Goal: Ask a question: Seek information or help from site administrators or community

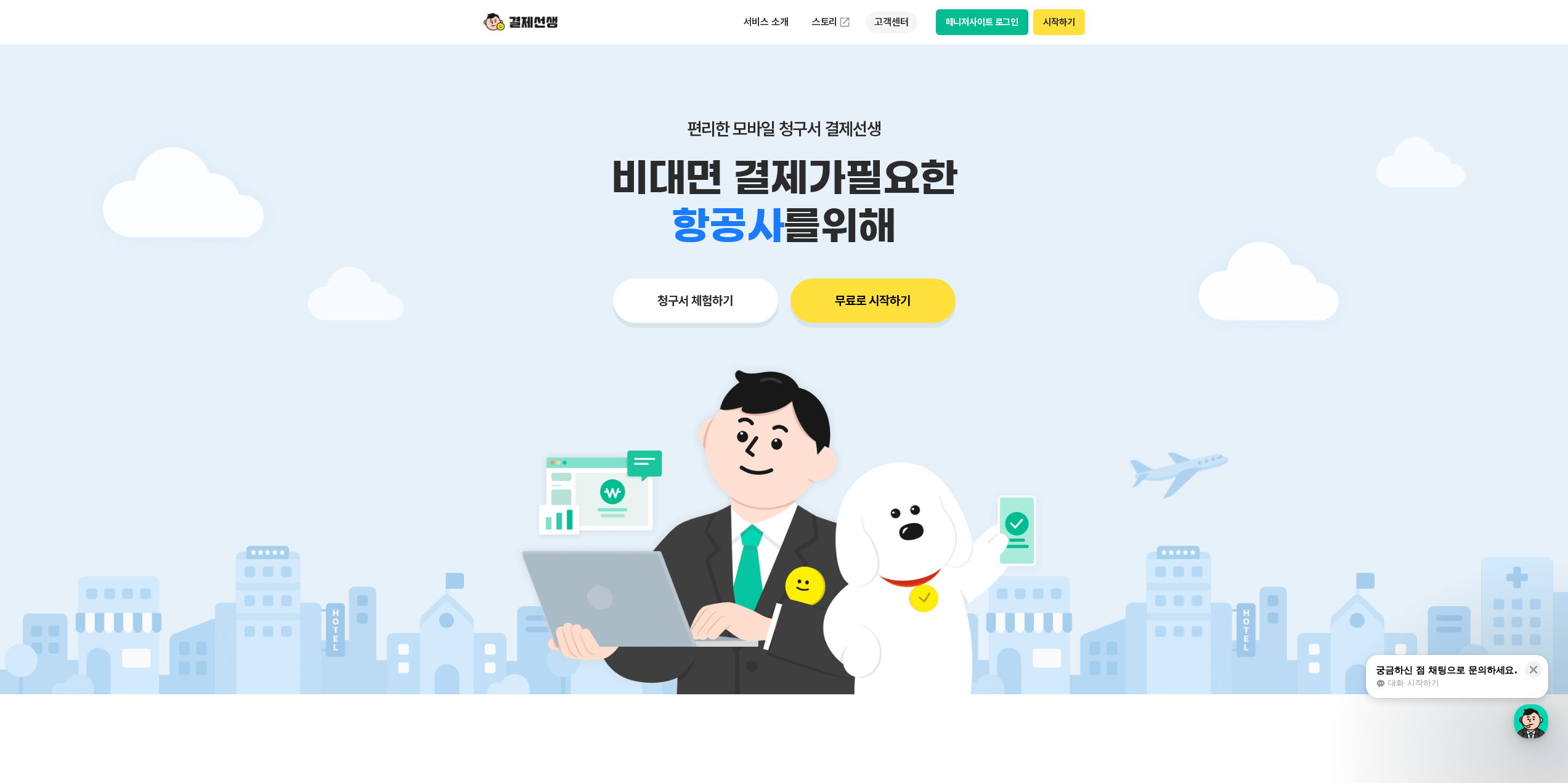
click at [892, 24] on p "고객센터" at bounding box center [891, 22] width 51 height 22
click at [897, 94] on link "이용 가이드" at bounding box center [917, 98] width 104 height 27
click at [1425, 674] on div "궁금하신 점 채팅으로 문의하세요." at bounding box center [1447, 670] width 142 height 12
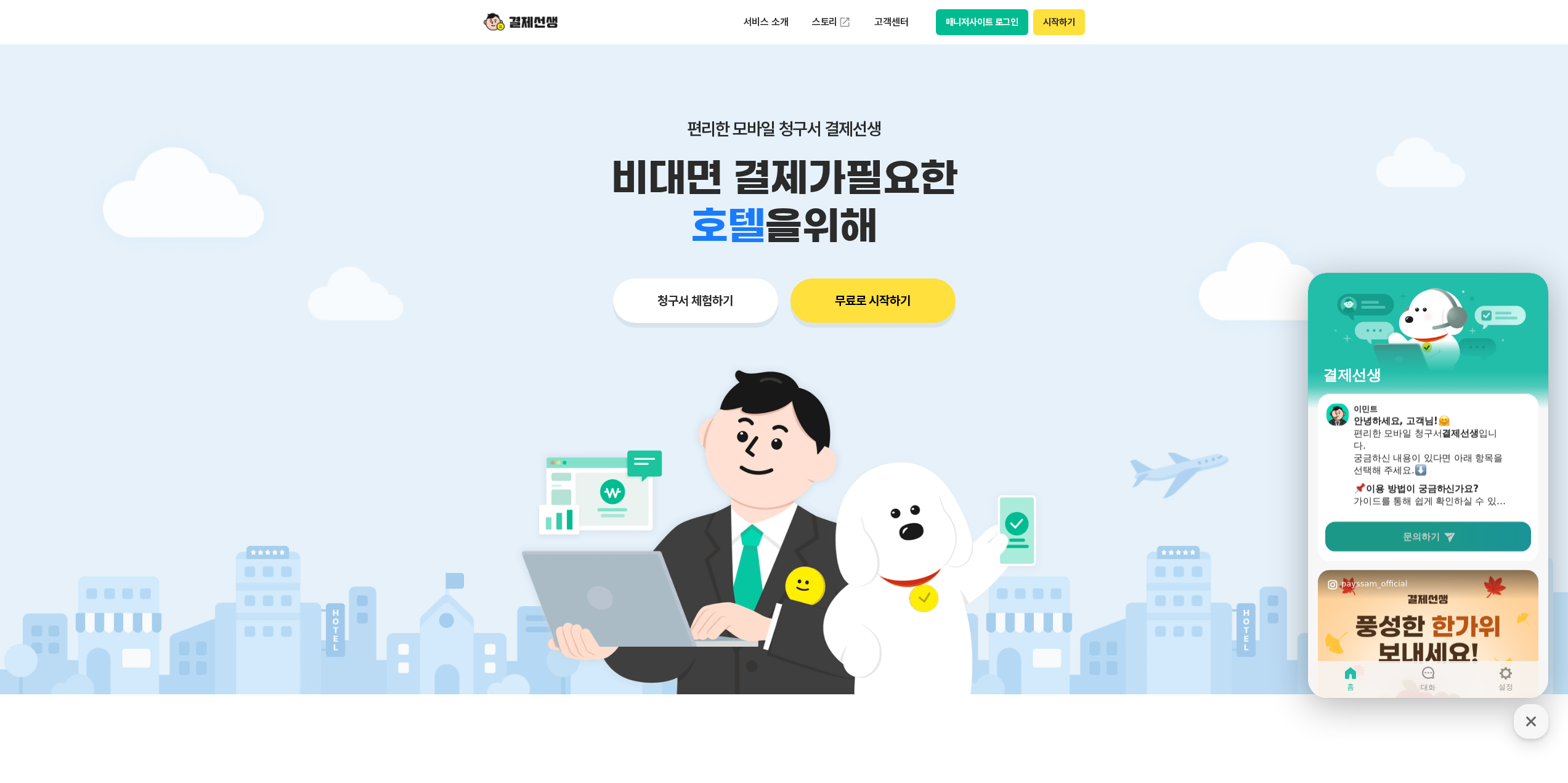
click at [1423, 538] on span "문의하기" at bounding box center [1422, 536] width 37 height 12
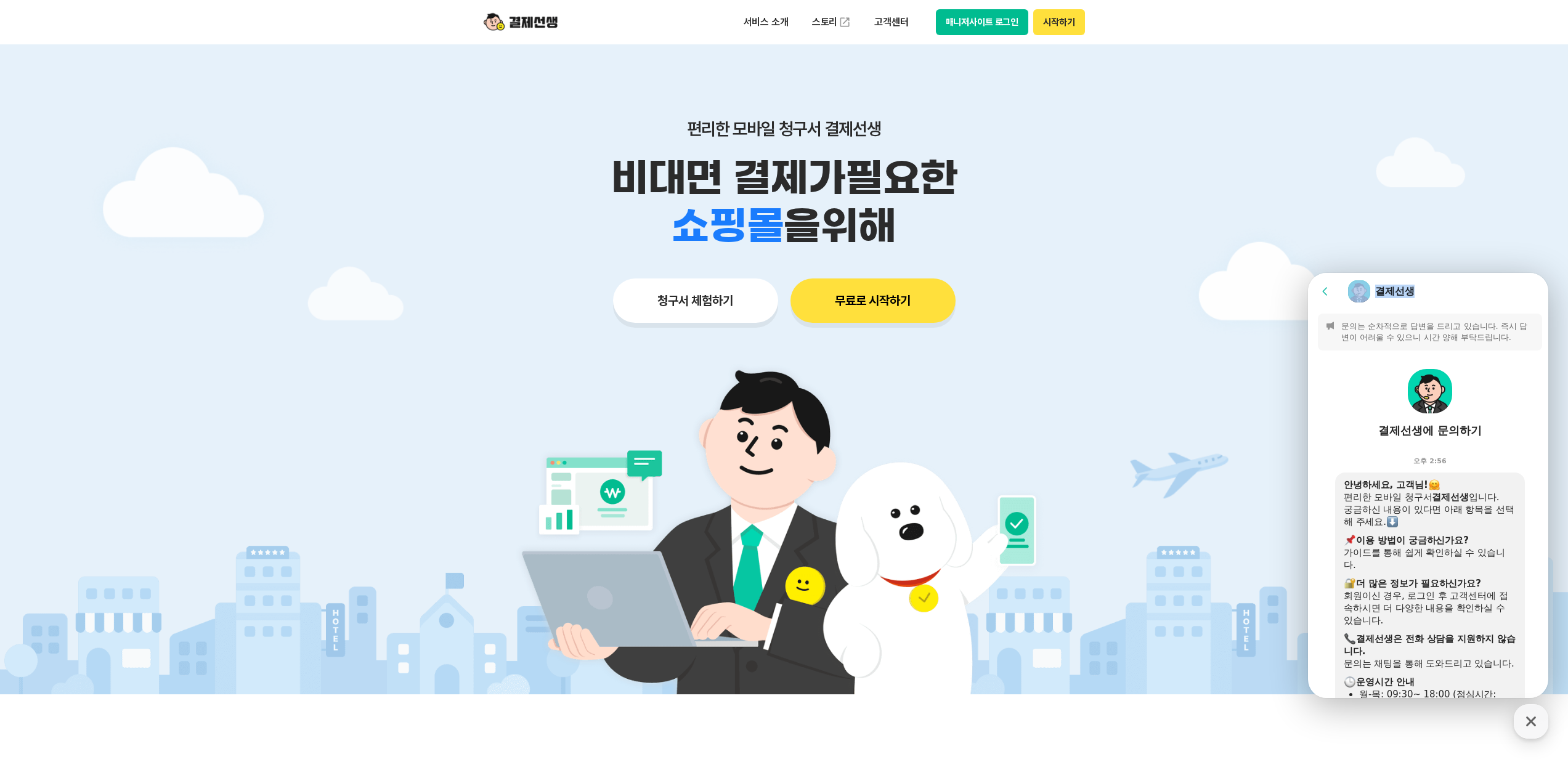
drag, startPoint x: 1446, startPoint y: 288, endPoint x: 1291, endPoint y: 304, distance: 155.8
click at [1308, 273] on html "Go to previous page Chat Room 결제선생 Message List 문의는 순차적으로 답변을 드리고 있습니다. 즉시 답변이 …" at bounding box center [1428, 273] width 240 height 0
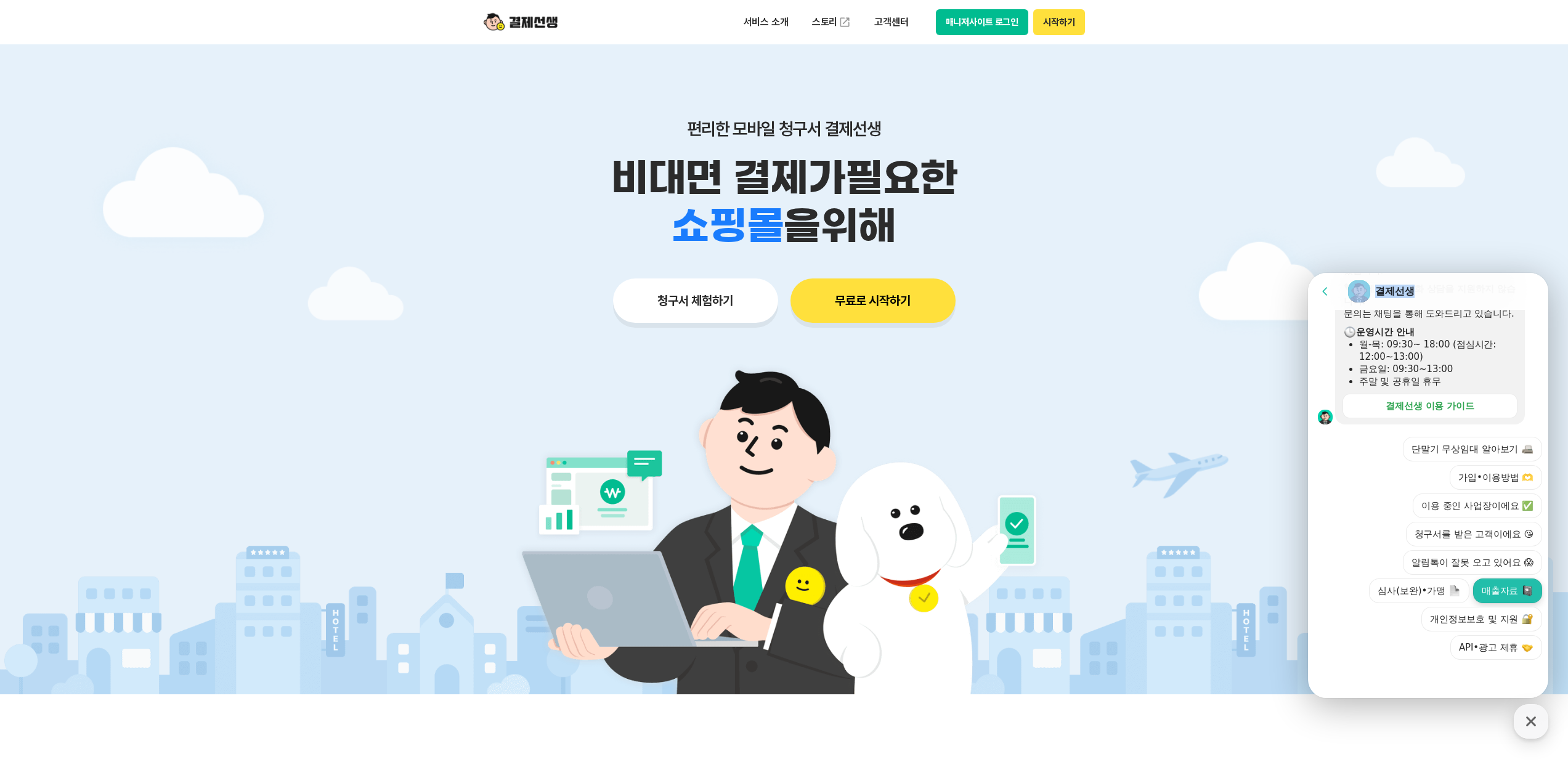
scroll to position [308, 0]
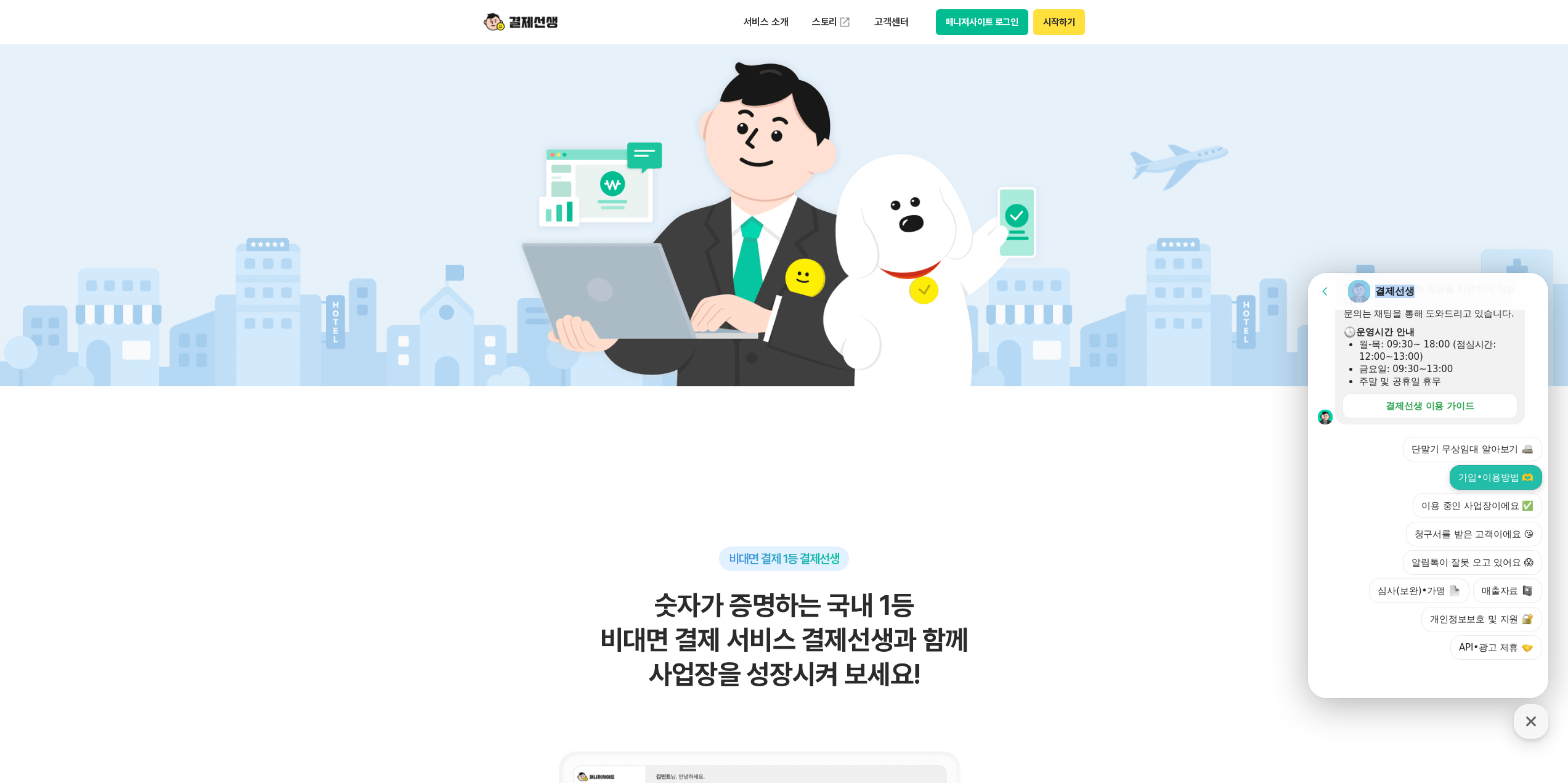
click at [1483, 484] on button "가입•이용방법 🫶" at bounding box center [1496, 477] width 93 height 25
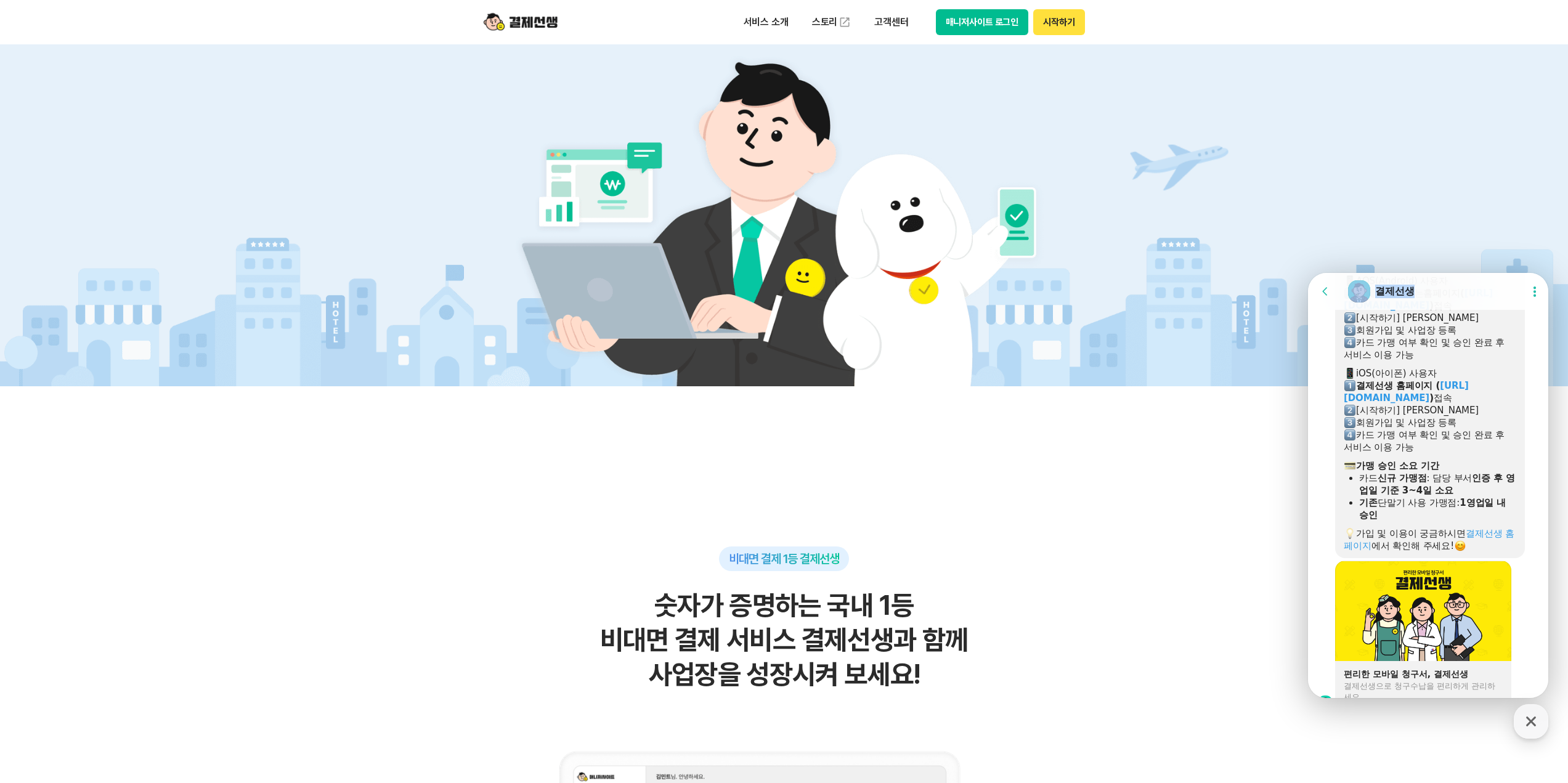
scroll to position [826, 0]
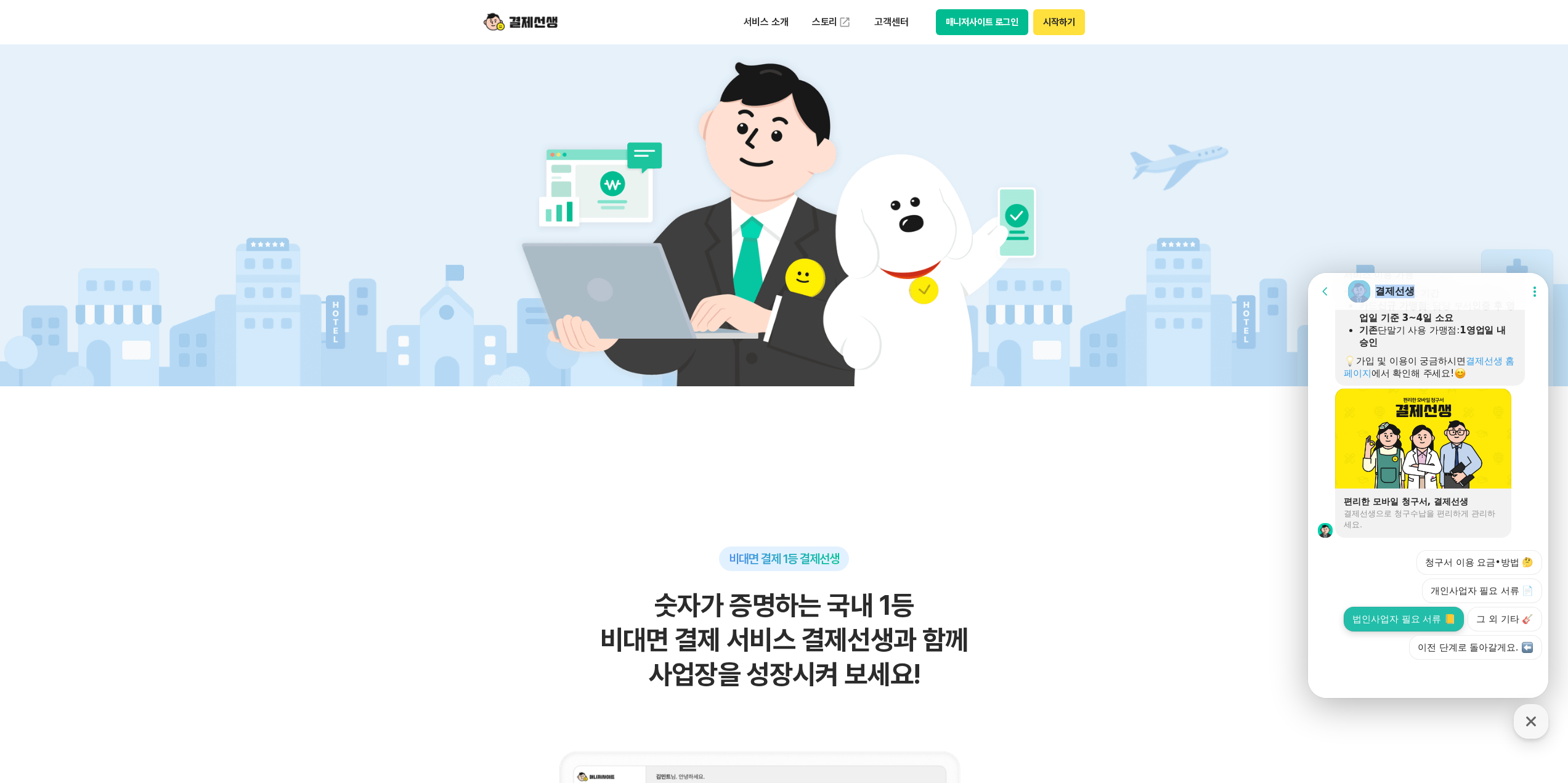
click at [1424, 617] on button "법인사업자 필요 서류 📒" at bounding box center [1404, 619] width 120 height 25
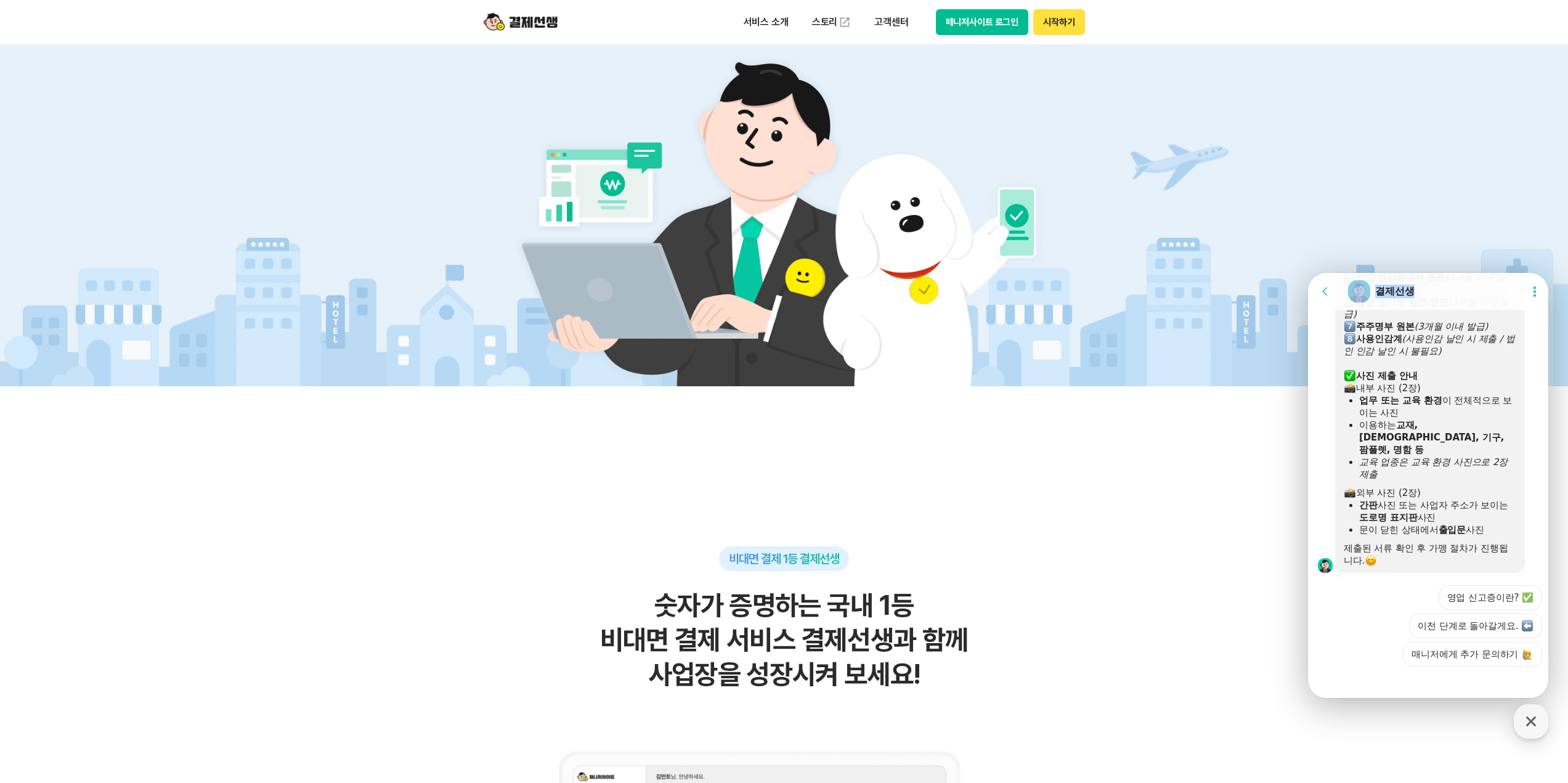
scroll to position [1291, 0]
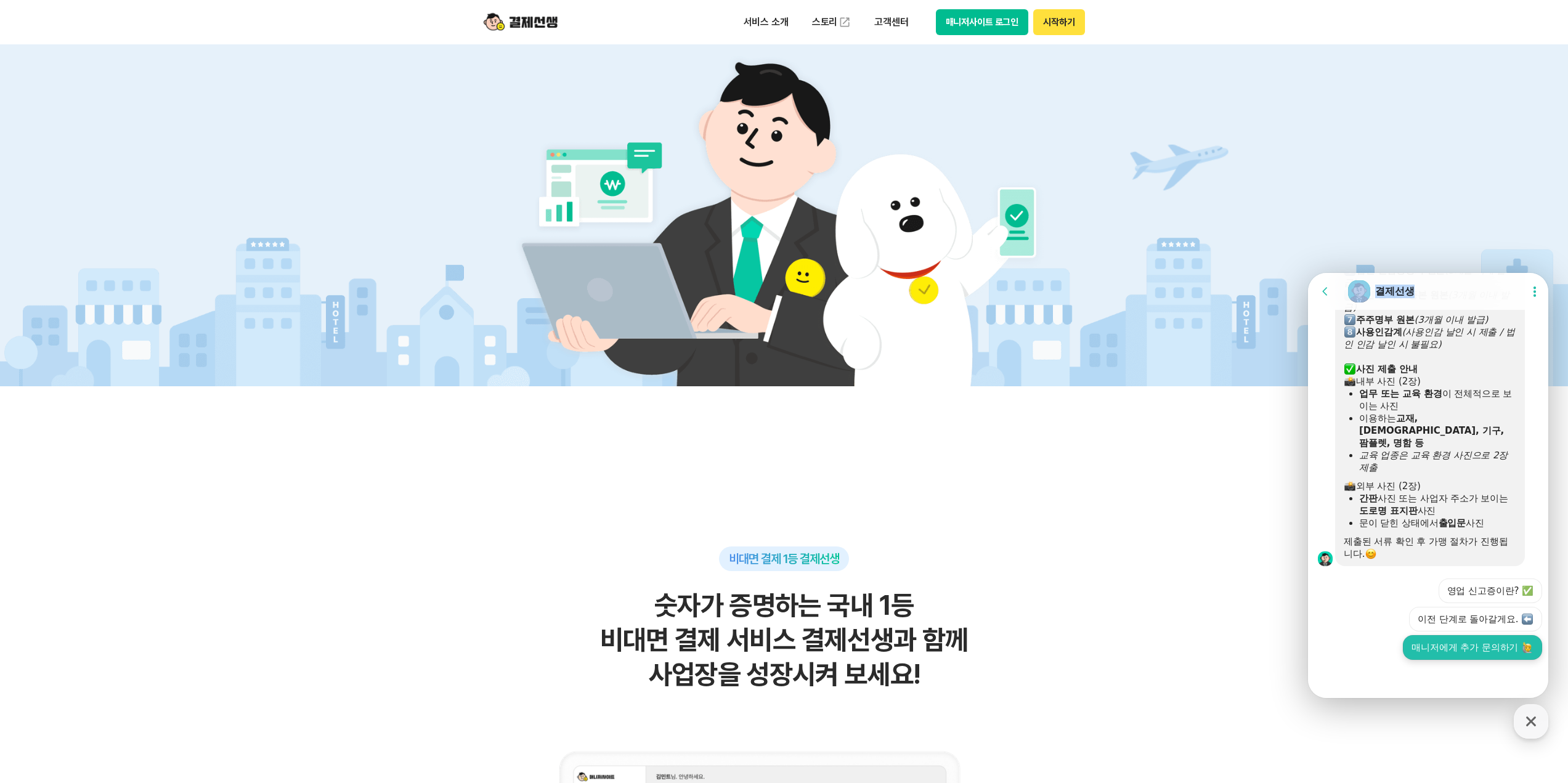
click at [1472, 650] on button "매니저에게 추가 문의하기" at bounding box center [1473, 647] width 139 height 25
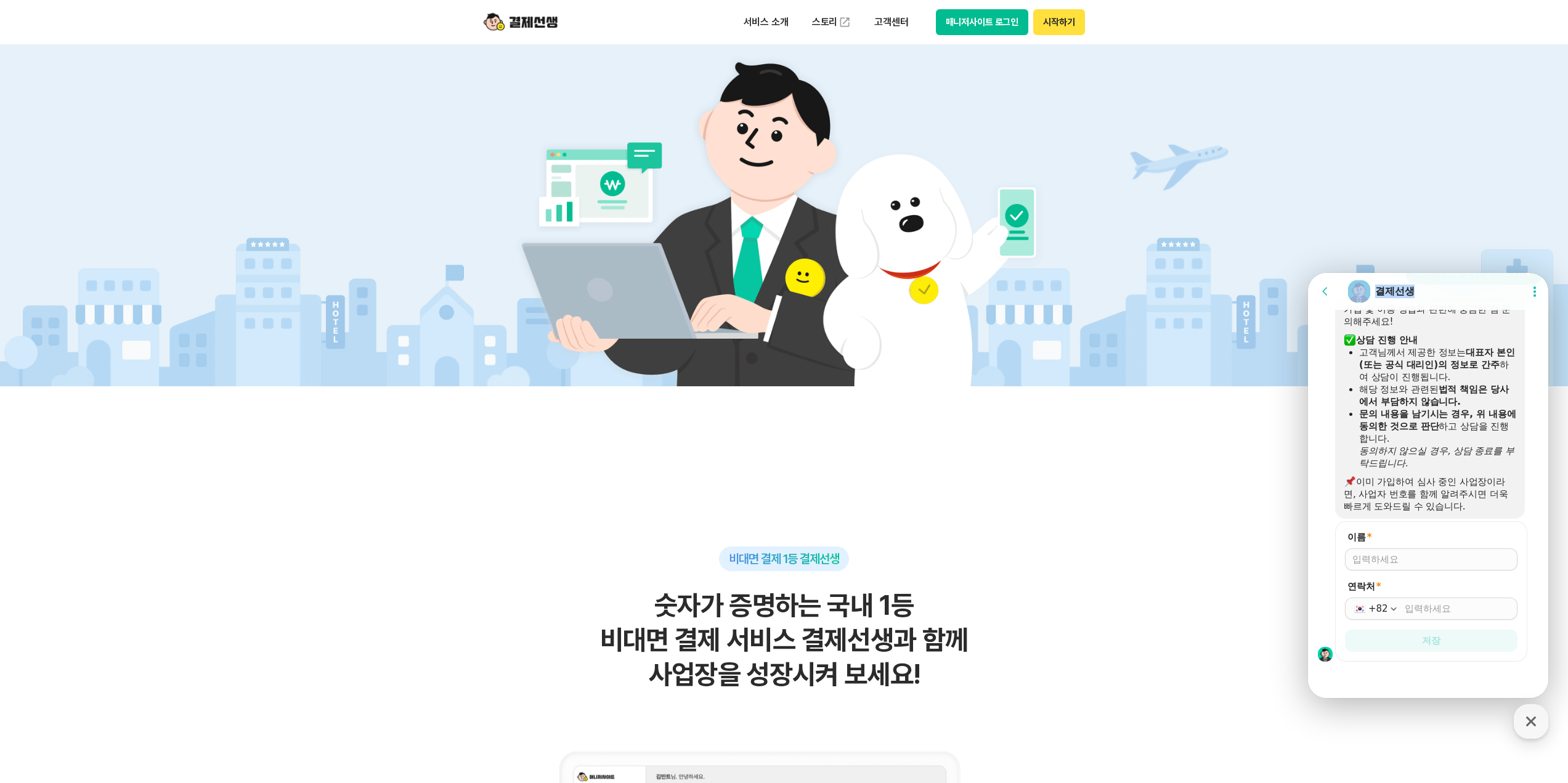
scroll to position [1611, 0]
click at [1409, 554] on input "이름 *" at bounding box center [1431, 557] width 158 height 12
type input "[PERSON_NAME]"
click at [1422, 605] on input "연락처 *" at bounding box center [1457, 607] width 105 height 12
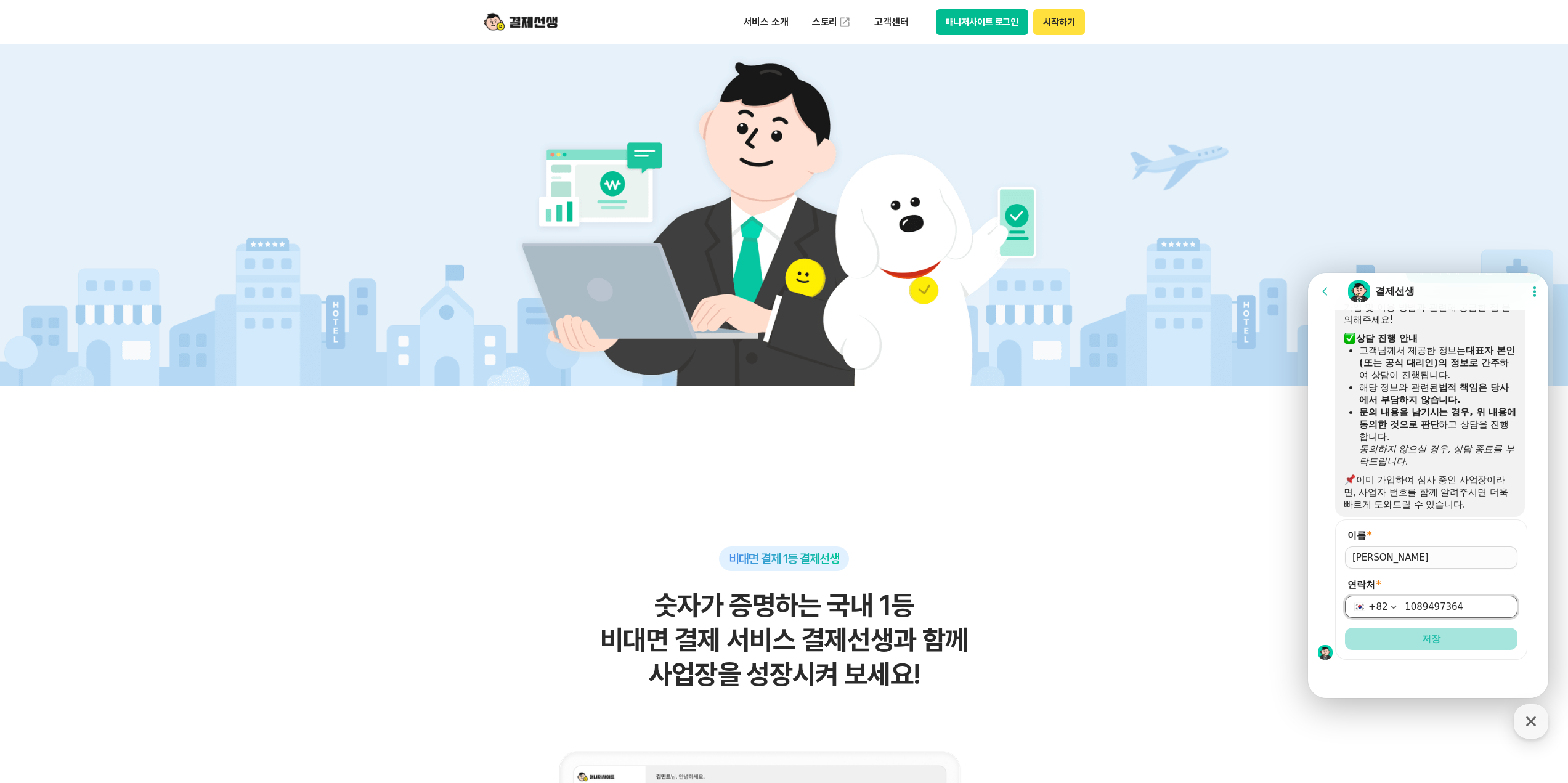
type input "1089497364"
click at [1429, 634] on span "저장" at bounding box center [1431, 639] width 19 height 12
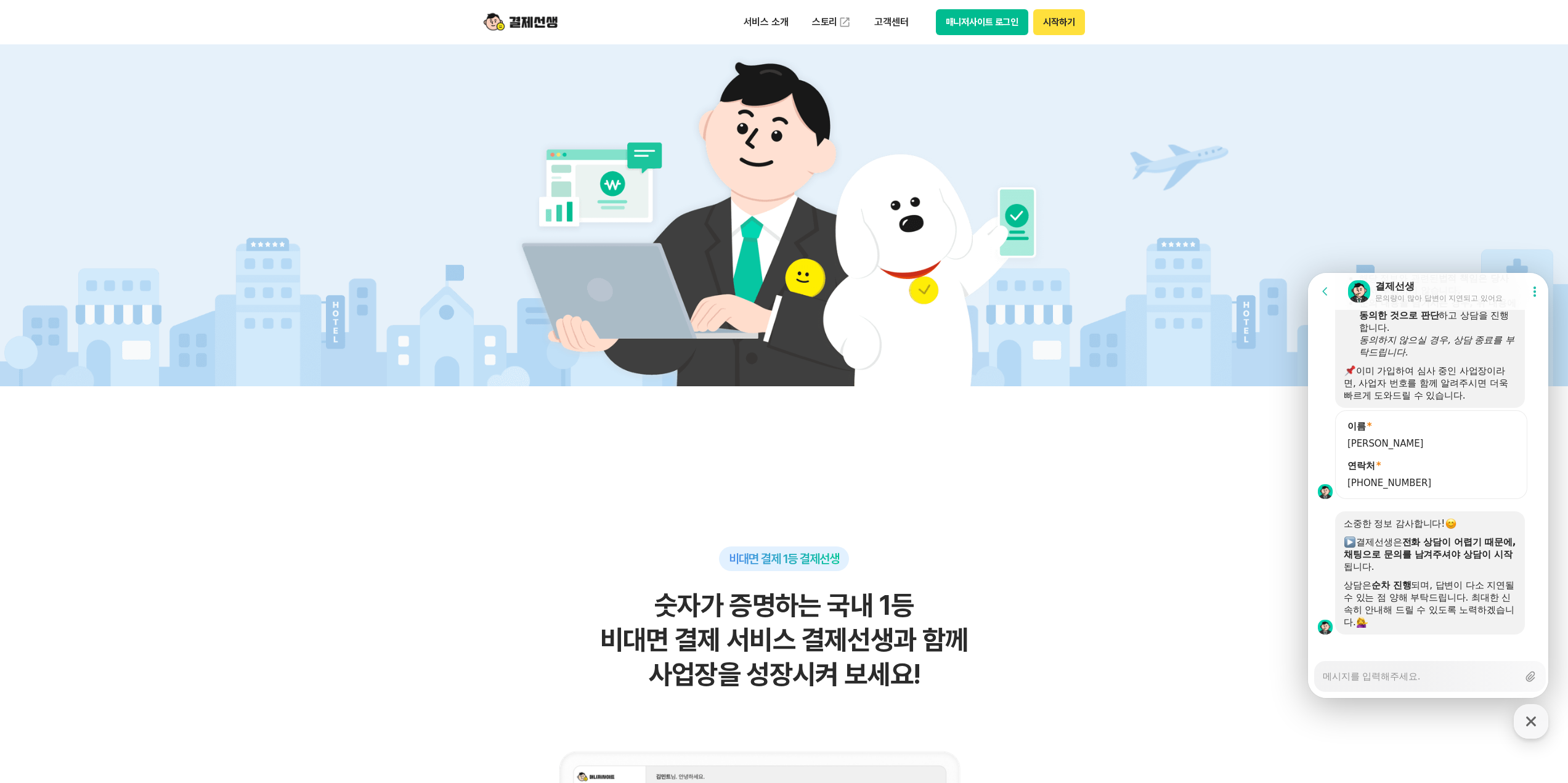
scroll to position [1732, 0]
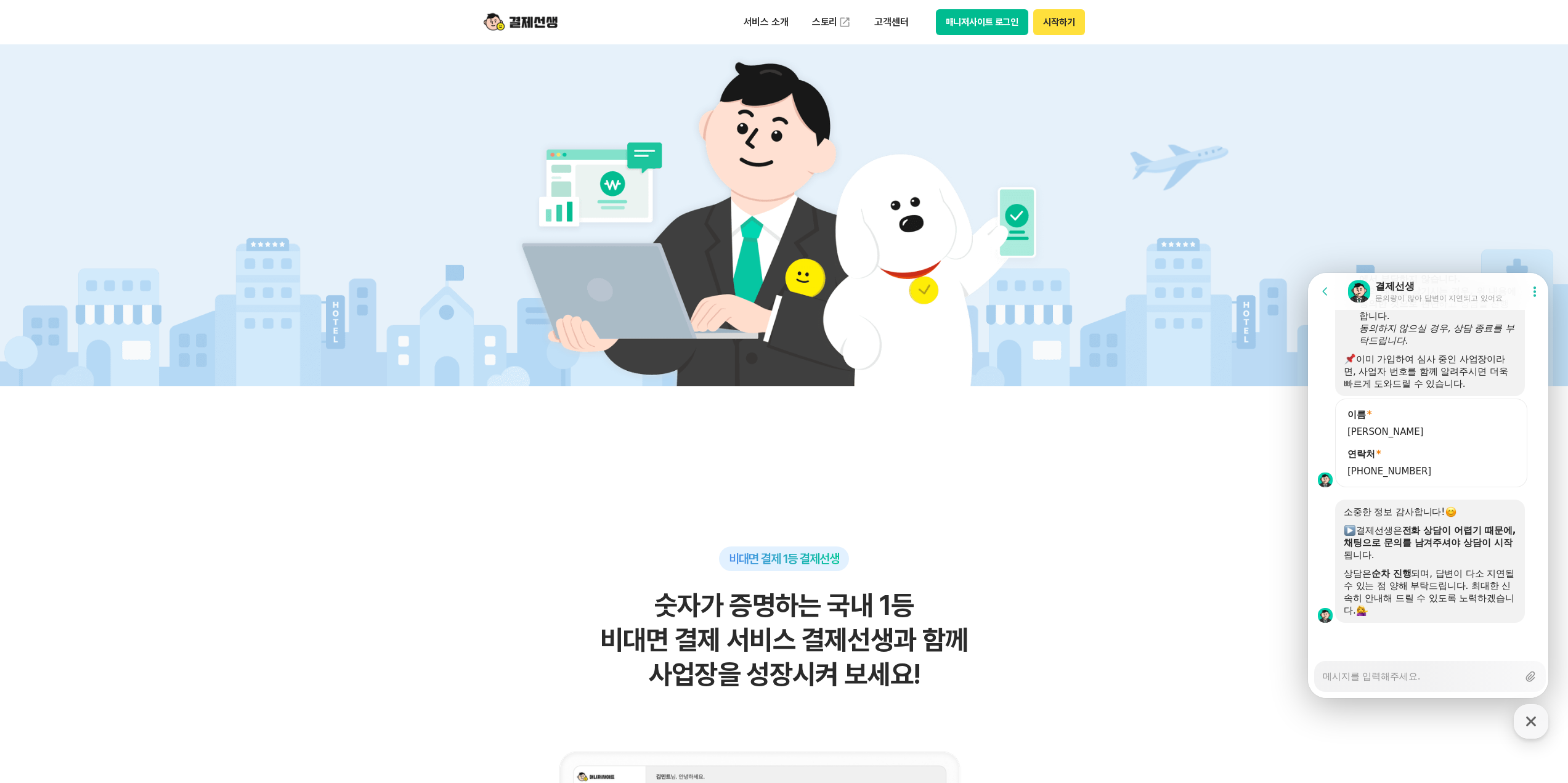
click at [1401, 676] on textarea "Messenger Input Textarea" at bounding box center [1420, 672] width 196 height 21
type textarea "x"
type textarea "아"
type textarea "x"
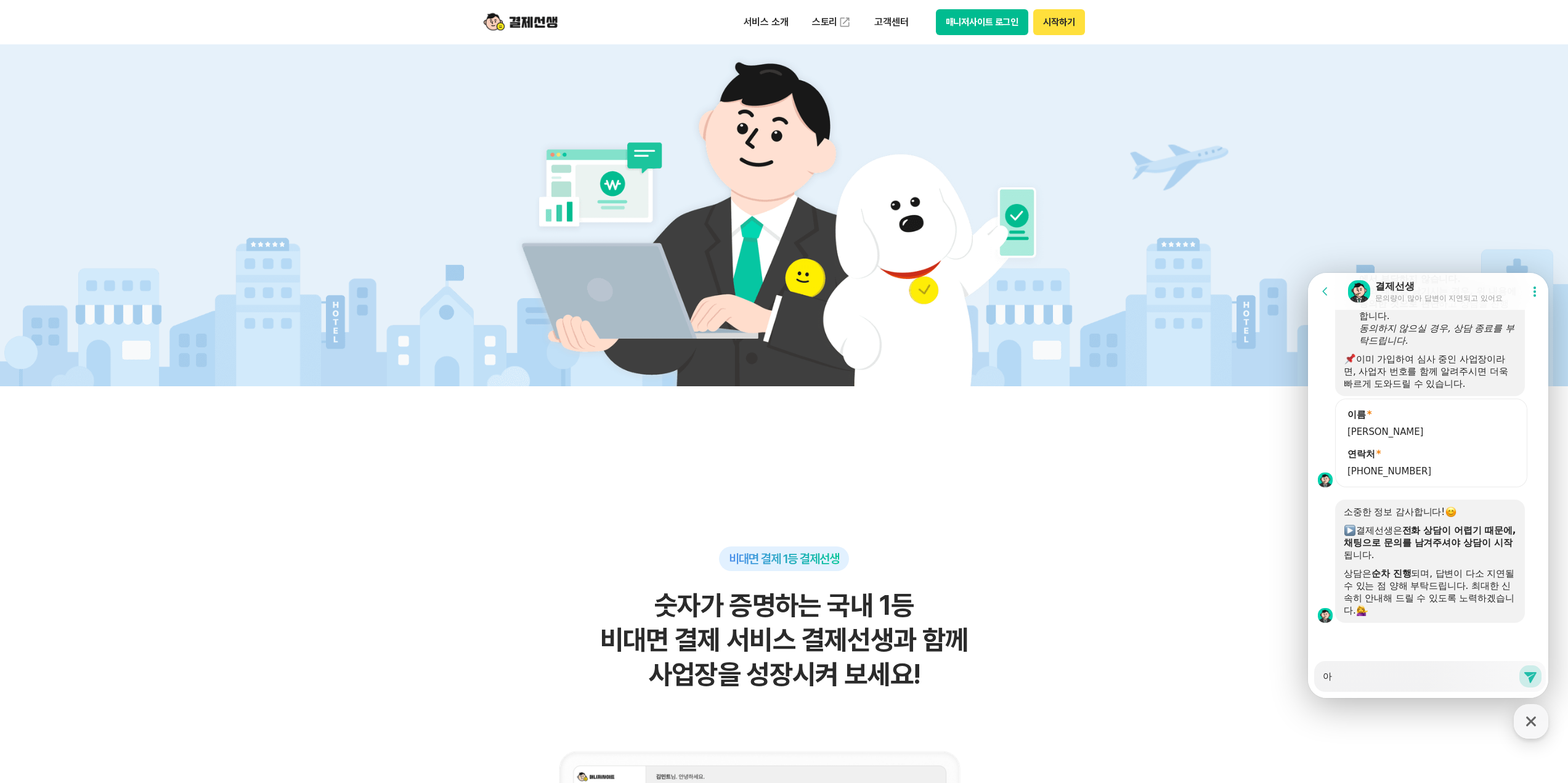
type textarea "안"
type textarea "x"
type textarea "안ㄴ"
type textarea "x"
type textarea "안녀"
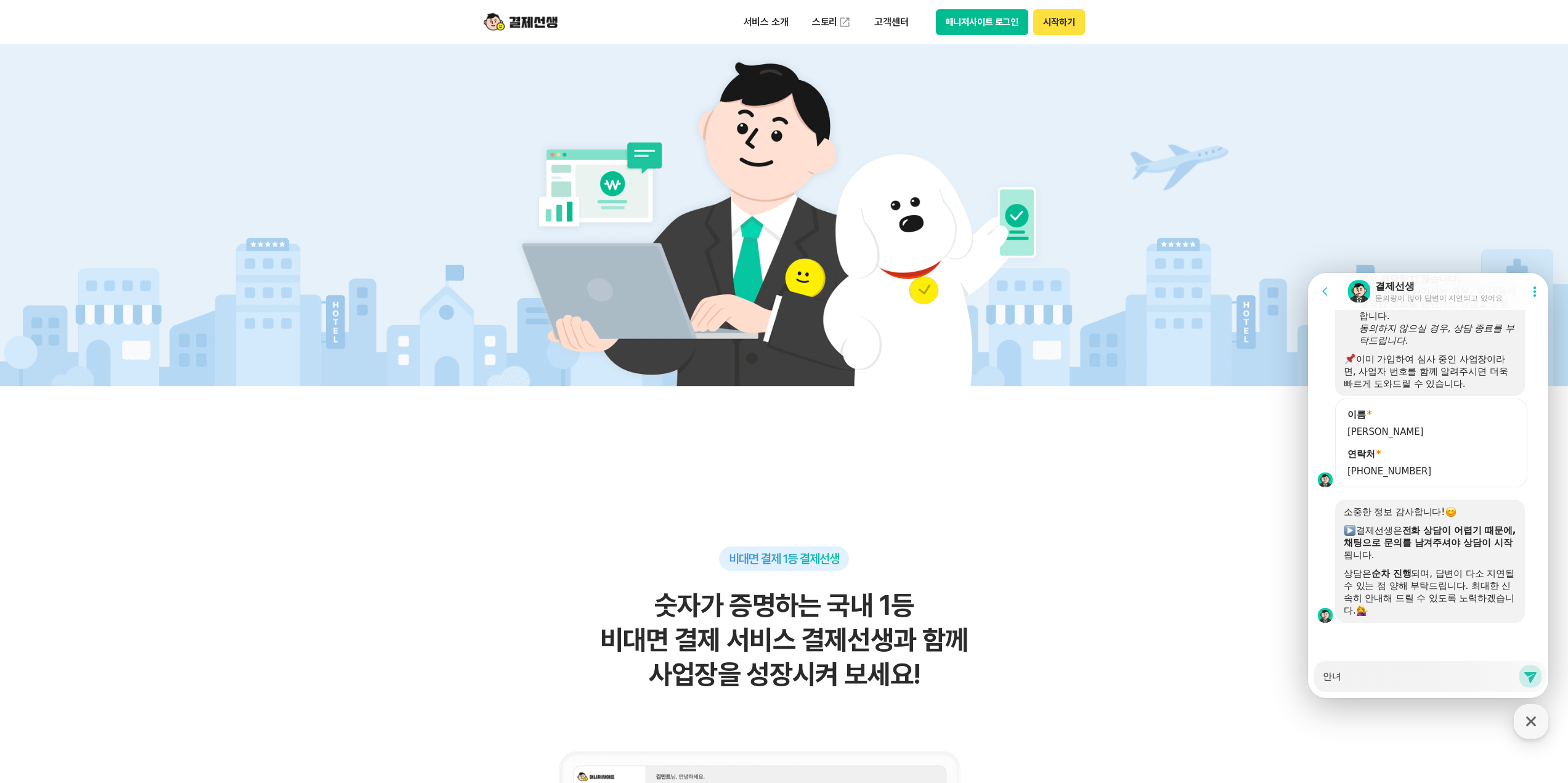
type textarea "x"
type textarea "안녕"
type textarea "x"
type textarea "안녕ㅎ"
type textarea "x"
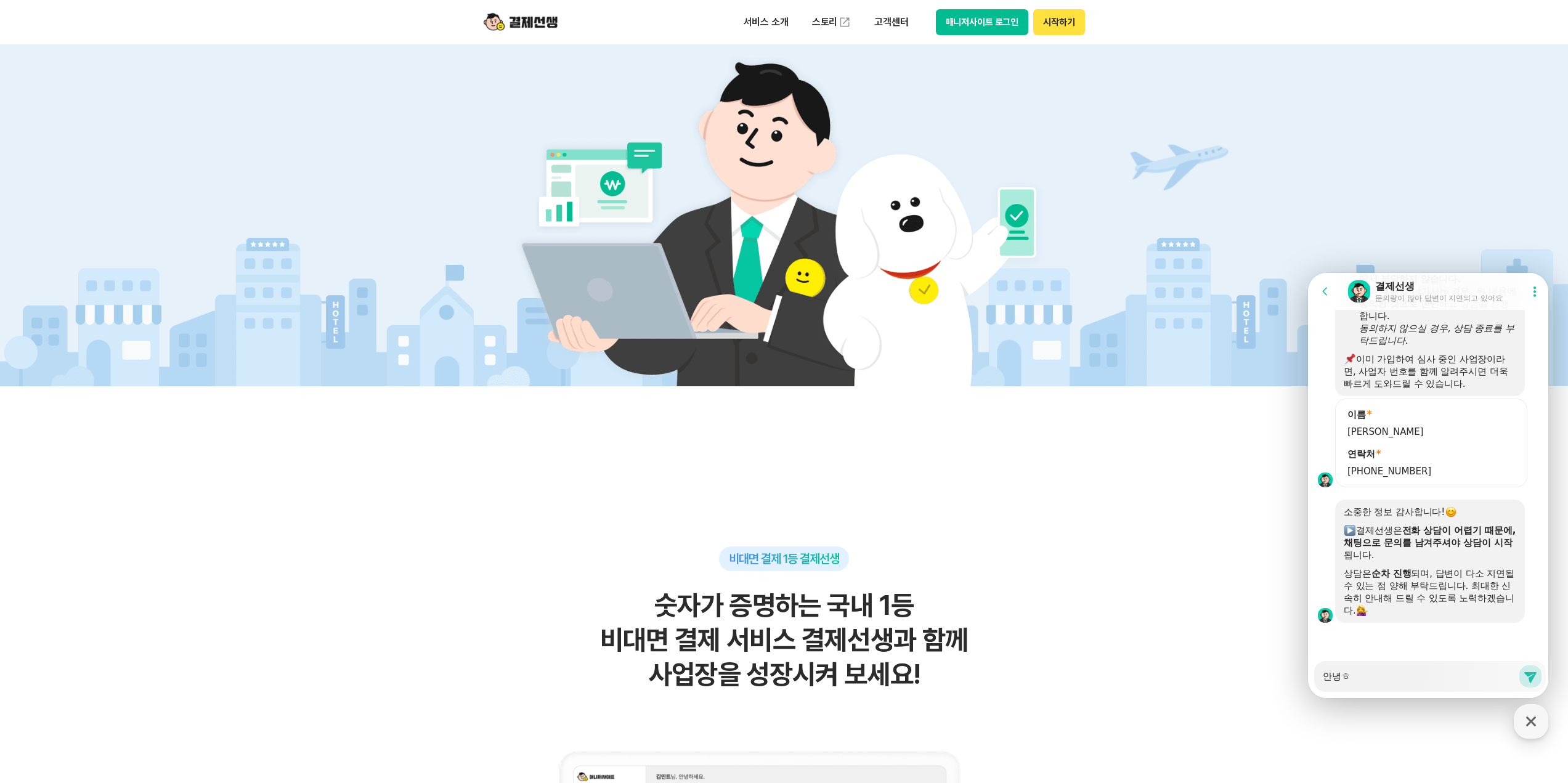
type textarea "안녕하"
type textarea "x"
type textarea "안녕핫"
type textarea "x"
type textarea "안녕하셍"
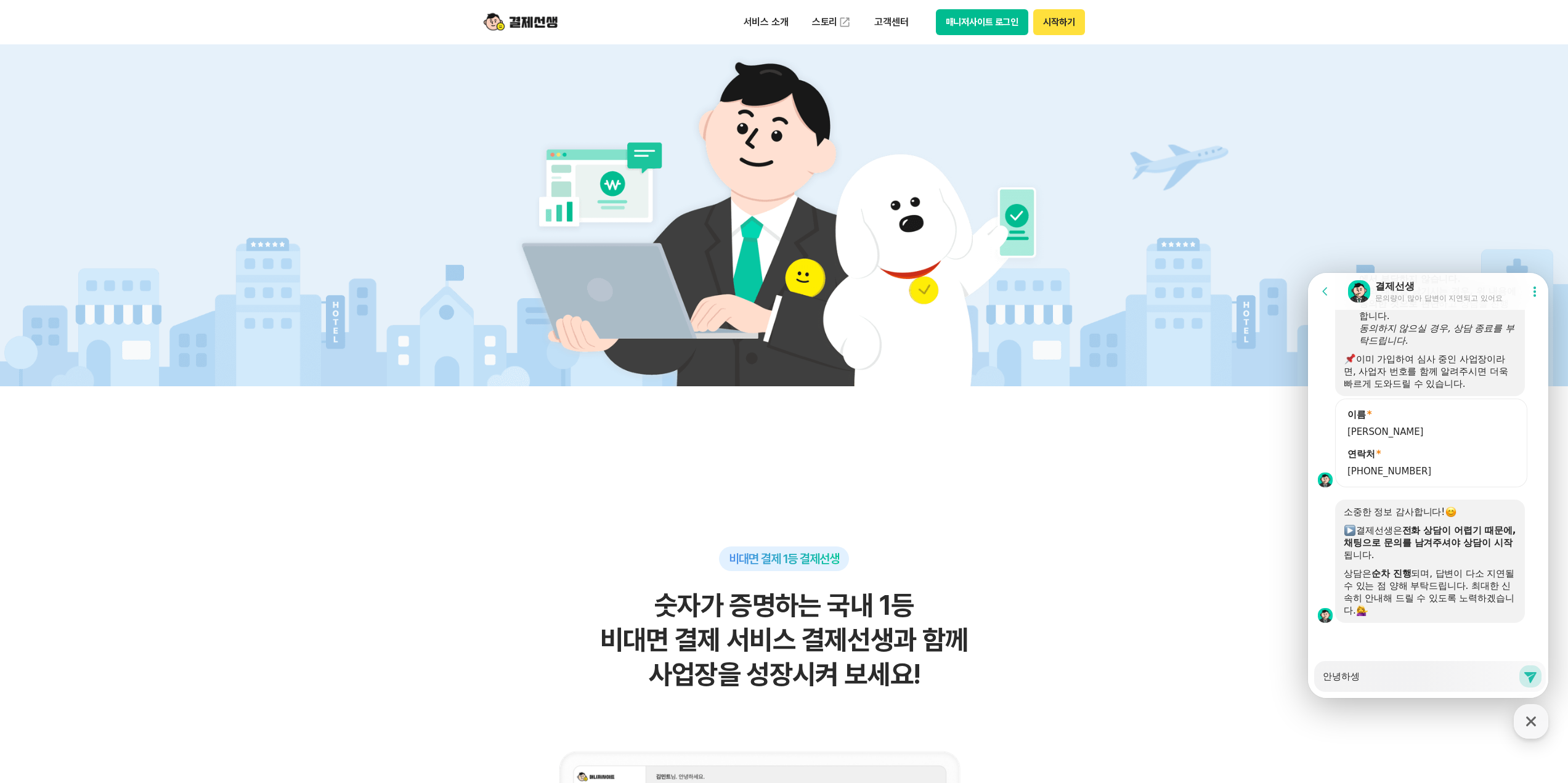
type textarea "x"
type textarea "안녕하세요"
type textarea "x"
type textarea "안녕하세요?"
type textarea "x"
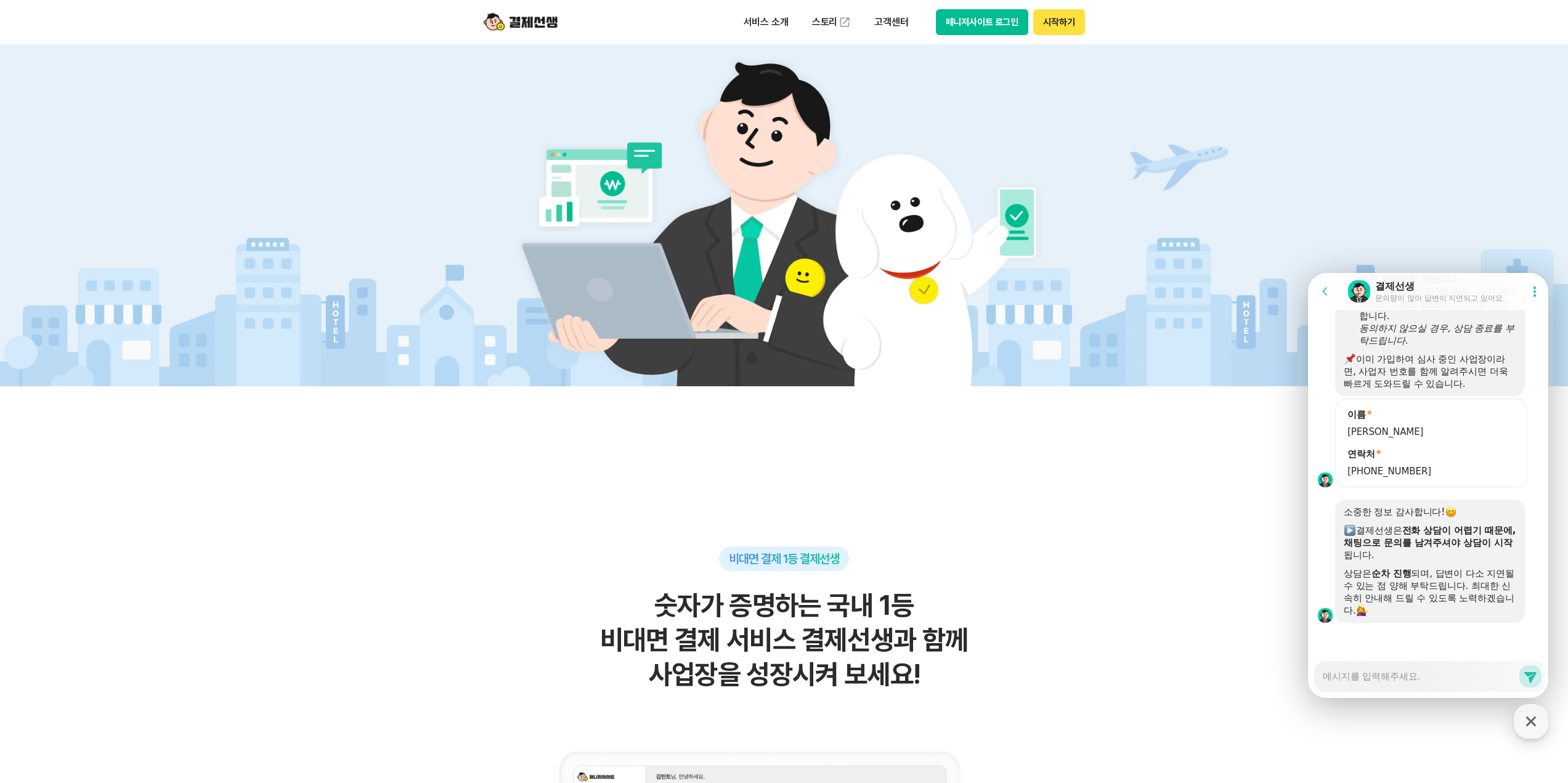
scroll to position [1769, 0]
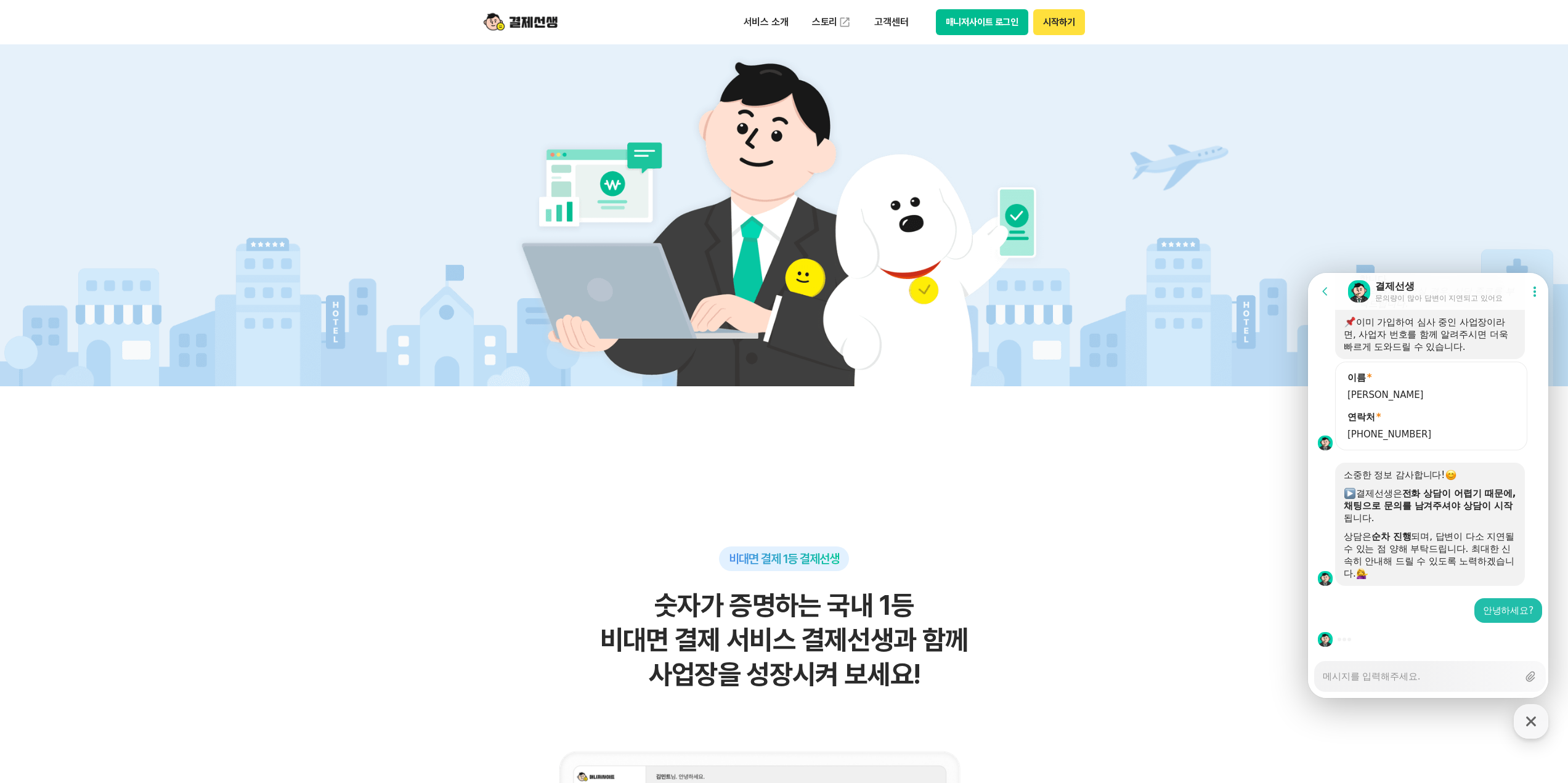
type textarea "x"
type textarea "ㅂ"
type textarea "x"
type textarea "버"
type textarea "x"
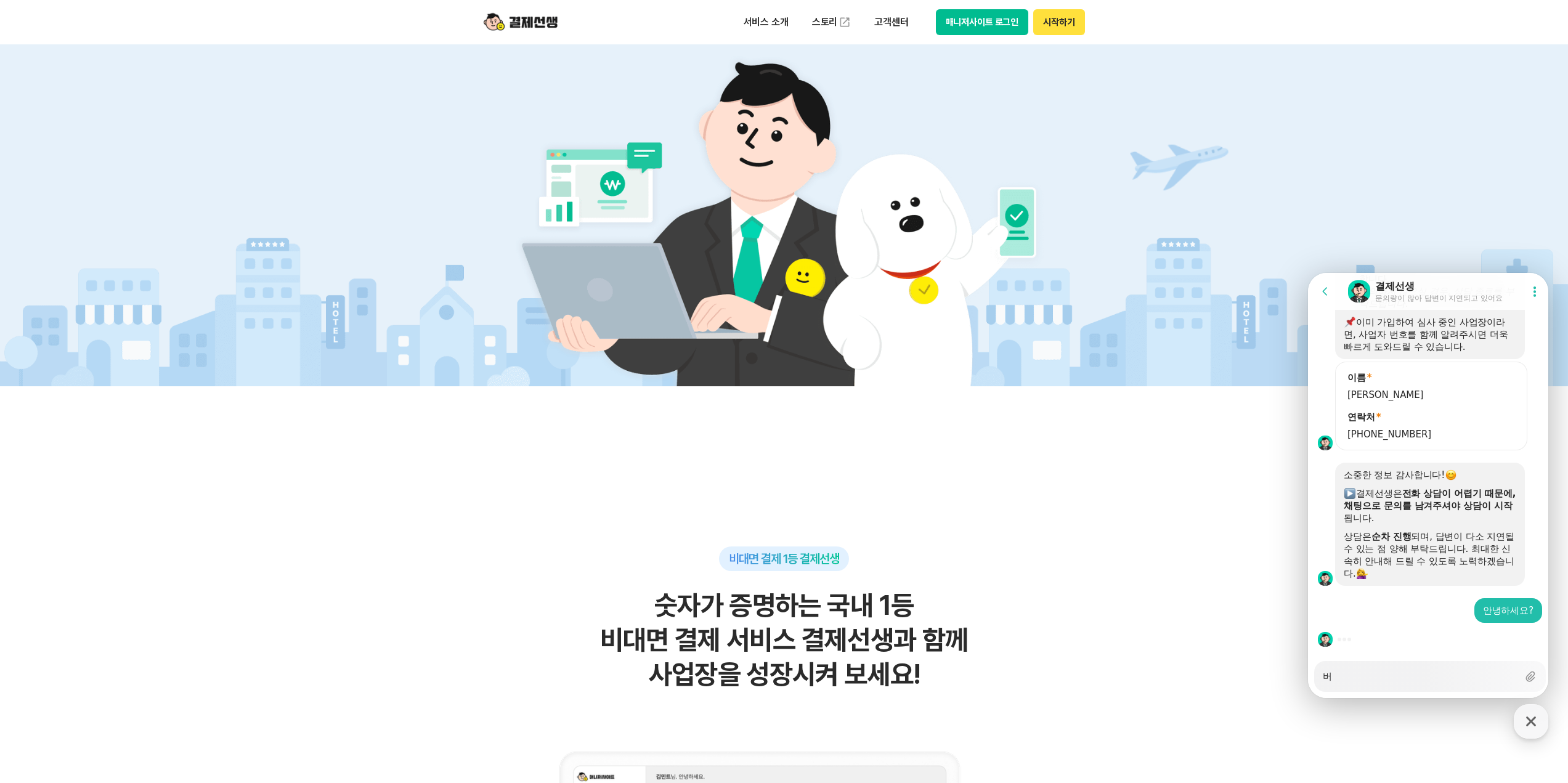
type textarea "법"
type textarea "x"
type textarea "법ㅇ"
type textarea "x"
type textarea "법이"
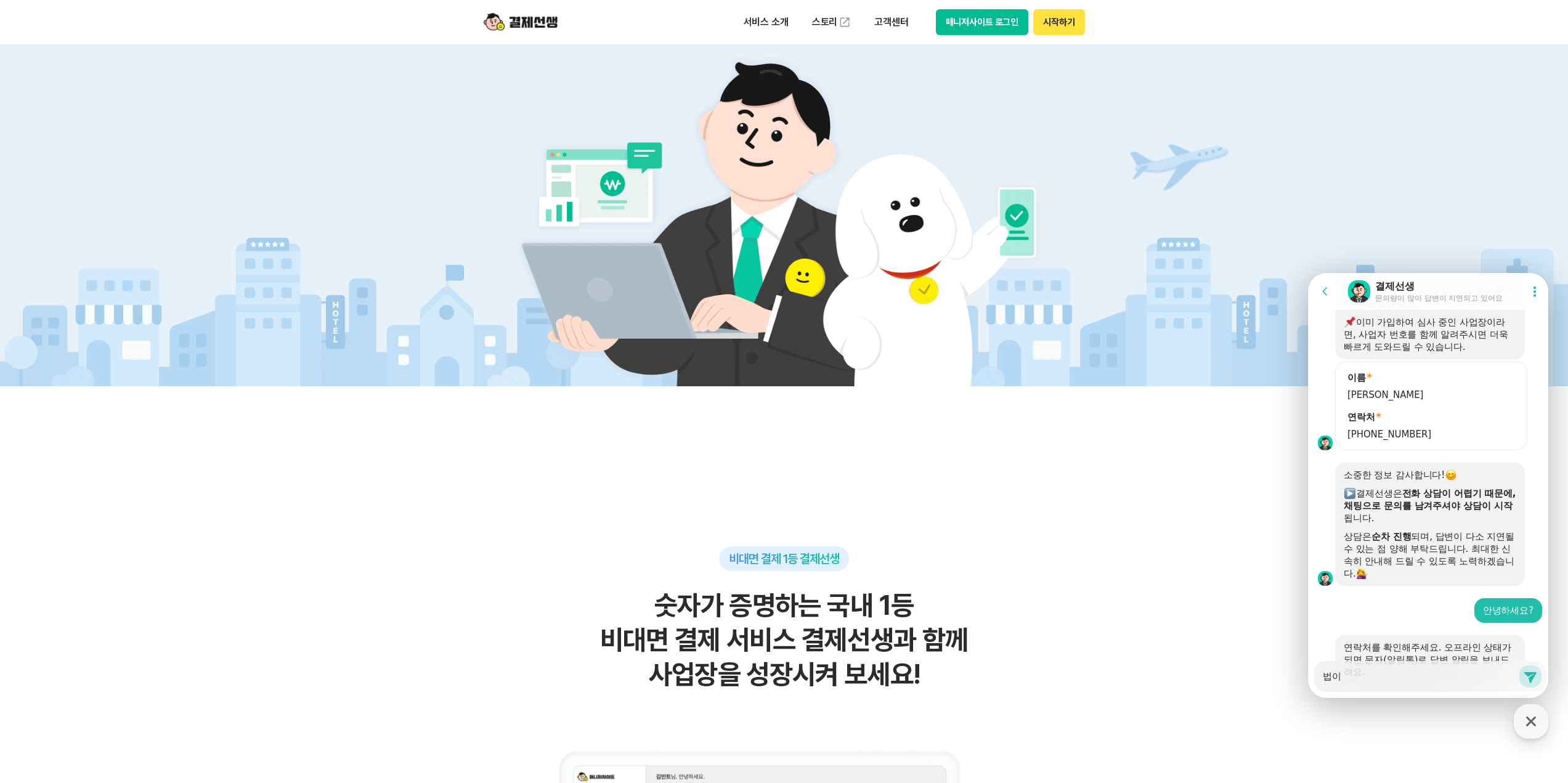
type textarea "x"
type textarea "법임"
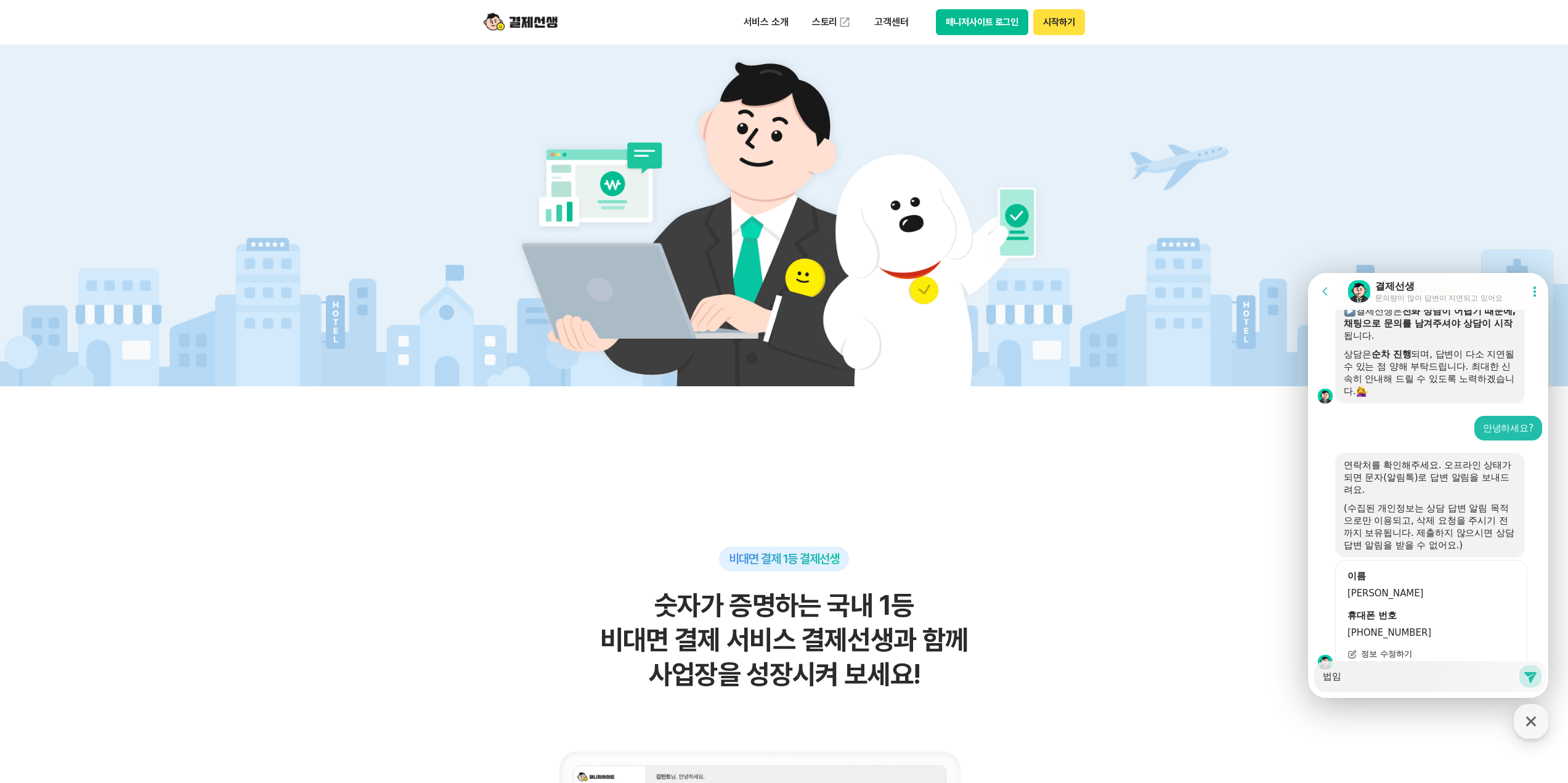
type textarea "x"
type textarea "법임ㅅ"
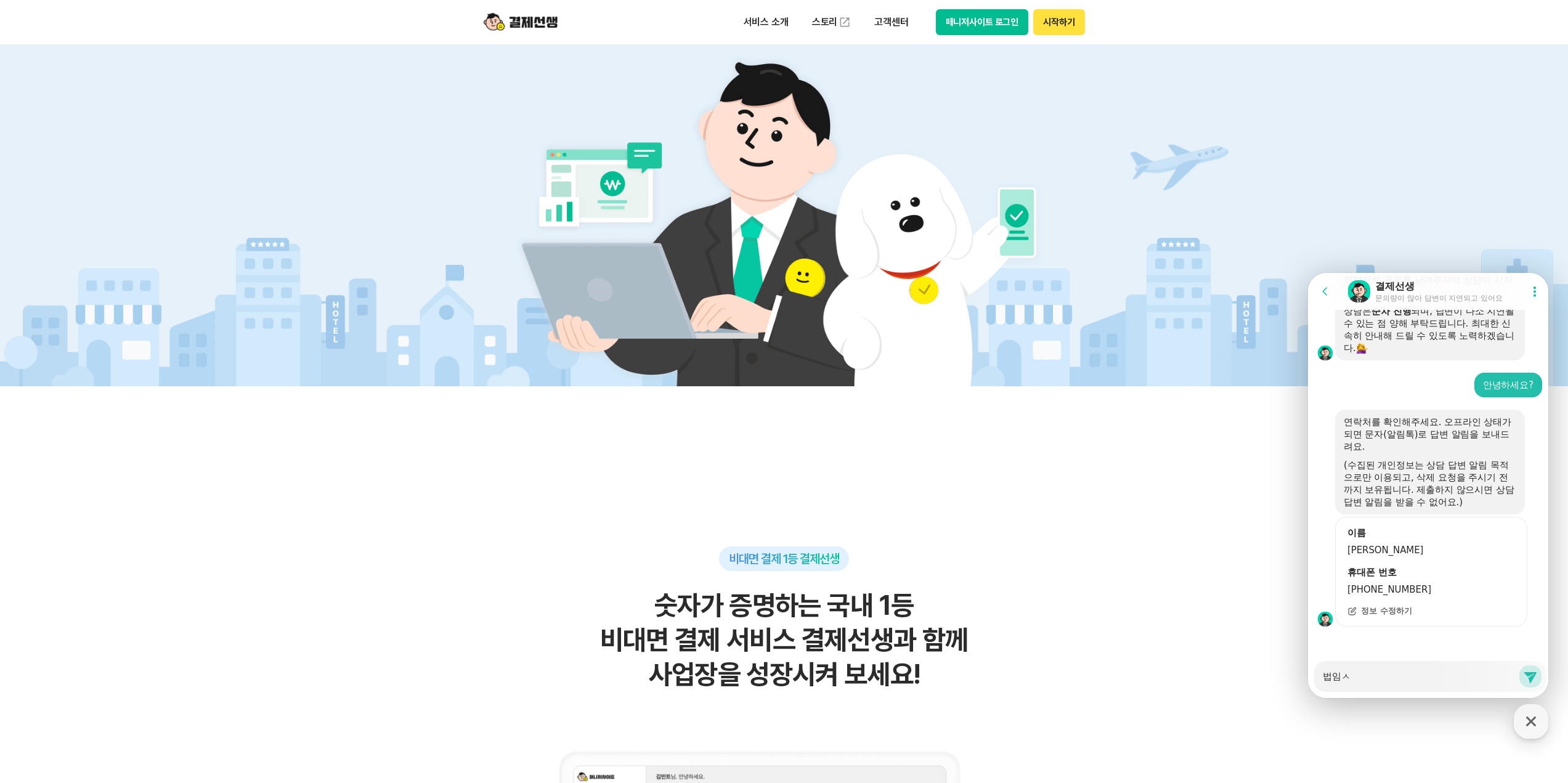
type textarea "x"
type textarea "법임사"
type textarea "x"
type textarea "법임ㅅ"
type textarea "x"
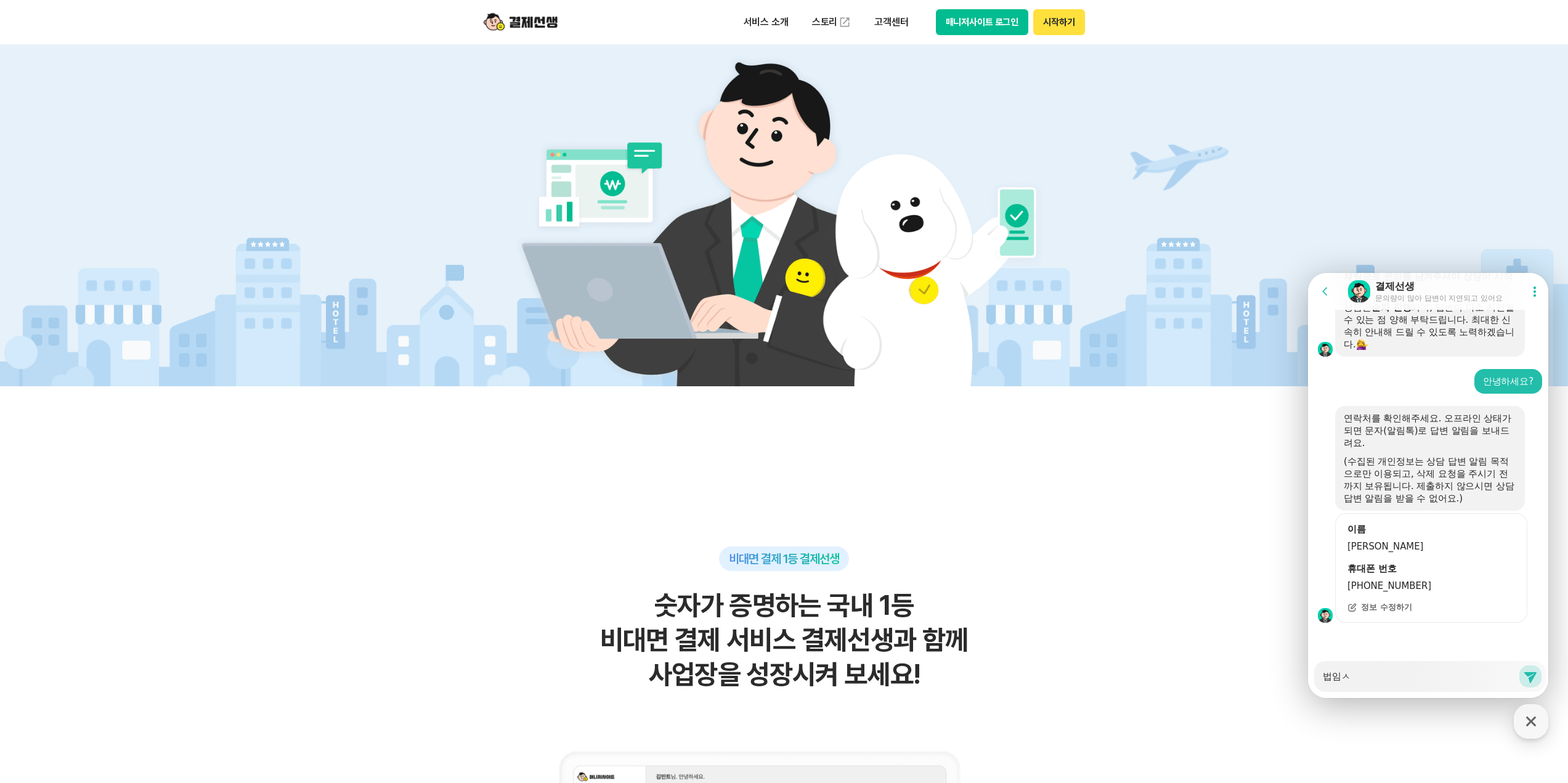
type textarea "법임"
type textarea "x"
type textarea "법"
type textarea "x"
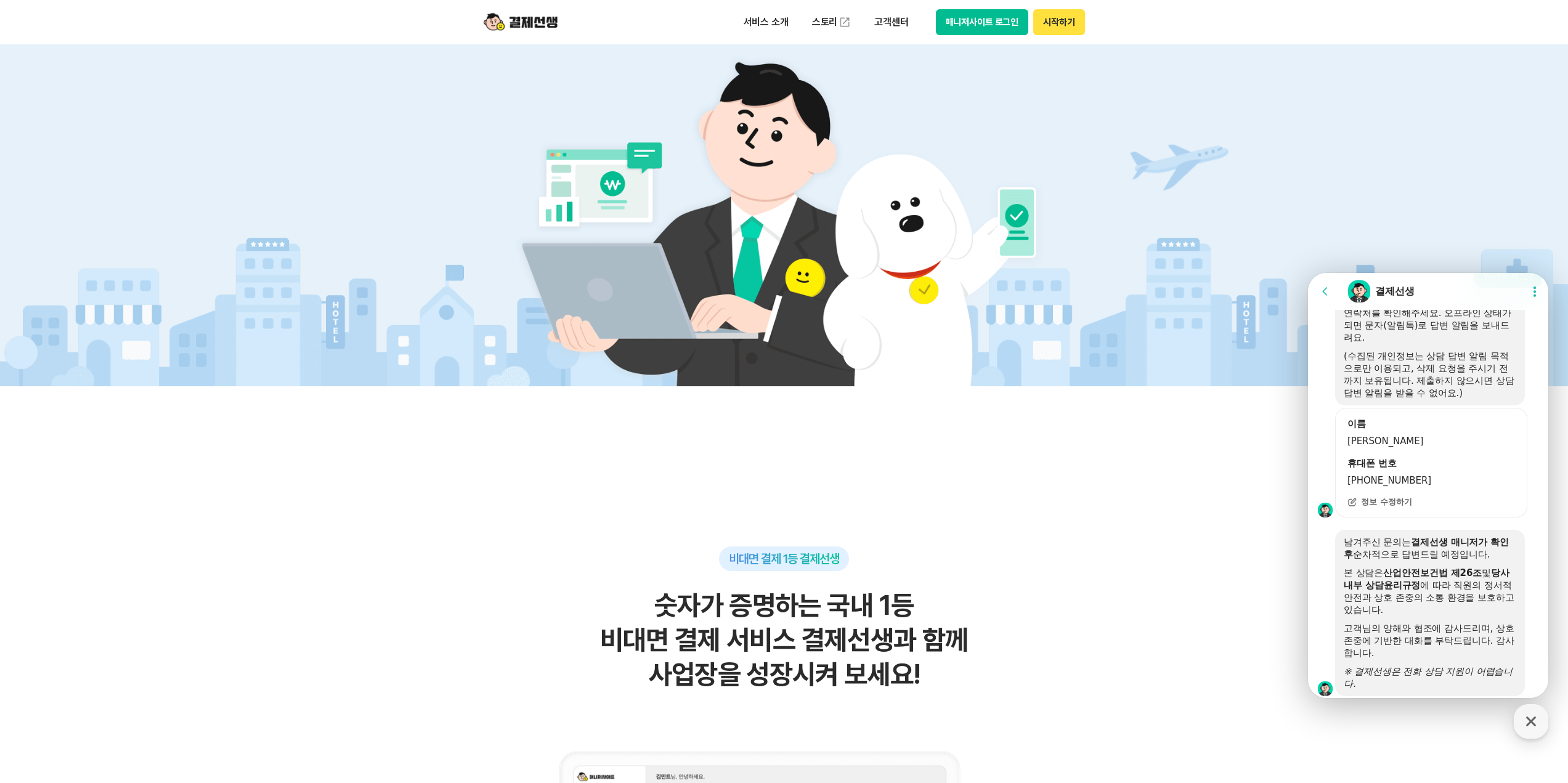
scroll to position [2139, 0]
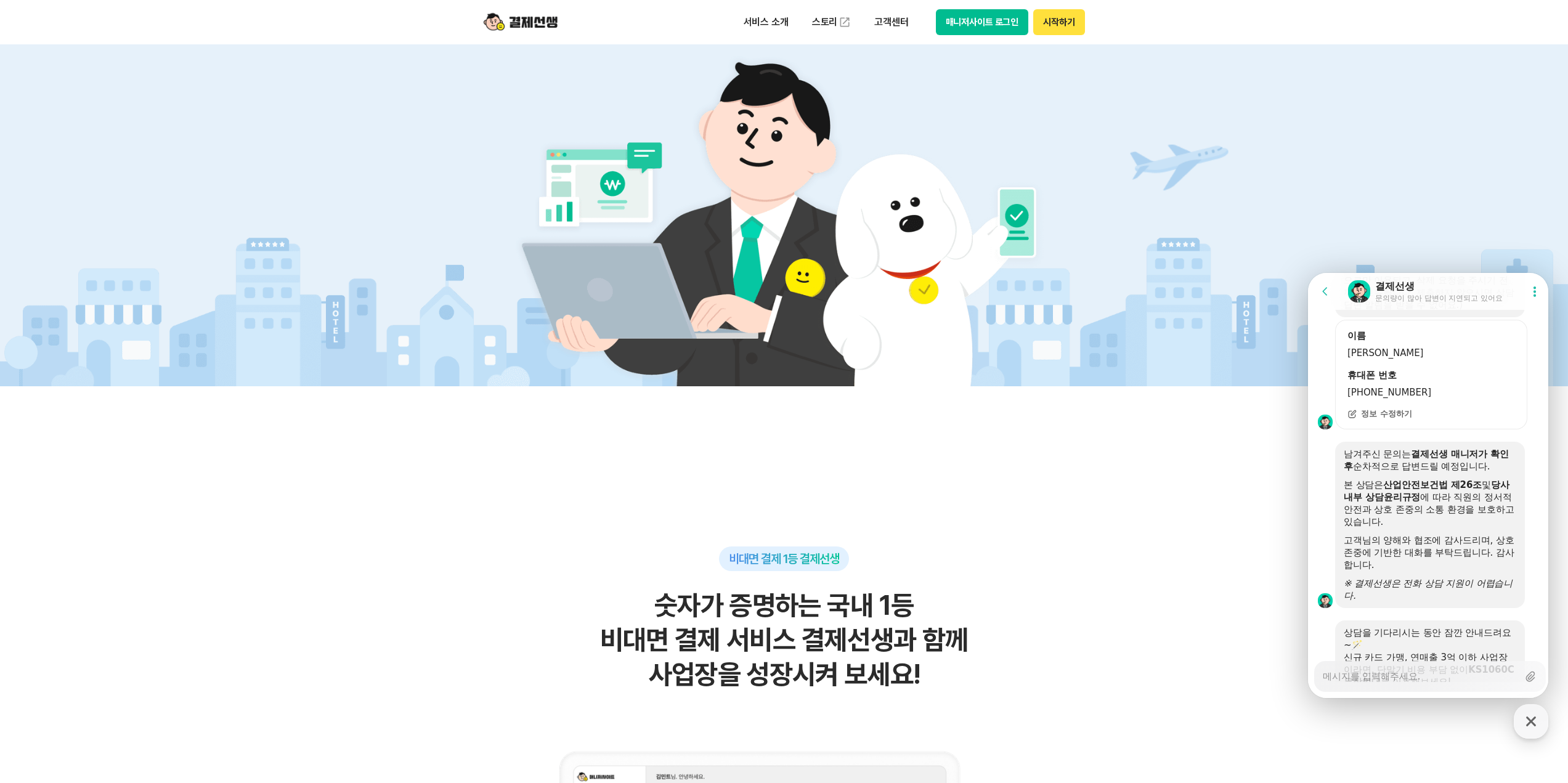
click at [1401, 679] on textarea "Messenger Input Textarea" at bounding box center [1420, 672] width 196 height 21
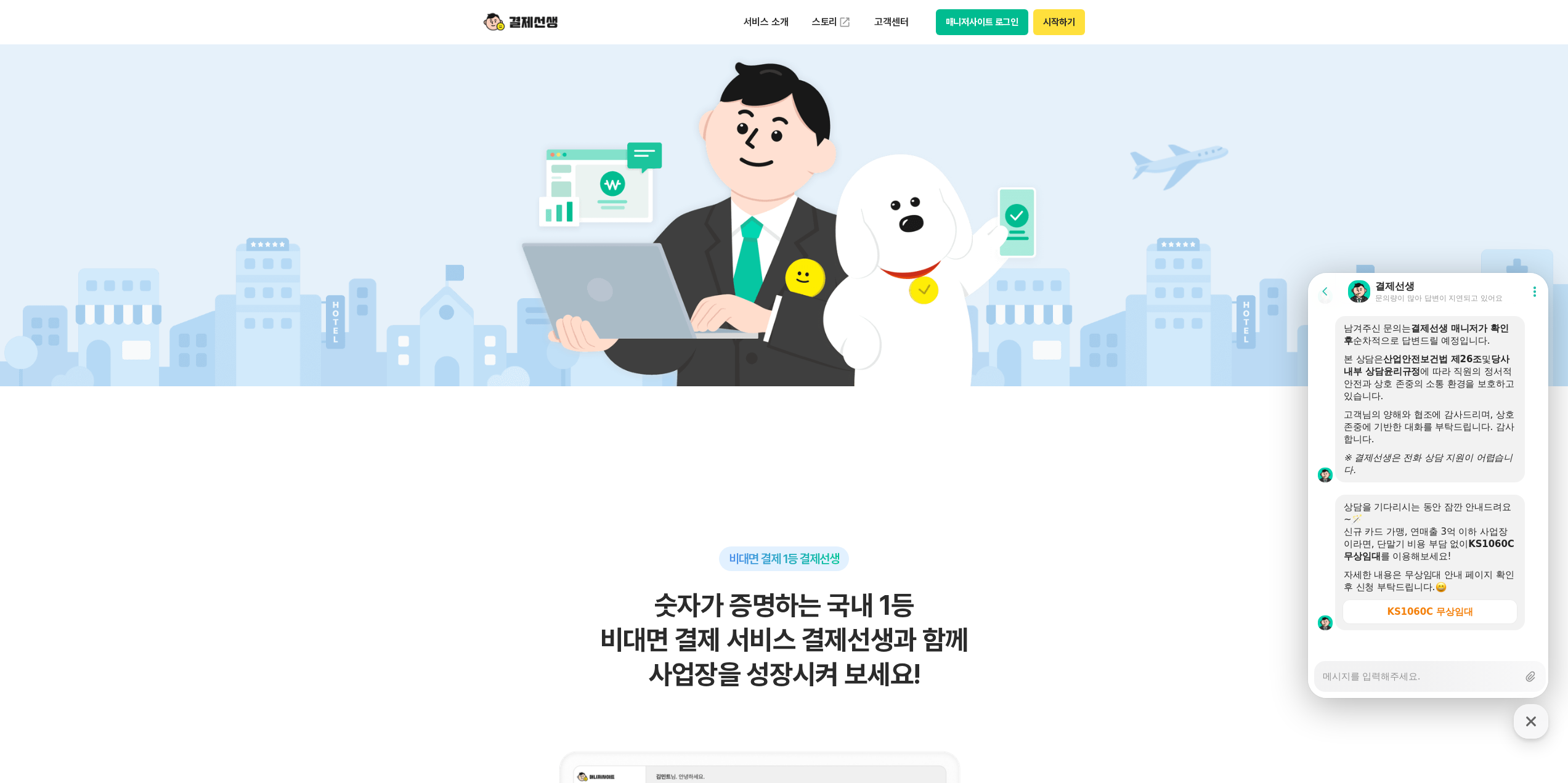
scroll to position [2324, 0]
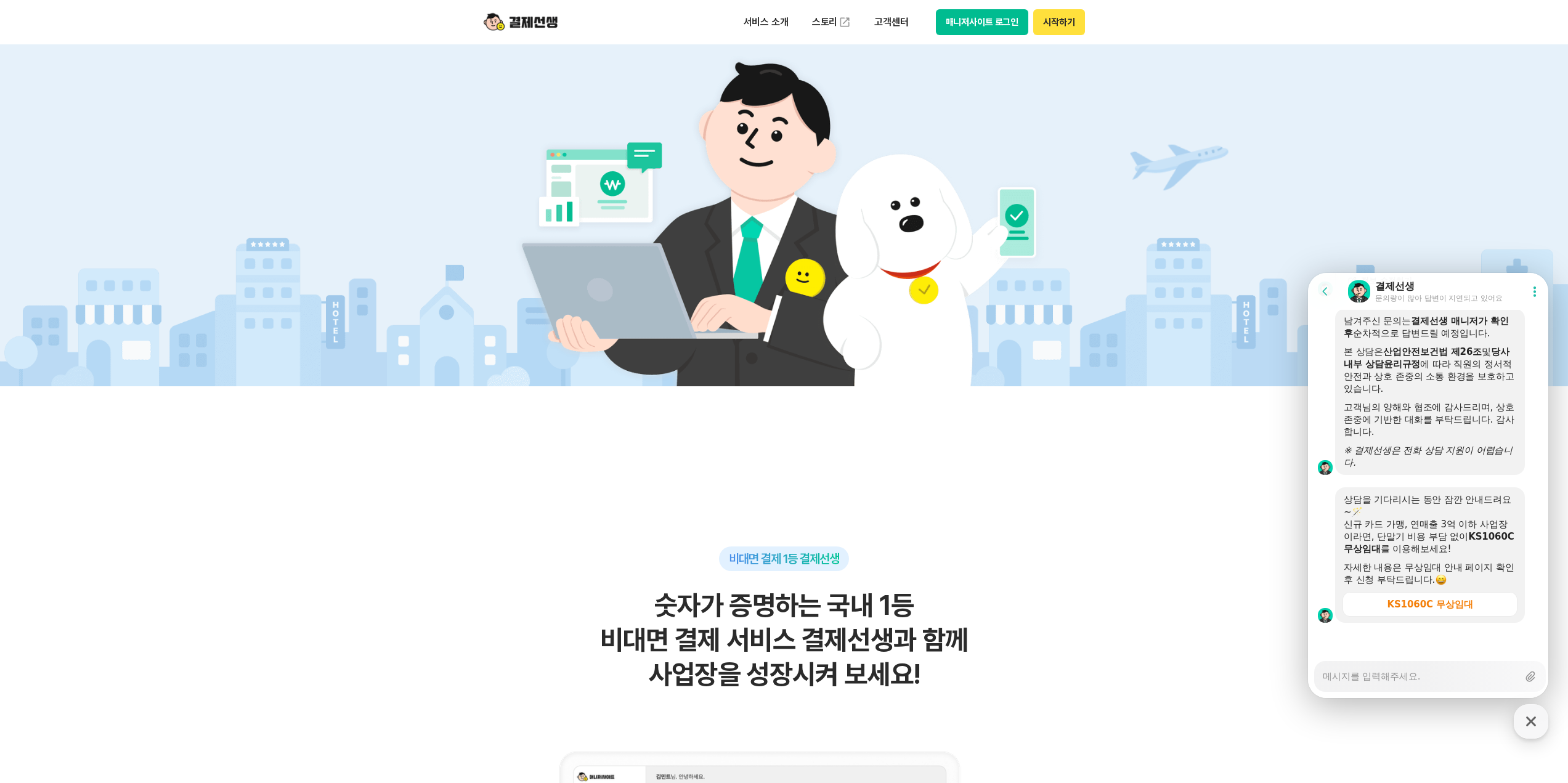
click at [1431, 676] on textarea "Messenger Input Textarea" at bounding box center [1420, 672] width 196 height 21
type textarea "x"
type textarea "ㅂ"
type textarea "x"
type textarea "버"
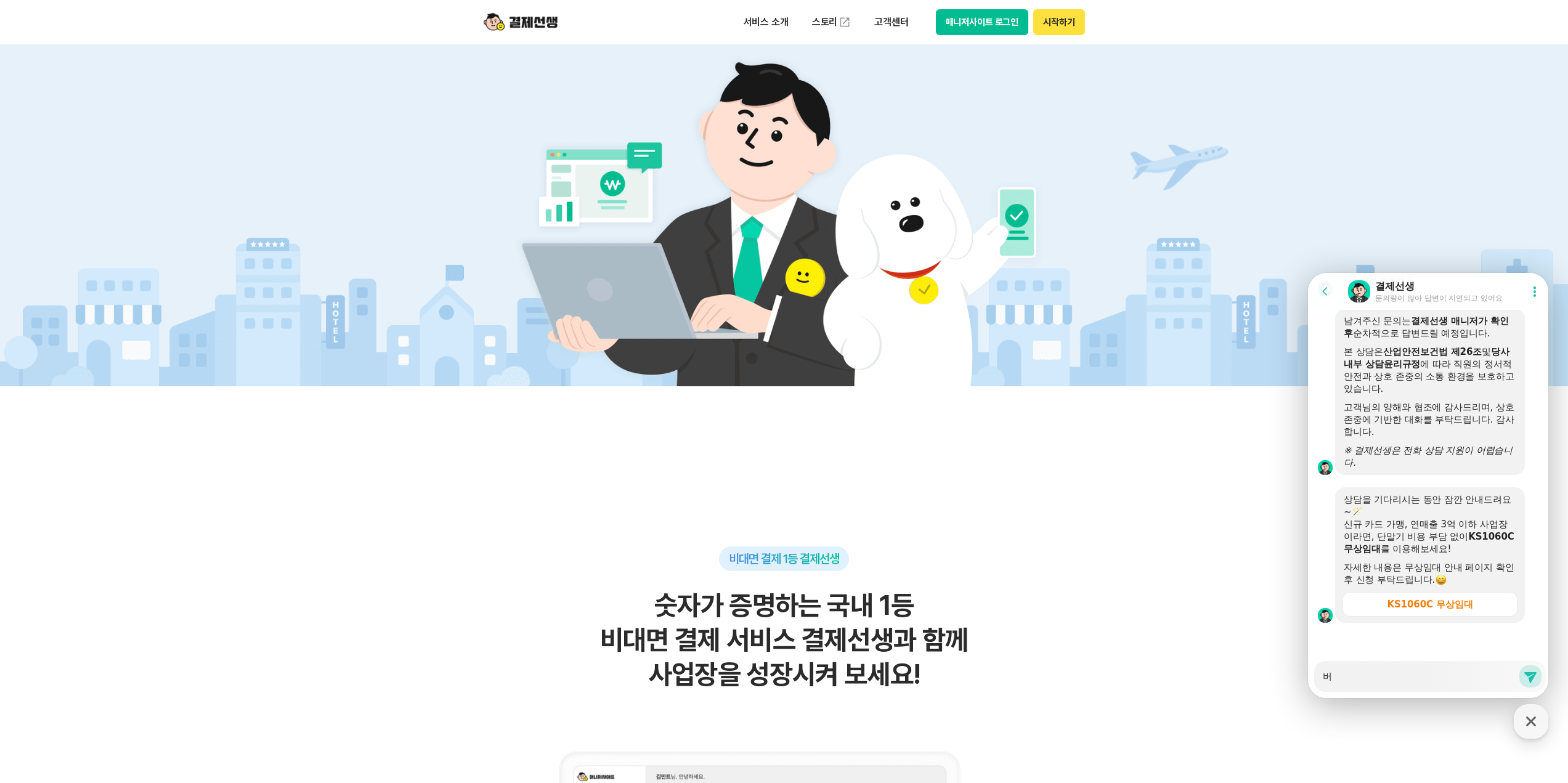
type textarea "x"
type textarea "법"
type textarea "x"
type textarea "법ㅇ"
type textarea "x"
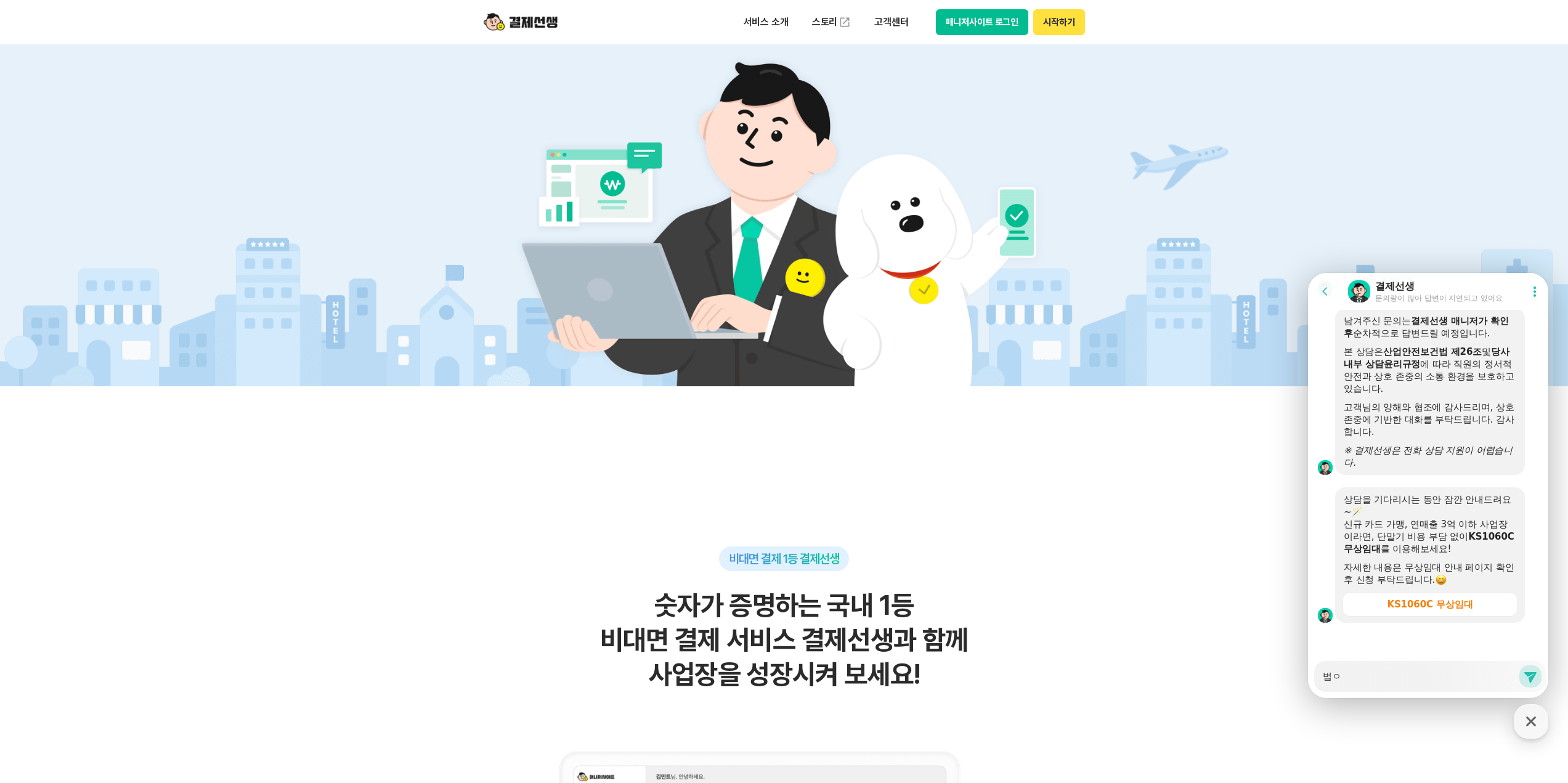
type textarea "법이"
type textarea "x"
type textarea "법인"
type textarea "x"
type textarea "법인ㅅ"
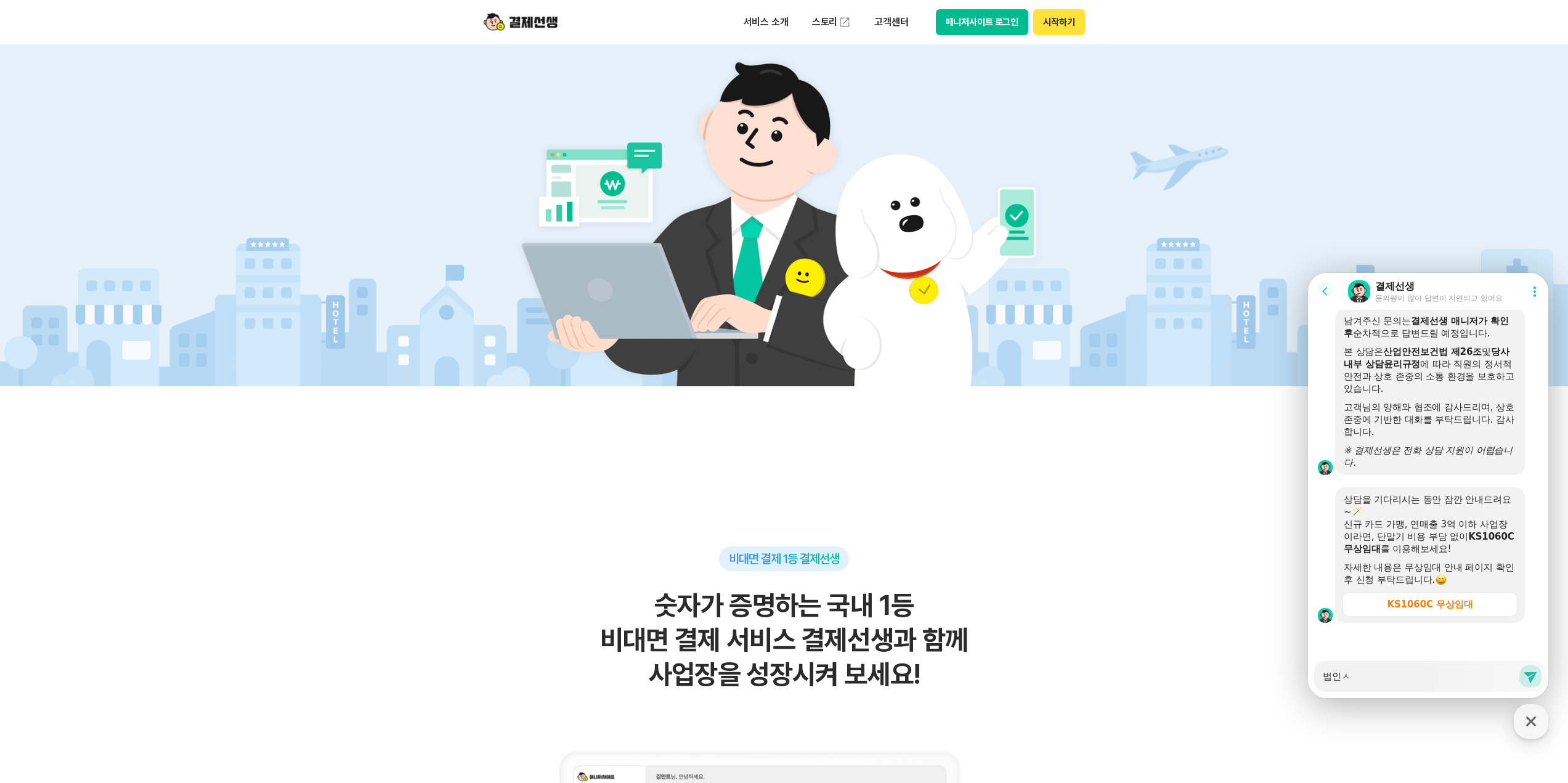
type textarea "x"
type textarea "법인사"
type textarea "x"
type textarea "법인상"
type textarea "x"
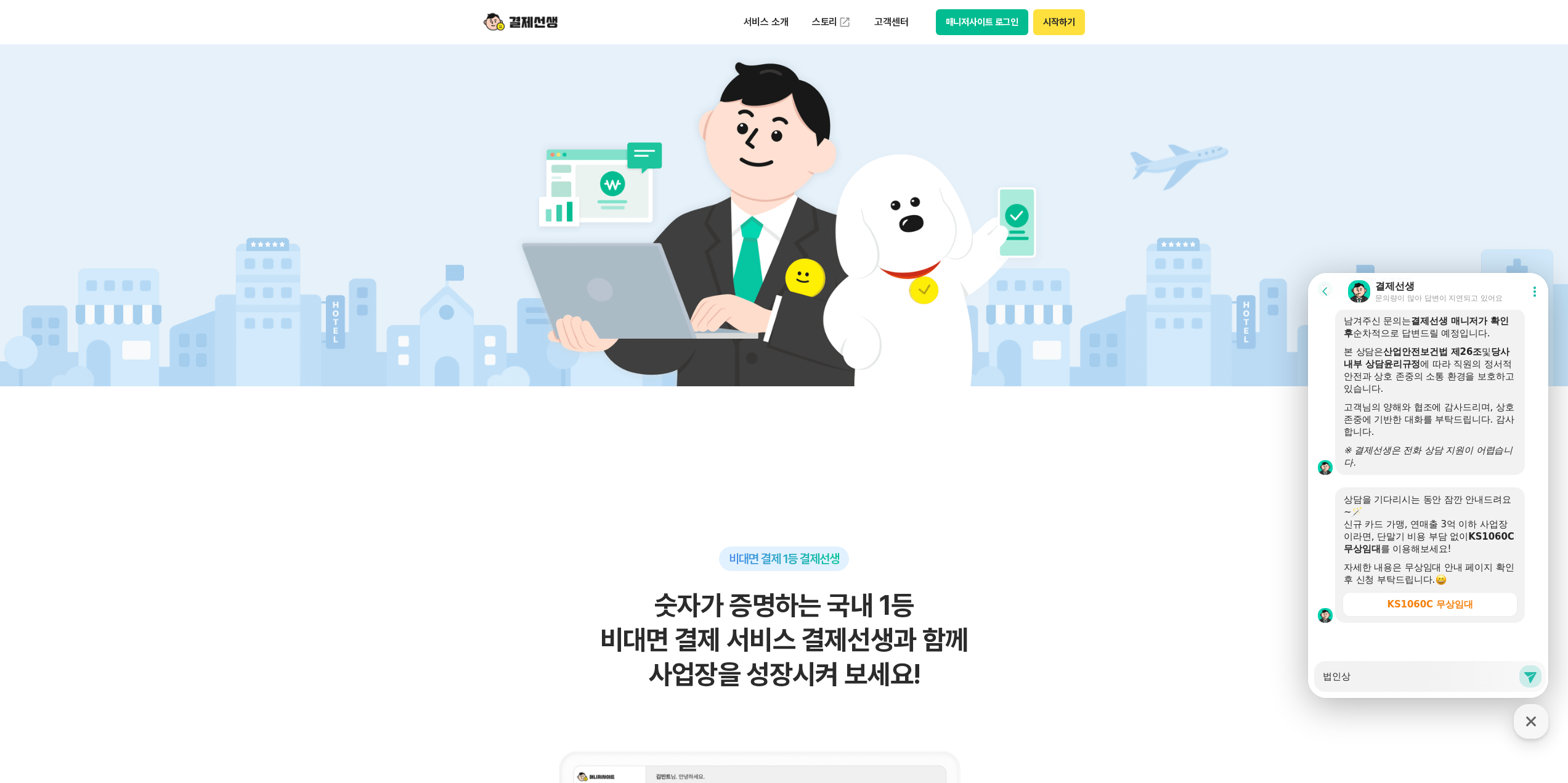
type textarea "법인사어"
type textarea "x"
type textarea "법인사업"
type textarea "x"
type textarea "법인사업ㅈ"
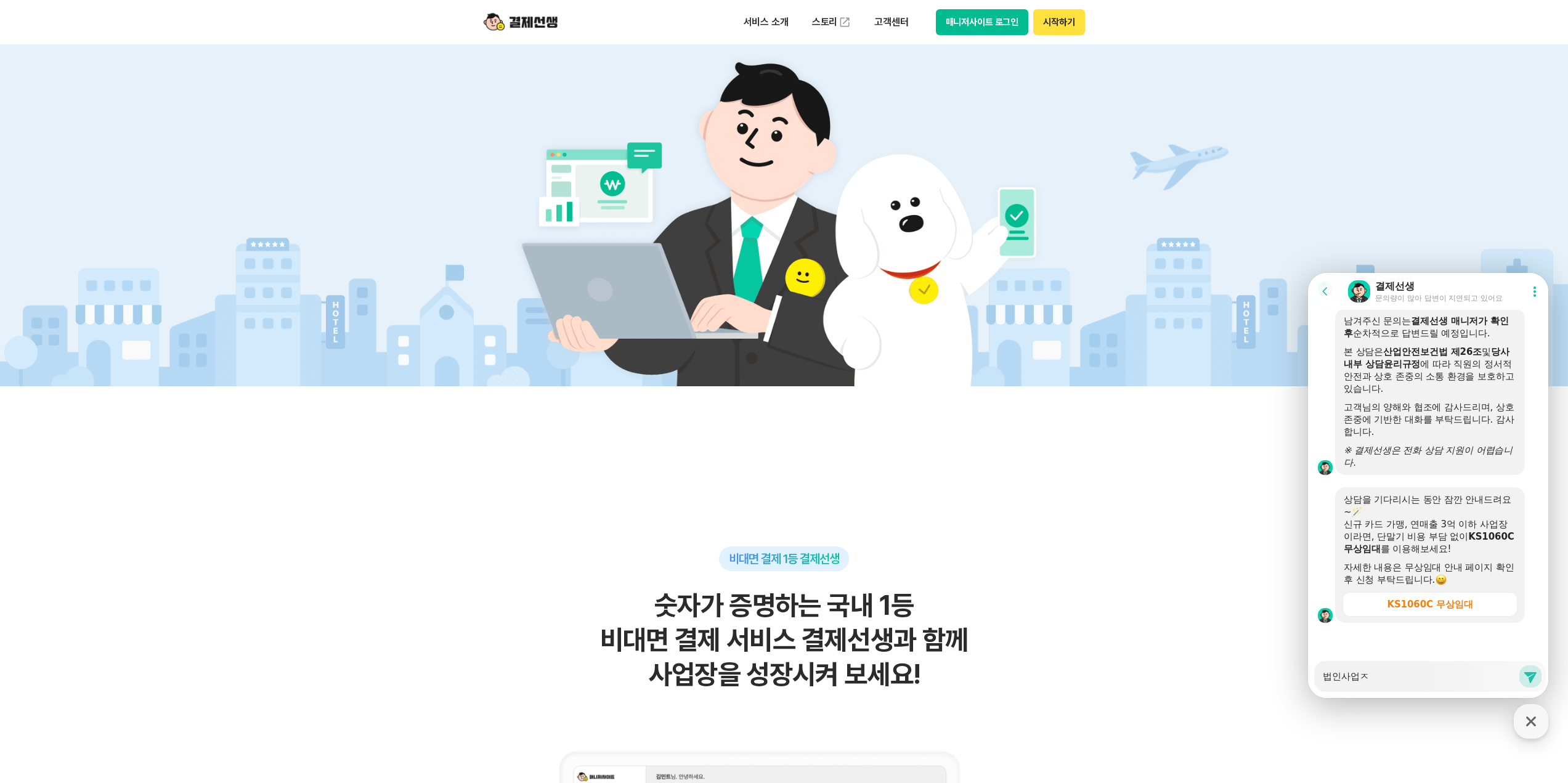
type textarea "x"
type textarea "법인사업자"
type textarea "x"
type textarea "법인사업장"
type textarea "x"
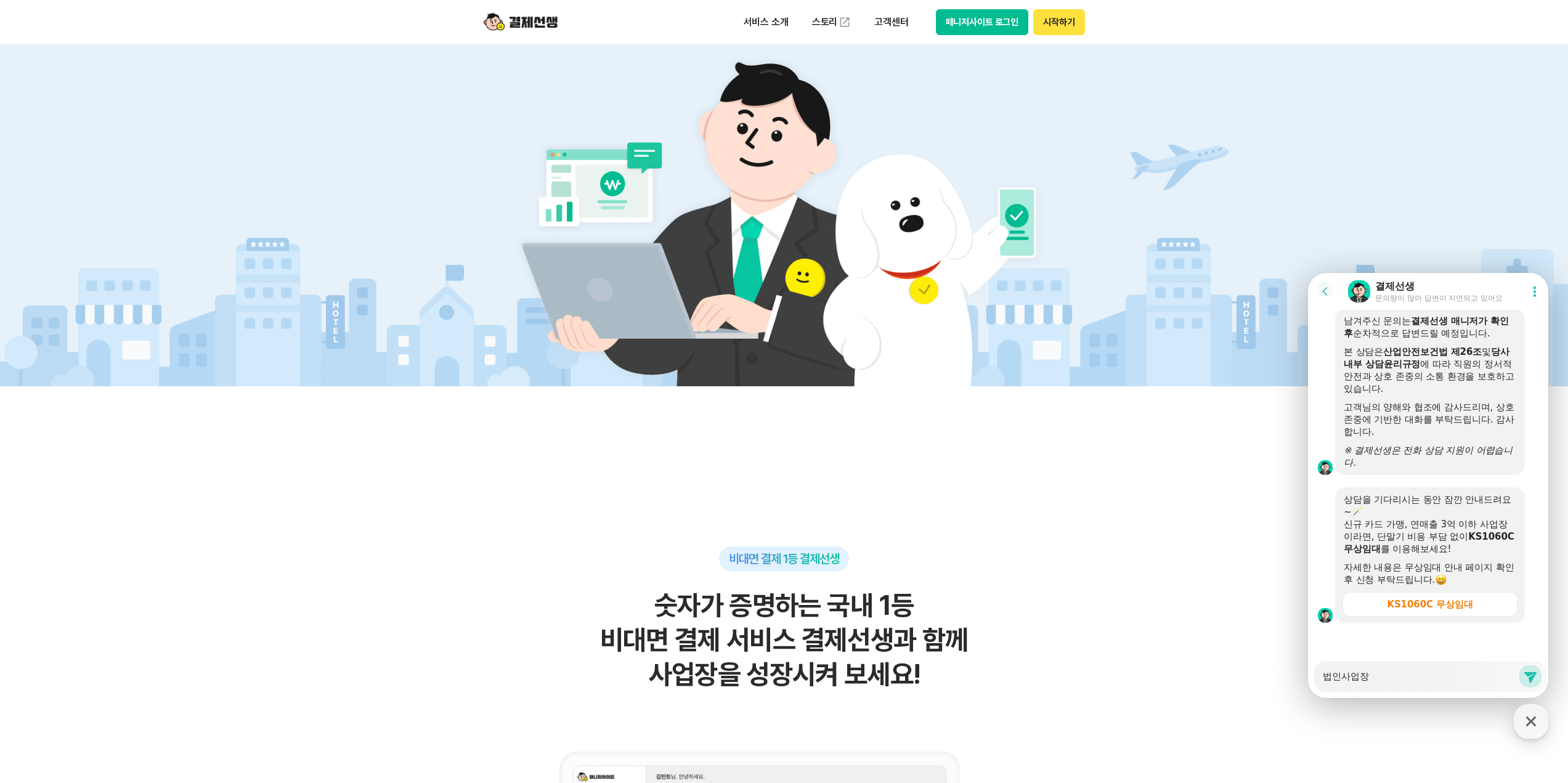
type textarea "법인사업장"
type textarea "x"
type textarea "법인사업장 ㅅ"
type textarea "x"
type textarea "법인사업장 서"
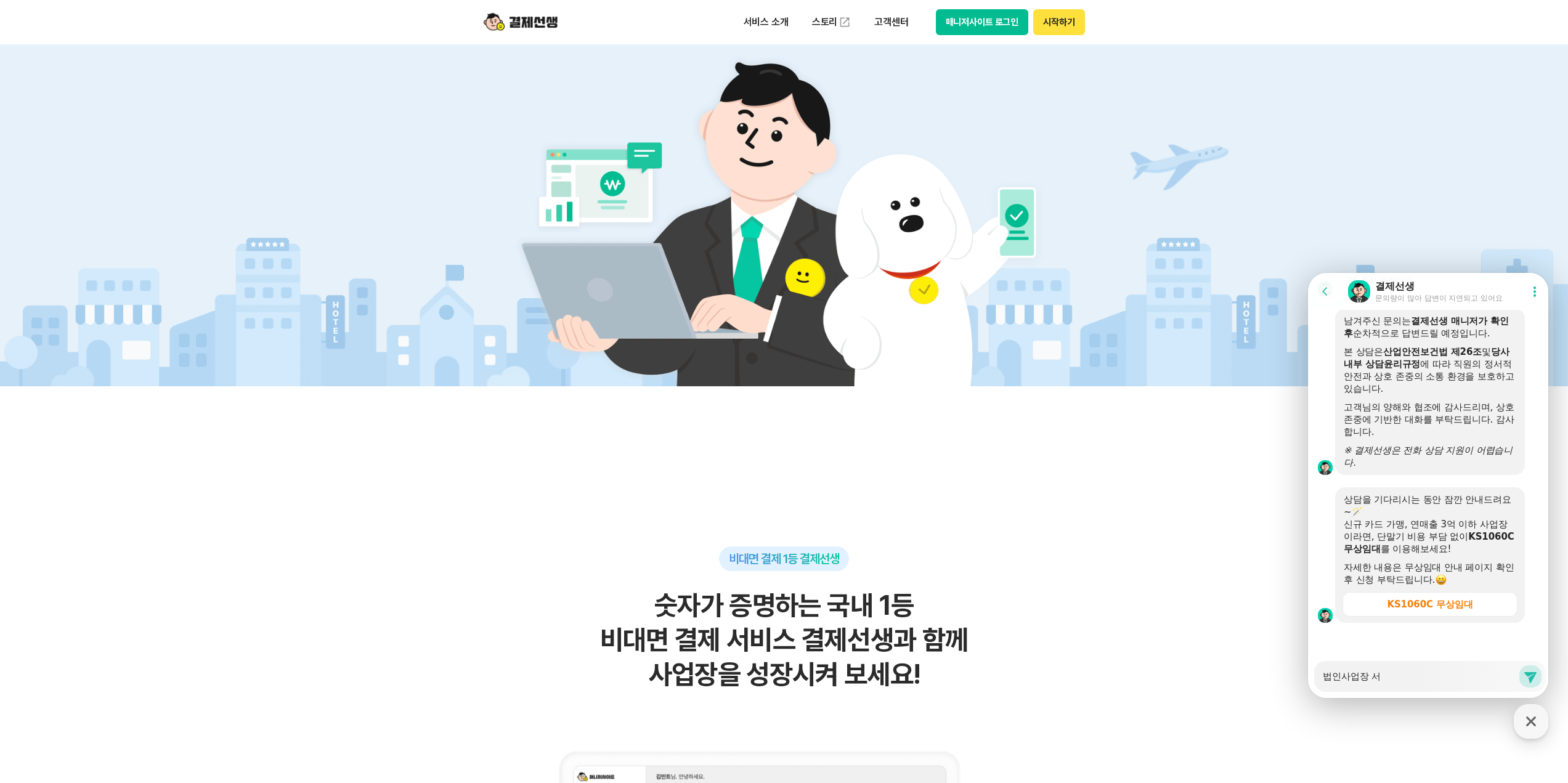
type textarea "x"
type textarea "법인사업장 설"
type textarea "x"
type textarea "법인사업장 서류"
type textarea "x"
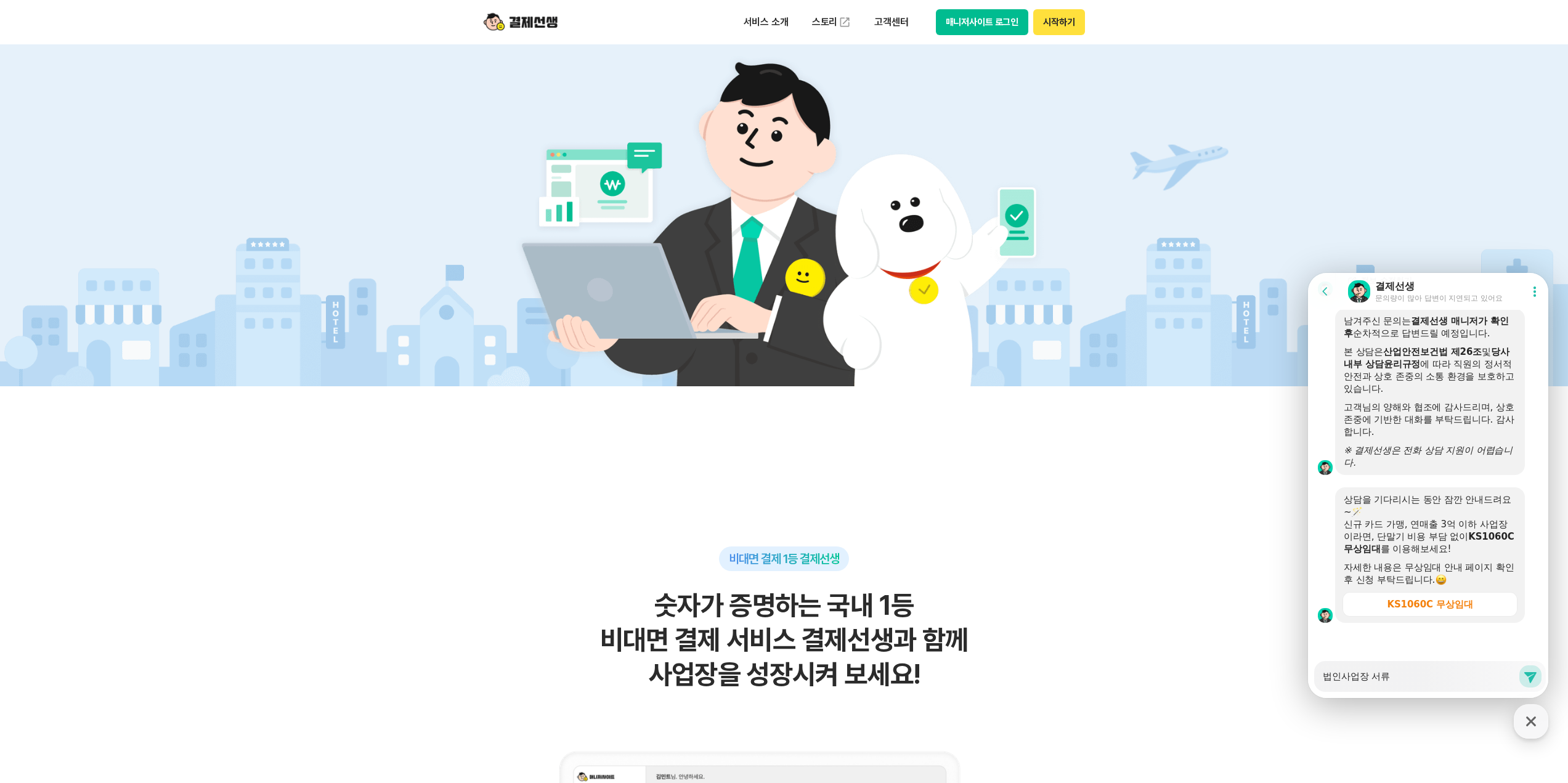
type textarea "법인사업장 서류"
type textarea "x"
type textarea "법인사업장 서류 ㄸ"
type textarea "x"
type textarea "법인사업장 서류 땜"
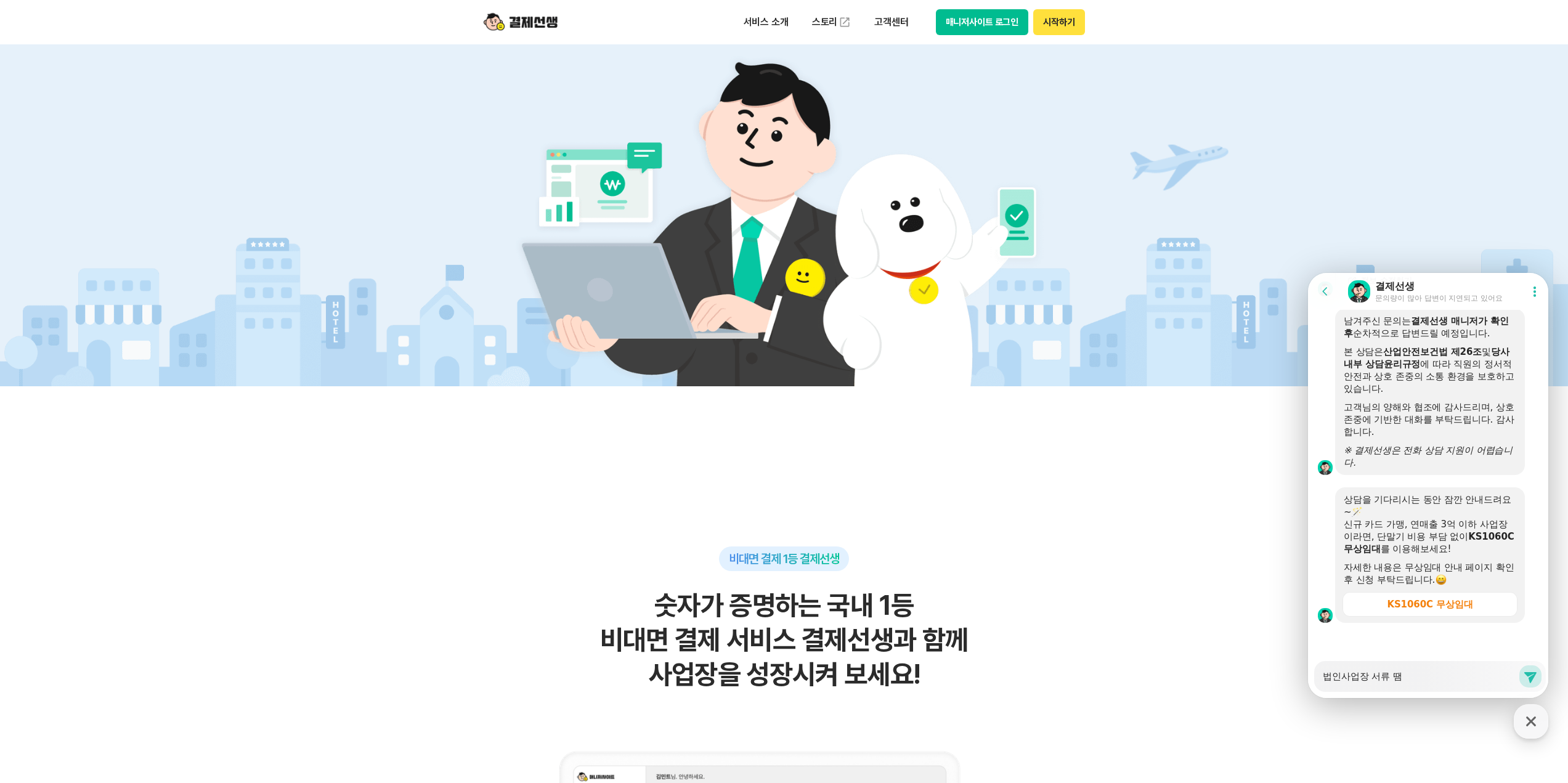
type textarea "x"
type textarea "법인사업장 서류 때무"
type textarea "x"
type textarea "법인사업장 서류 때문"
type textarea "x"
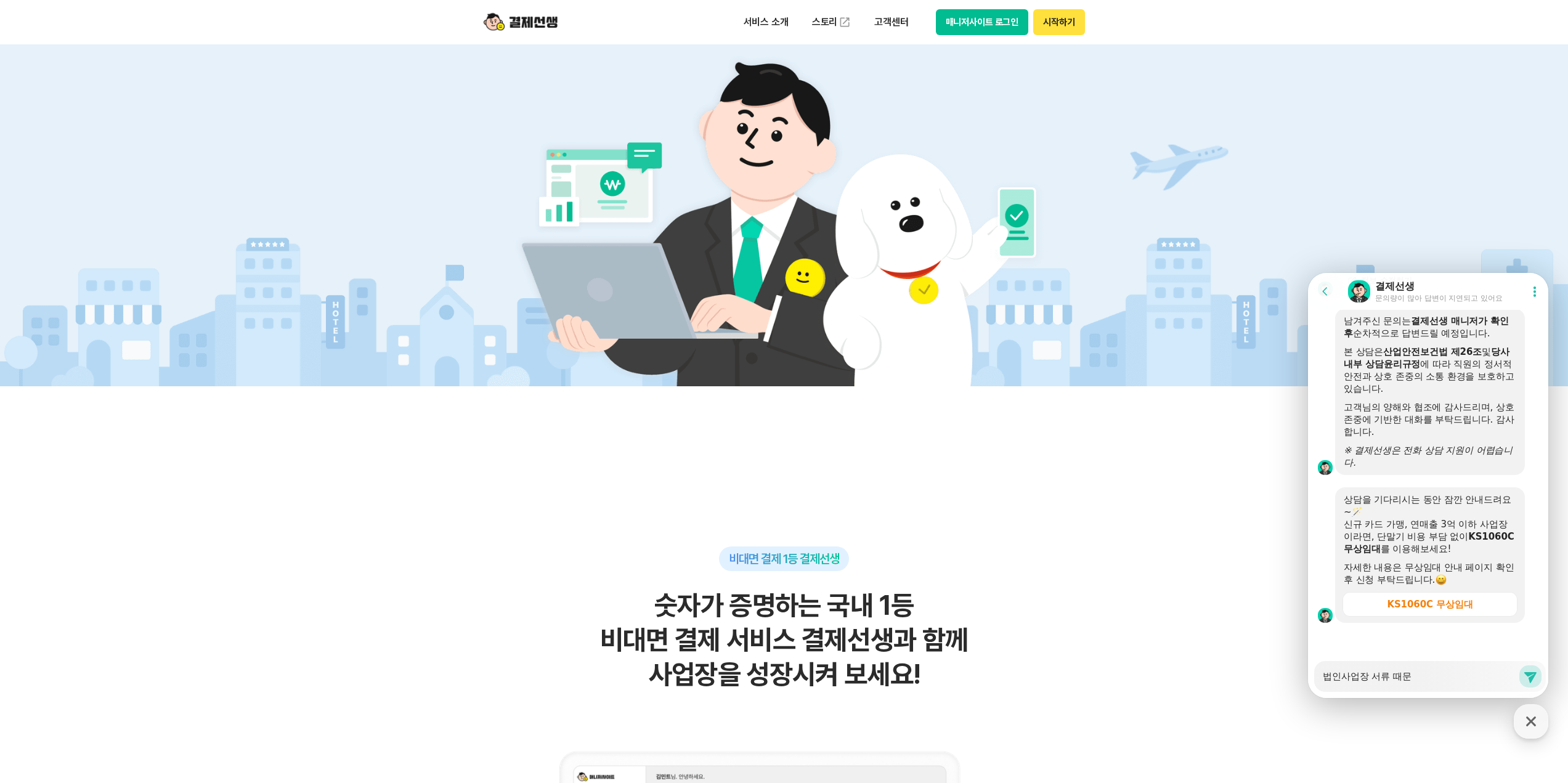
type textarea "법인사업장 서류 때문ㅇ"
type textarea "x"
type textarea "법인사업장 서류 때문에"
type textarea "x"
type textarea "법인사업장 서류 때문에 ㅁ"
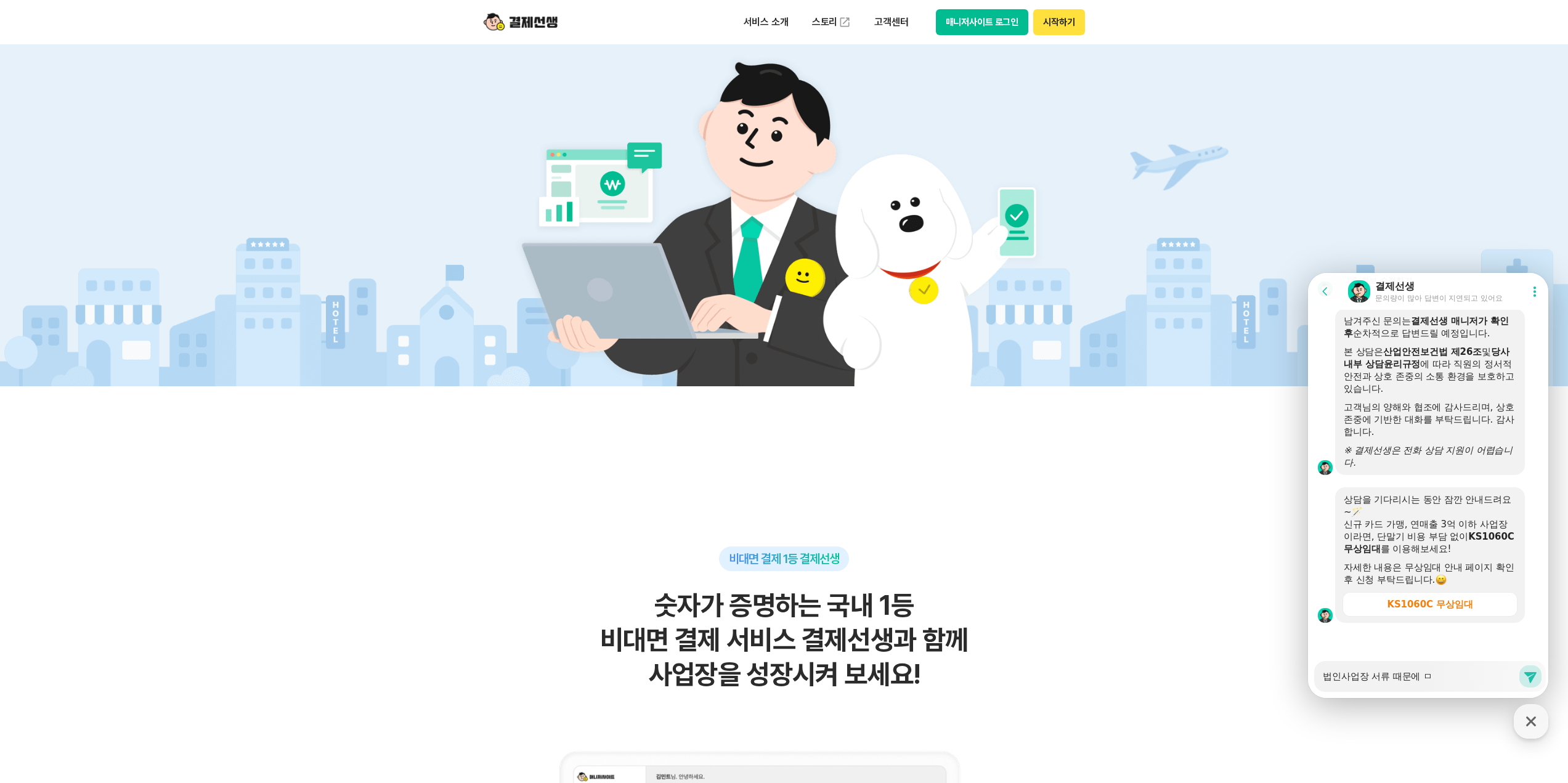
type textarea "x"
type textarea "법인사업장 서류 때문에 무"
type textarea "x"
type textarea "법인사업장 서류 때문에 문"
type textarea "x"
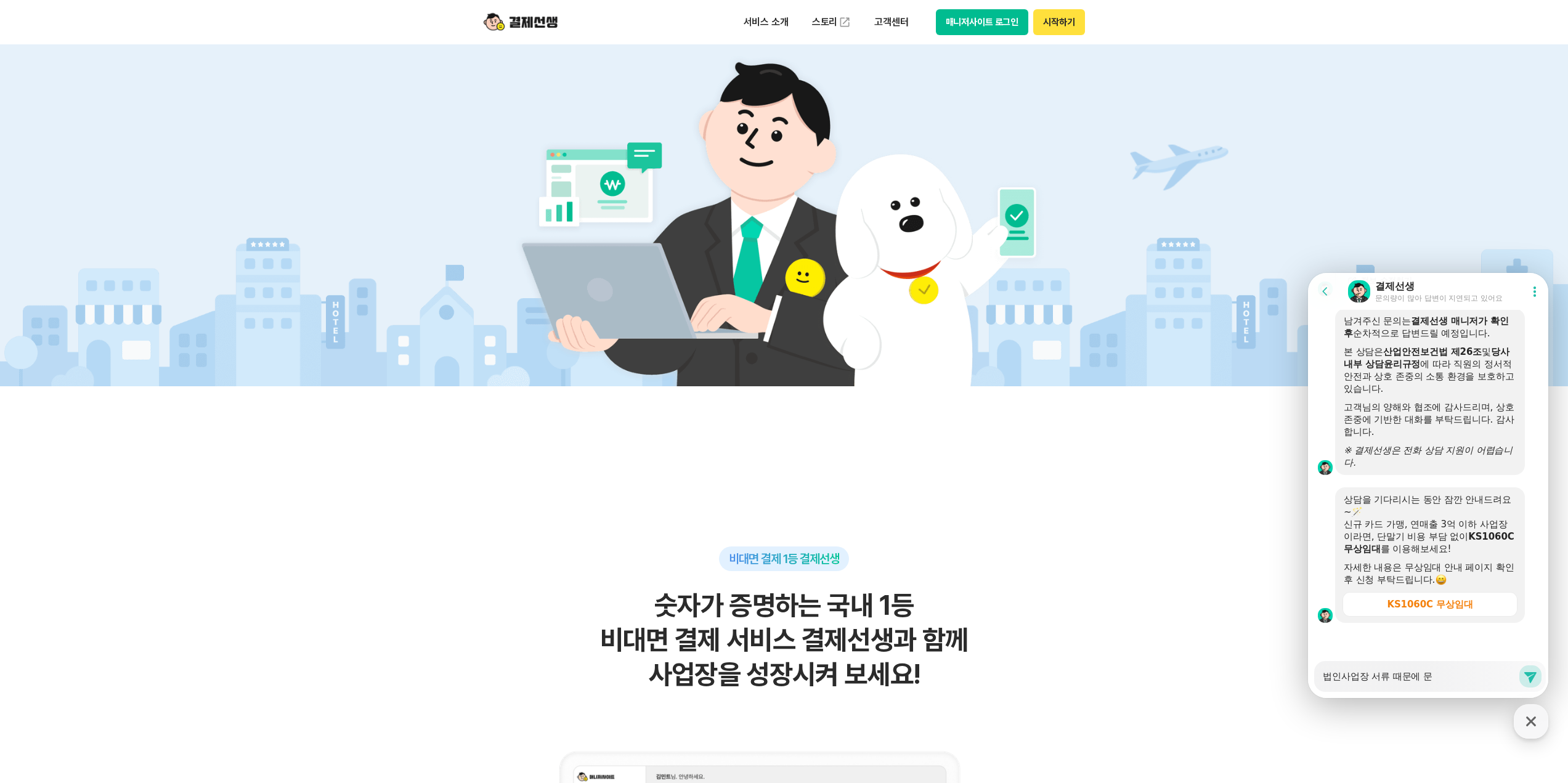
type textarea "법인사업장 서류 때문에 문ㅇ"
type textarea "x"
type textarea "법인사업장 서류 때문에 문으"
type textarea "x"
type textarea "법인사업장 서류 때문에 문의"
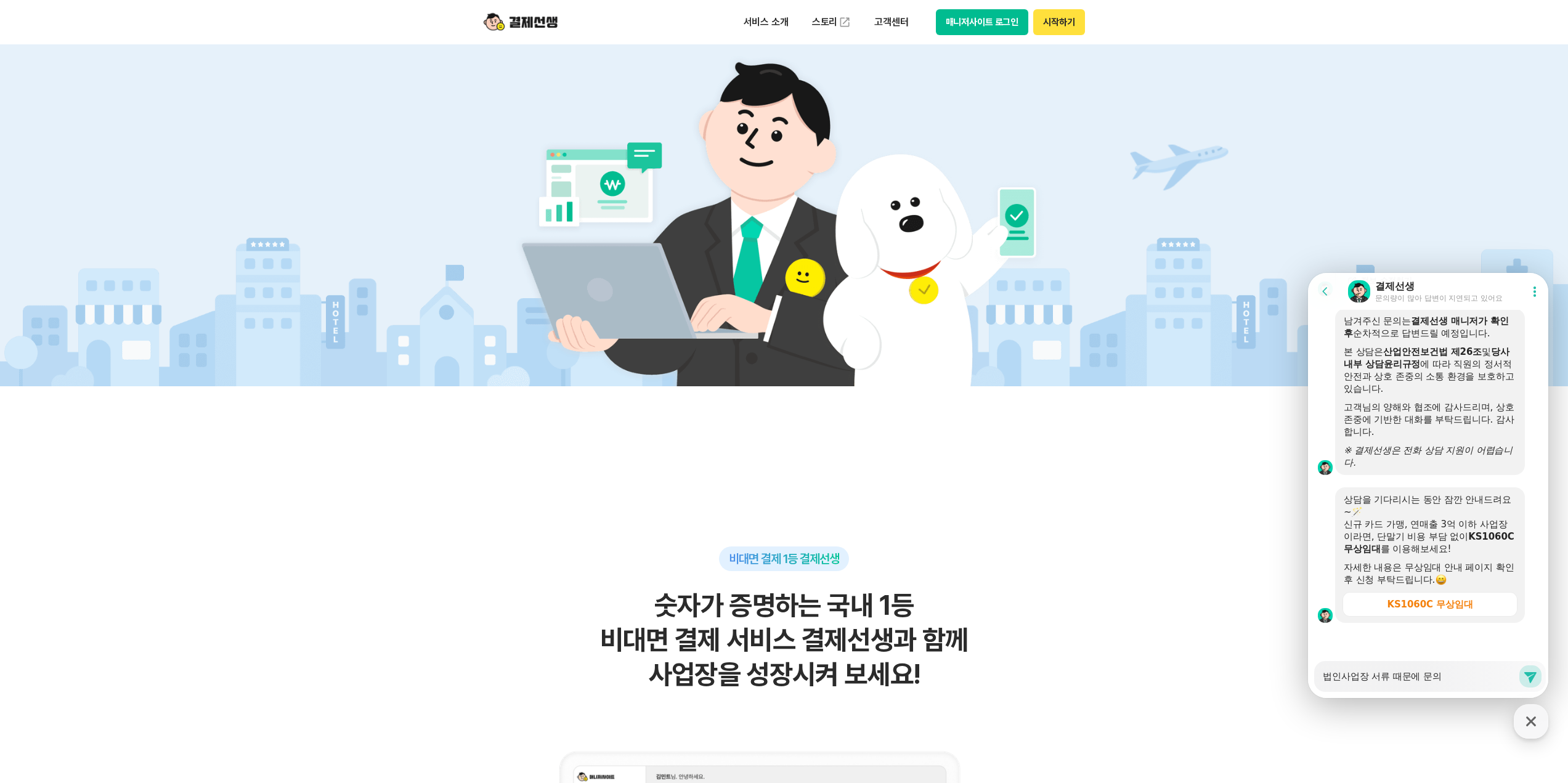
type textarea "x"
type textarea "법인사업장 서류 때문에 문의 ㄷ"
type textarea "x"
type textarea "법인사업장 서류 때문에 문의 드"
type textarea "x"
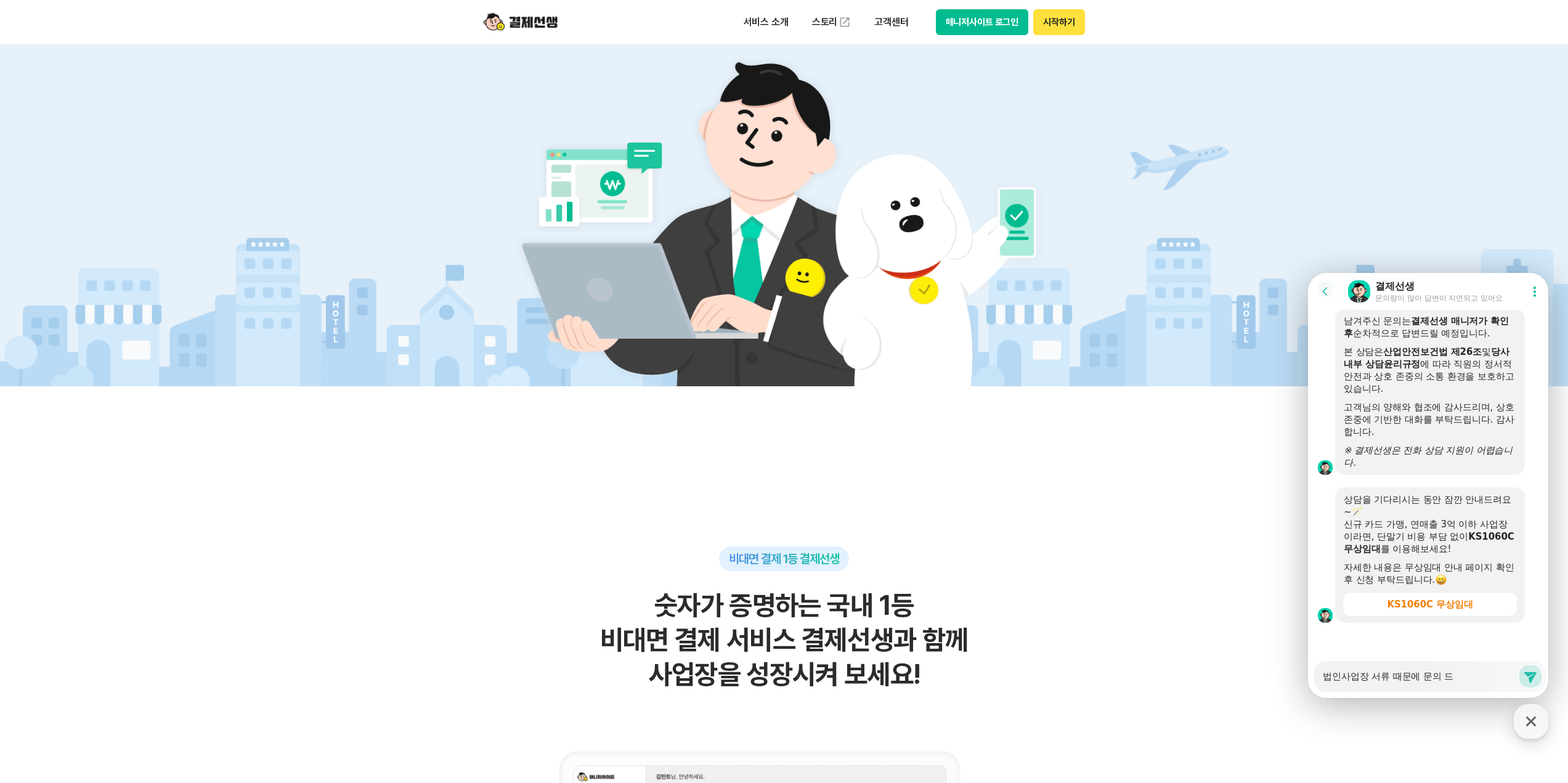
type textarea "법인사업장 서류 때문에 문의 들"
type textarea "x"
type textarea "법인사업장 서류 때문에 문의 드리"
type textarea "x"
type textarea "법인사업장 서류 때문에 문의 드릴"
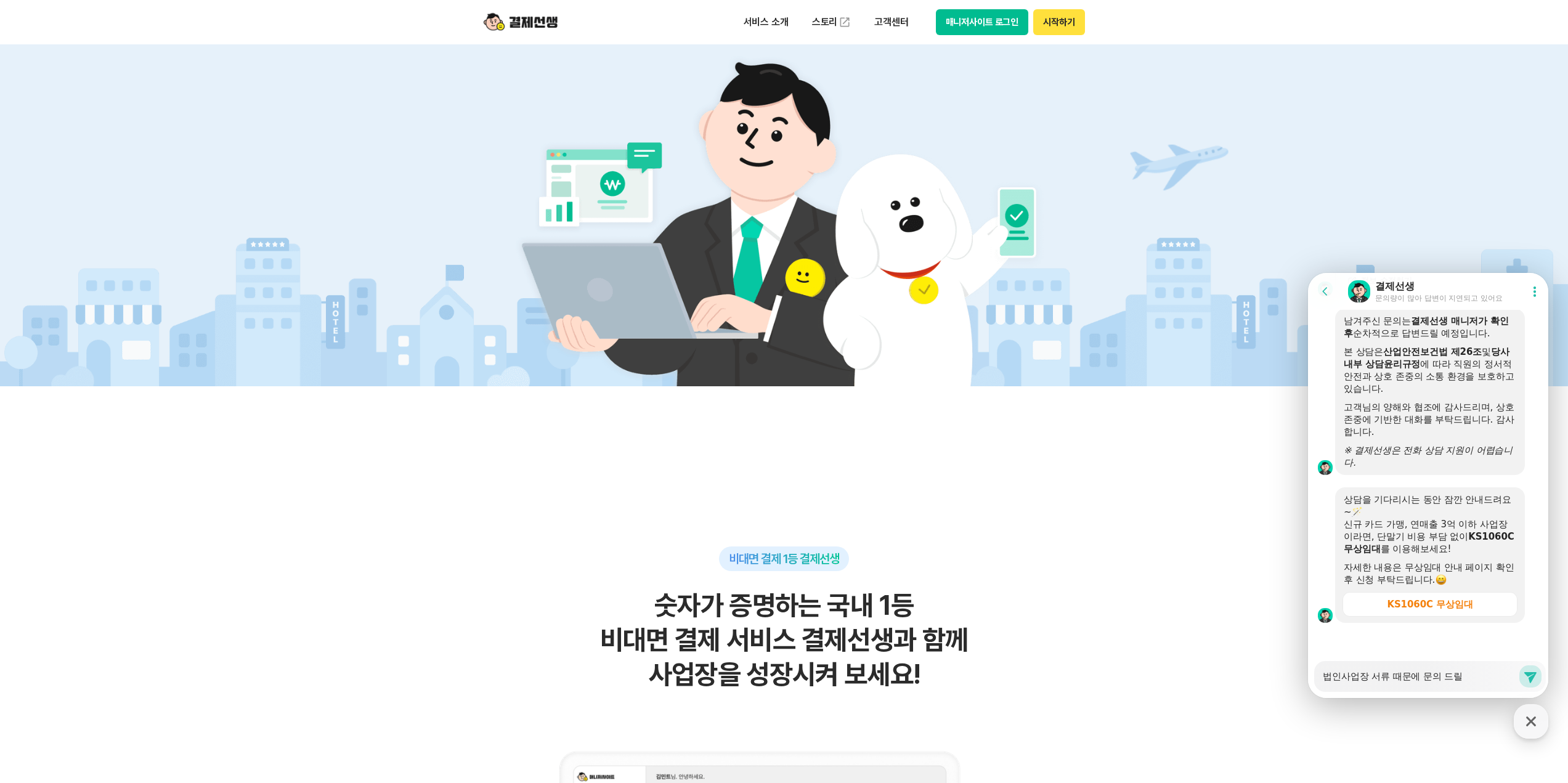
type textarea "x"
type textarea "법인사업장 서류 때문에 문의 드릴ㄹ"
type textarea "x"
type textarea "법인사업장 서류 때문에 문의 드릴려"
type textarea "x"
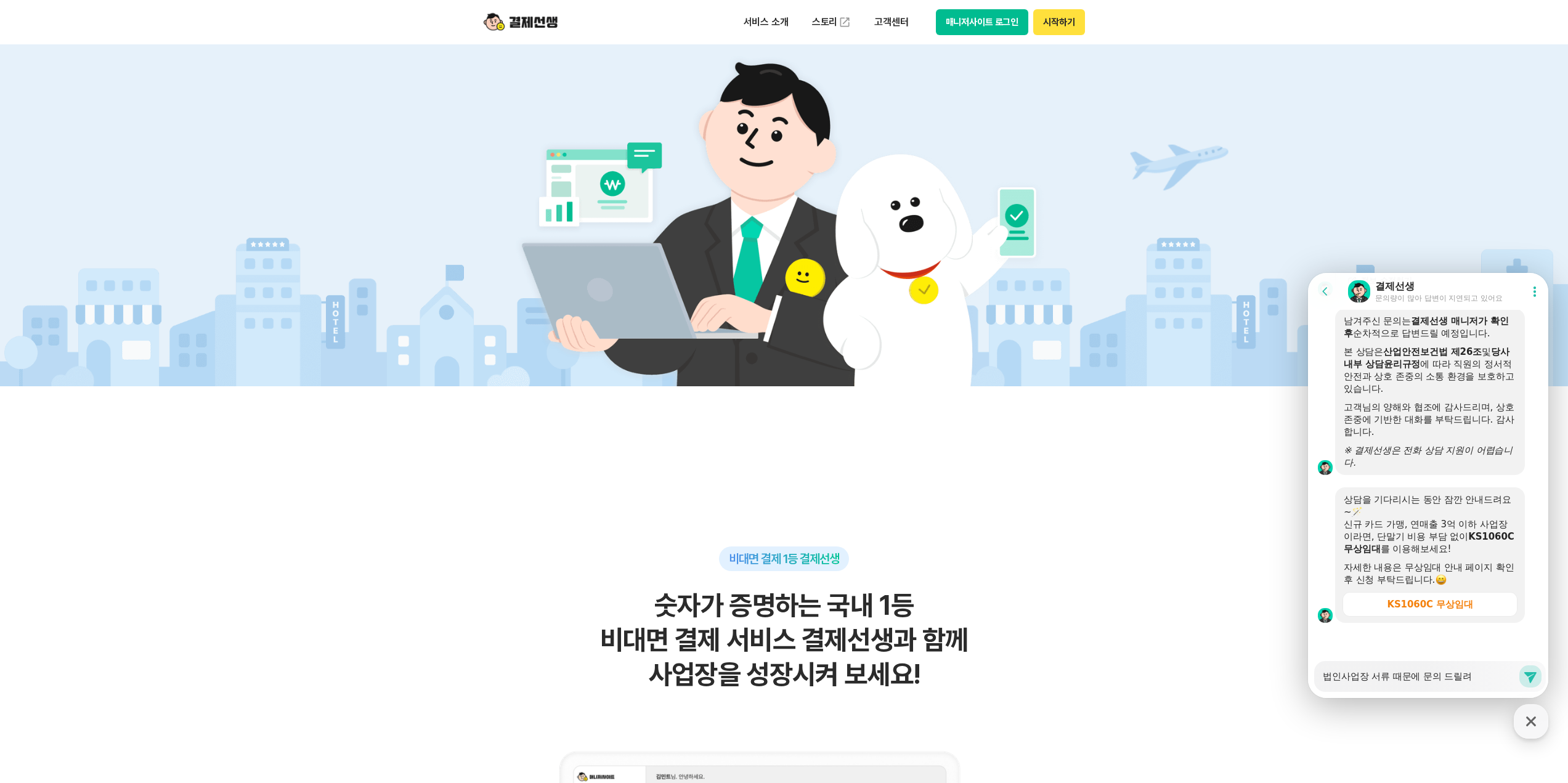
type textarea "법인사업장 서류 때문에 문의 드릴력"
type textarea "x"
type textarea "법인사업장 서류 때문에 문의 드릴려구"
type textarea "x"
type textarea "법인사업장 서류 때문에 문의 드릴려궁"
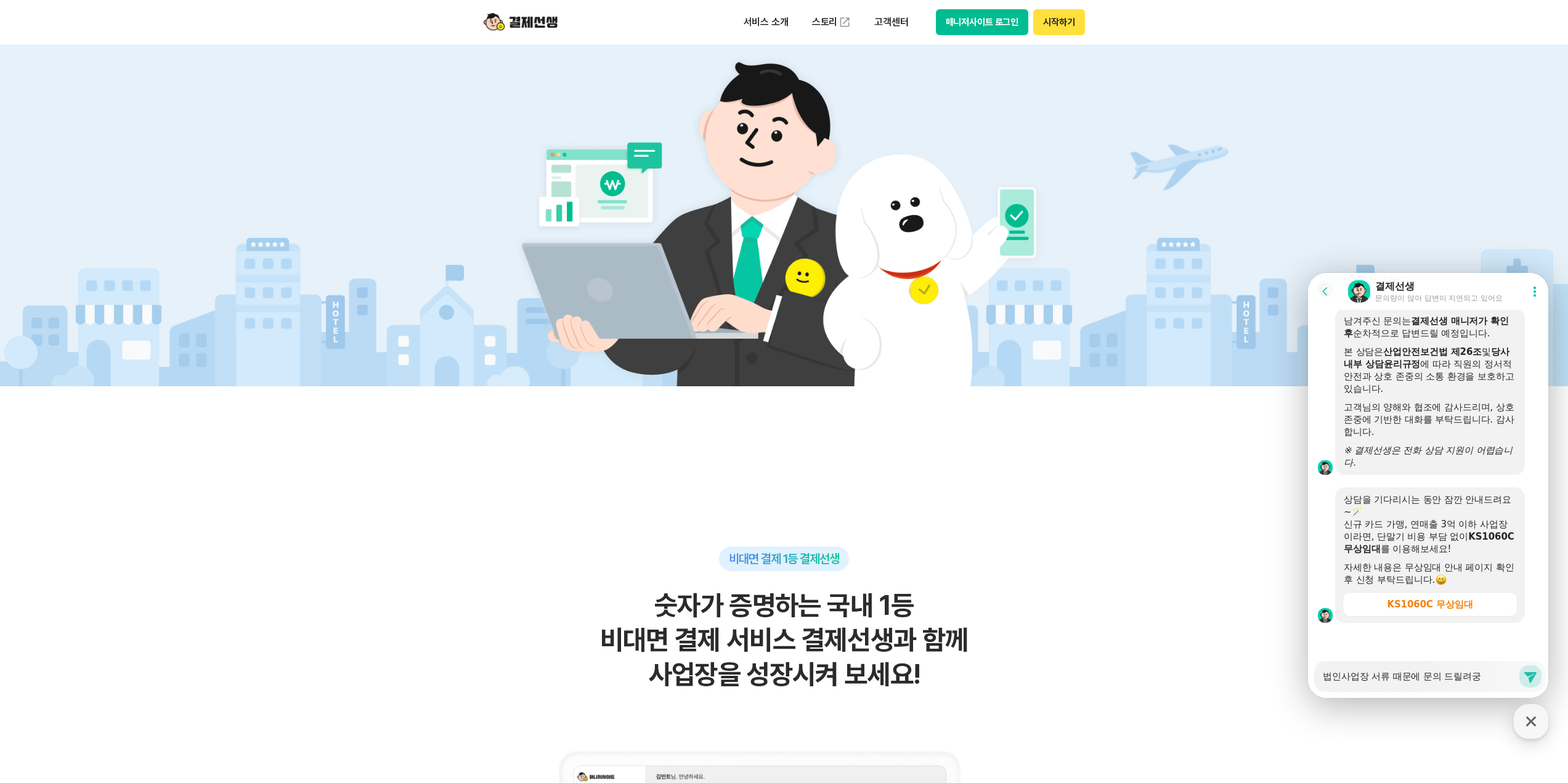
type textarea "x"
type textarea "법인사업장 서류 때문에 문의 드릴려구요"
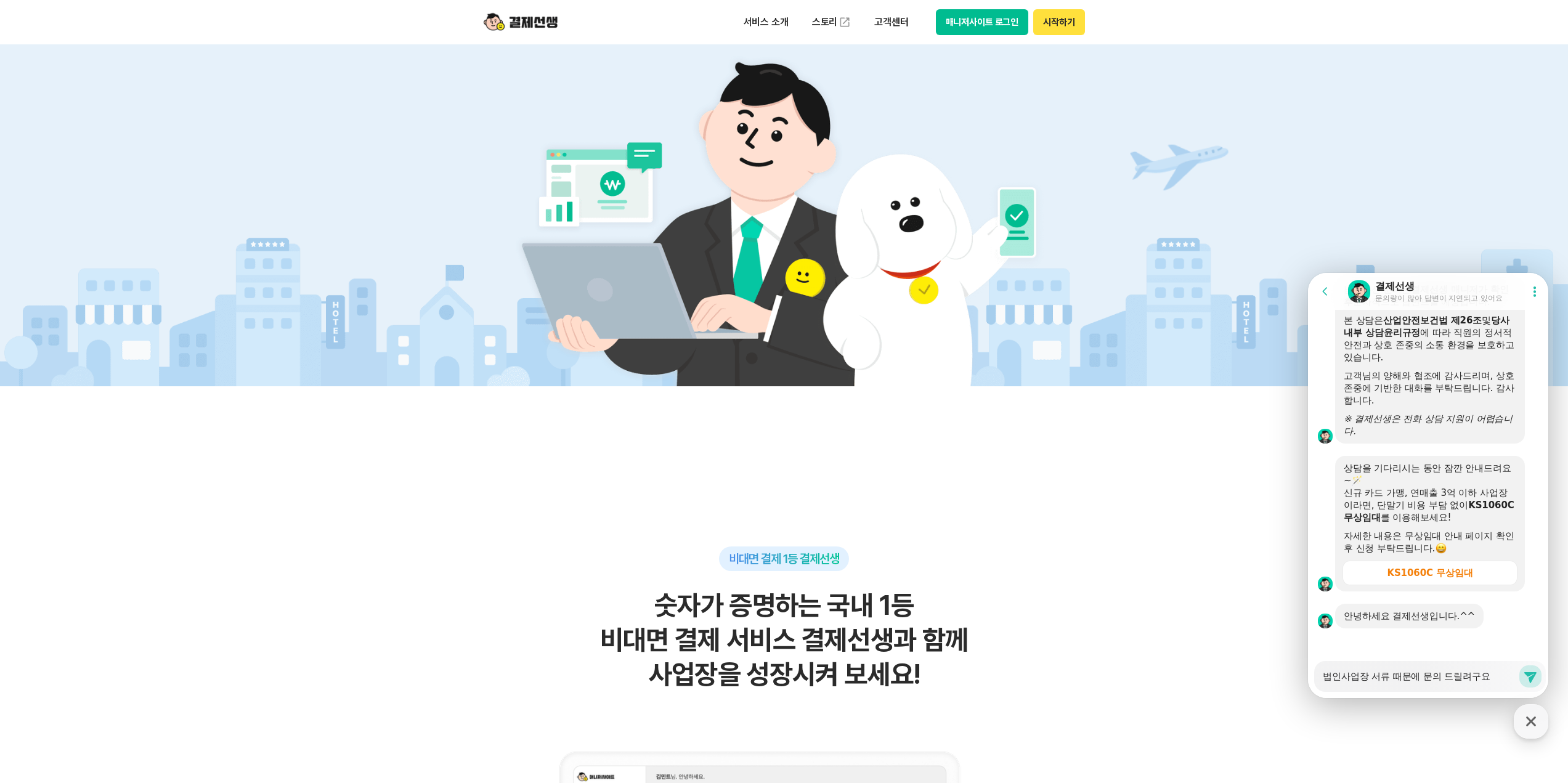
scroll to position [2361, 0]
type textarea "x"
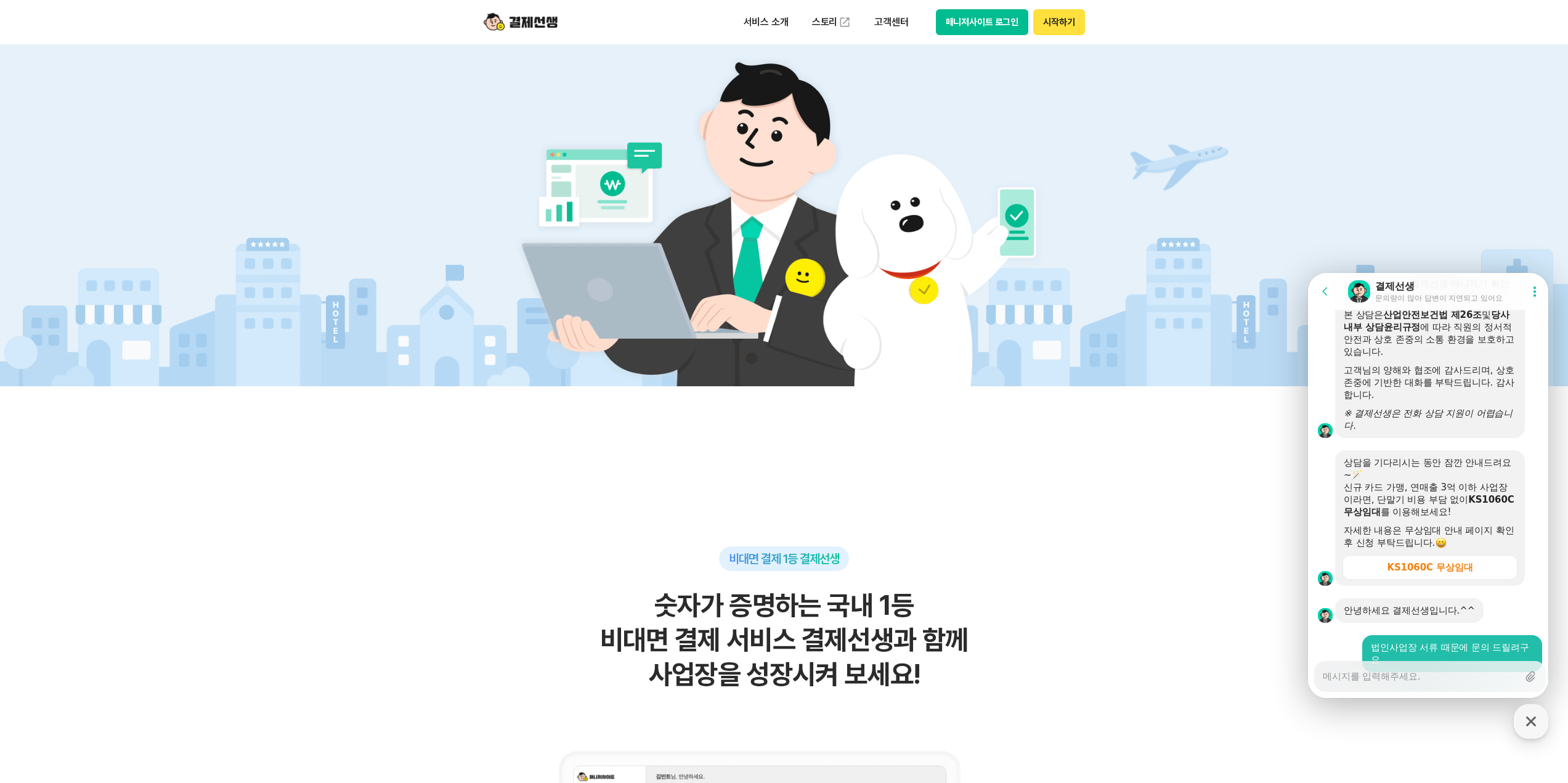
scroll to position [2410, 0]
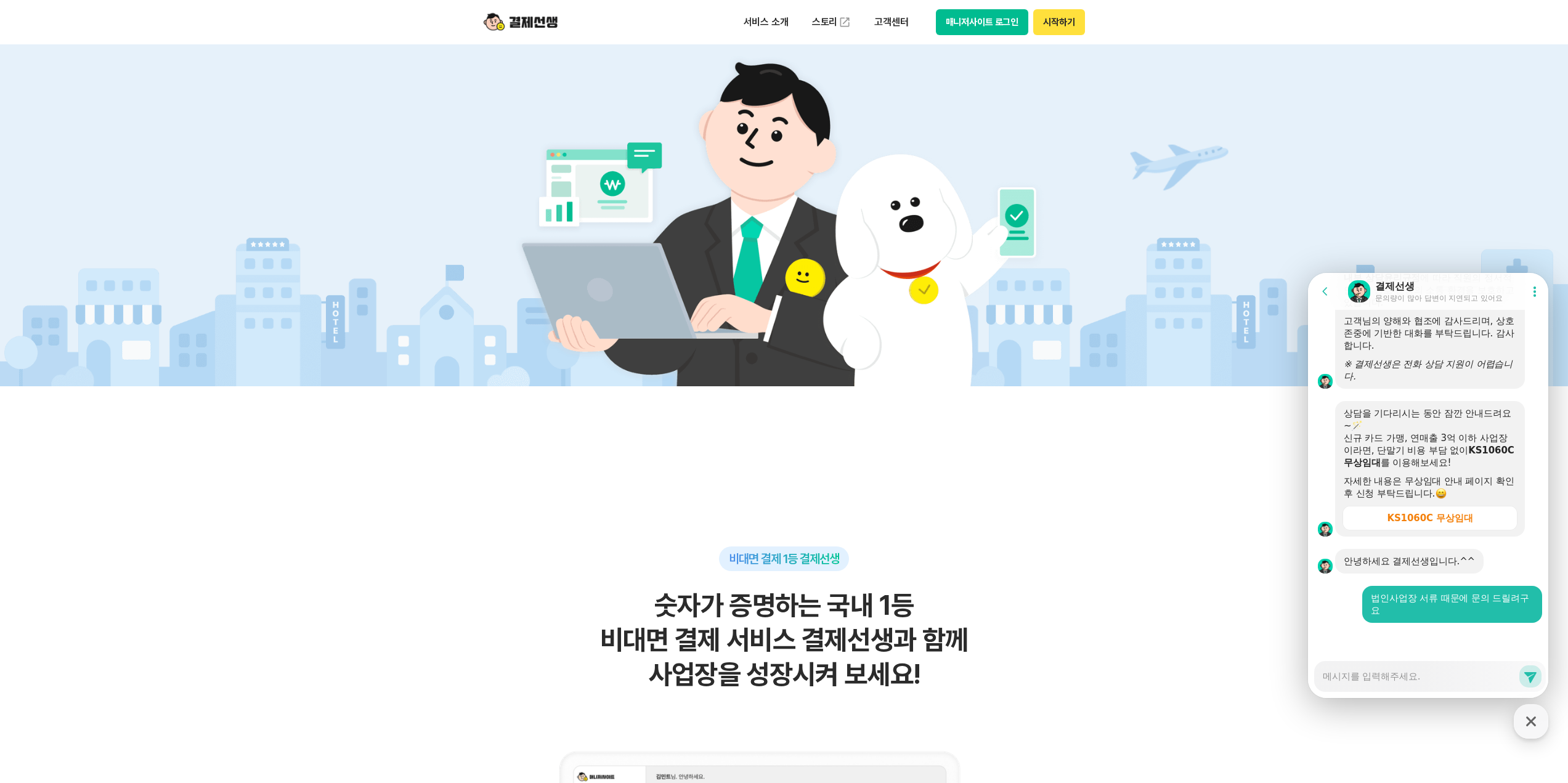
type textarea "x"
type textarea "ㅈ"
type textarea "x"
type textarea "저"
type textarea "x"
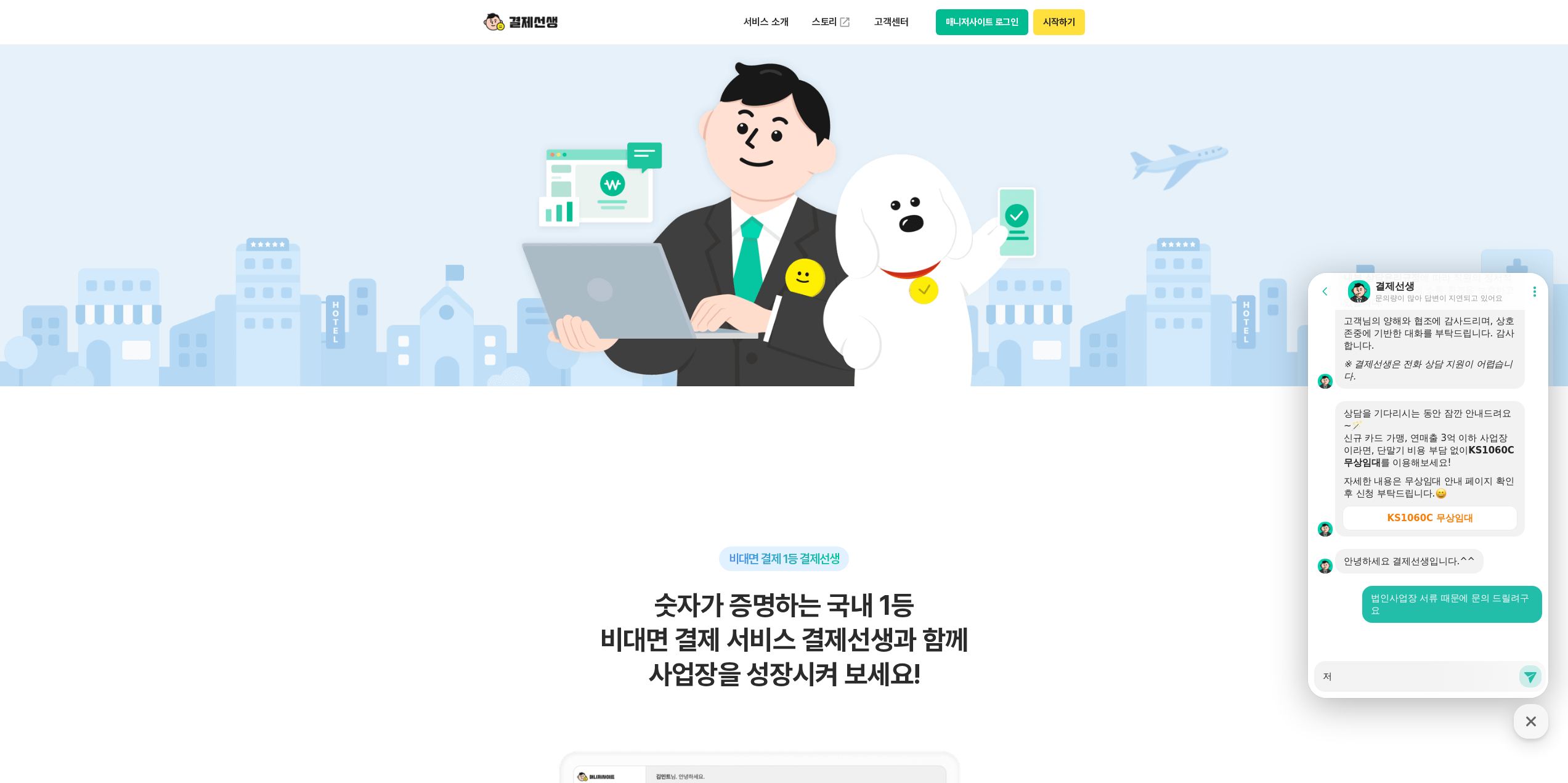
type textarea "젛"
type textarea "x"
type textarea "저흐"
type textarea "x"
type textarea "저희"
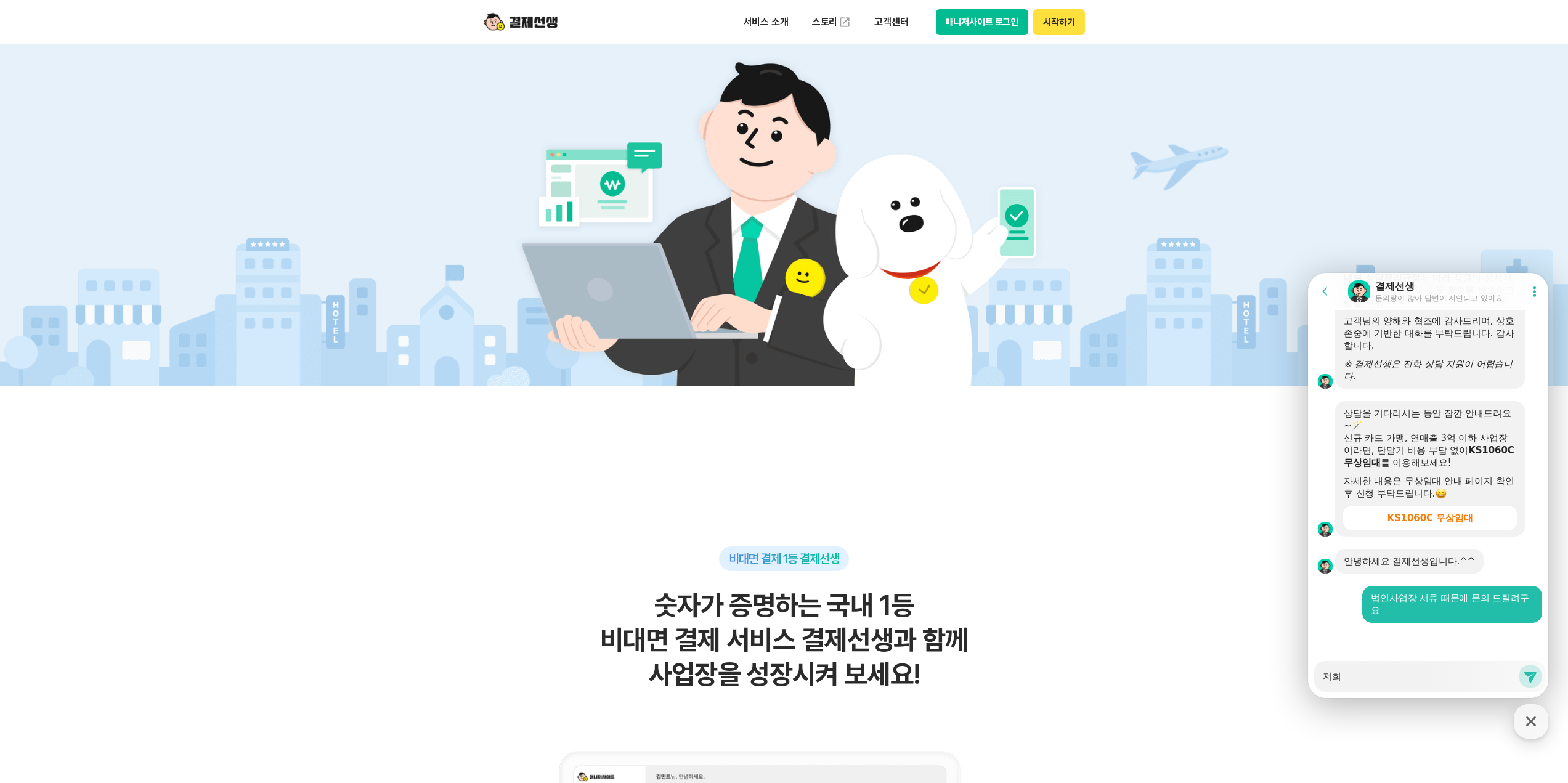
type textarea "x"
type textarea "저흭"
type textarea "x"
type textarea "저희가"
type textarea "x"
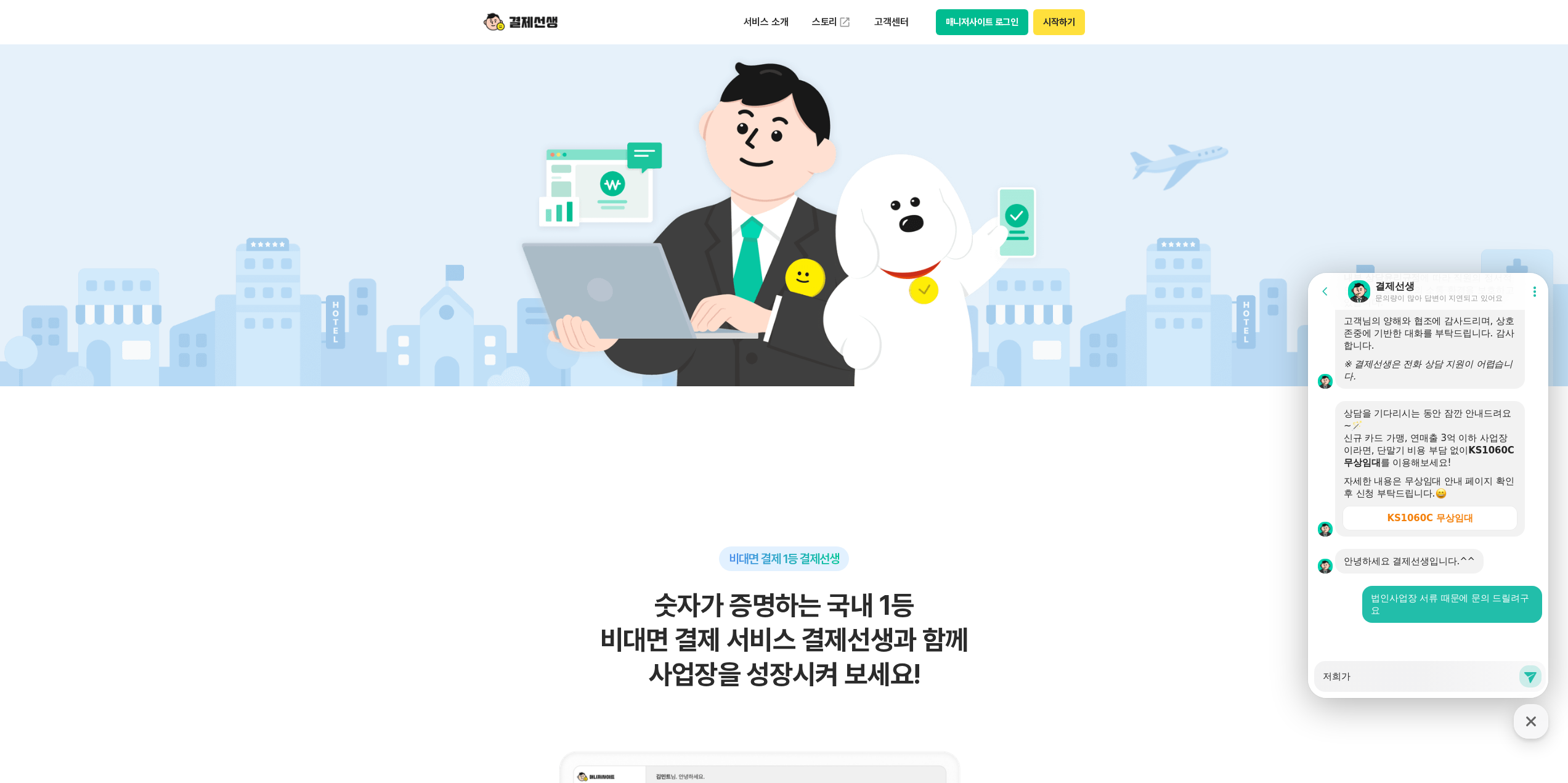
type textarea "저희가"
type textarea "x"
type textarea "저희가 ㅇ"
type textarea "x"
type textarea "저희가 여"
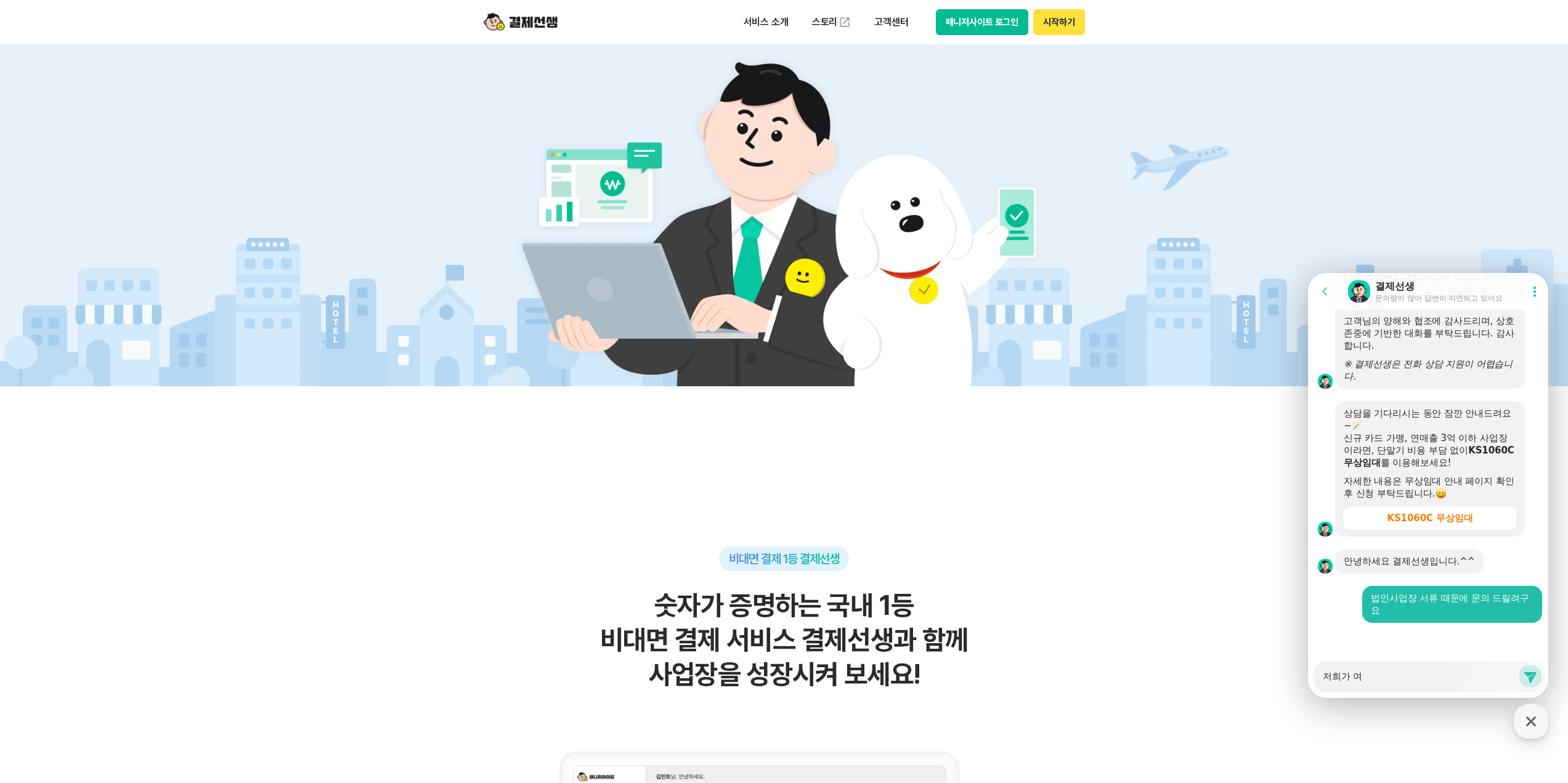
type textarea "x"
type textarea "저희가 영"
type textarea "x"
type textarea "저희가 영ㅇ"
type textarea "x"
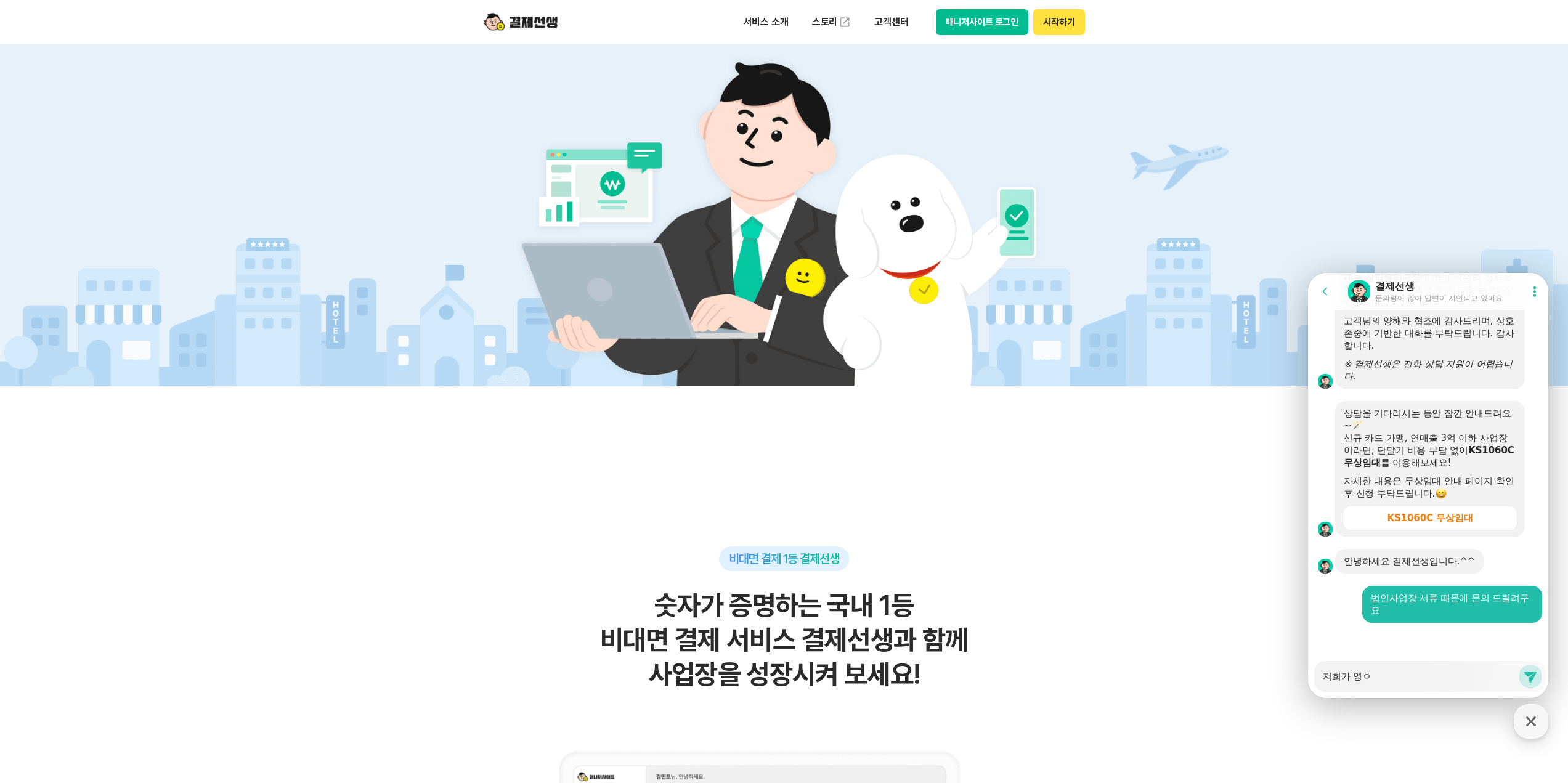
type textarea "저희가 영어"
type textarea "x"
type textarea "저희가 영업"
type textarea "x"
type textarea "저희가 영업ㅇ"
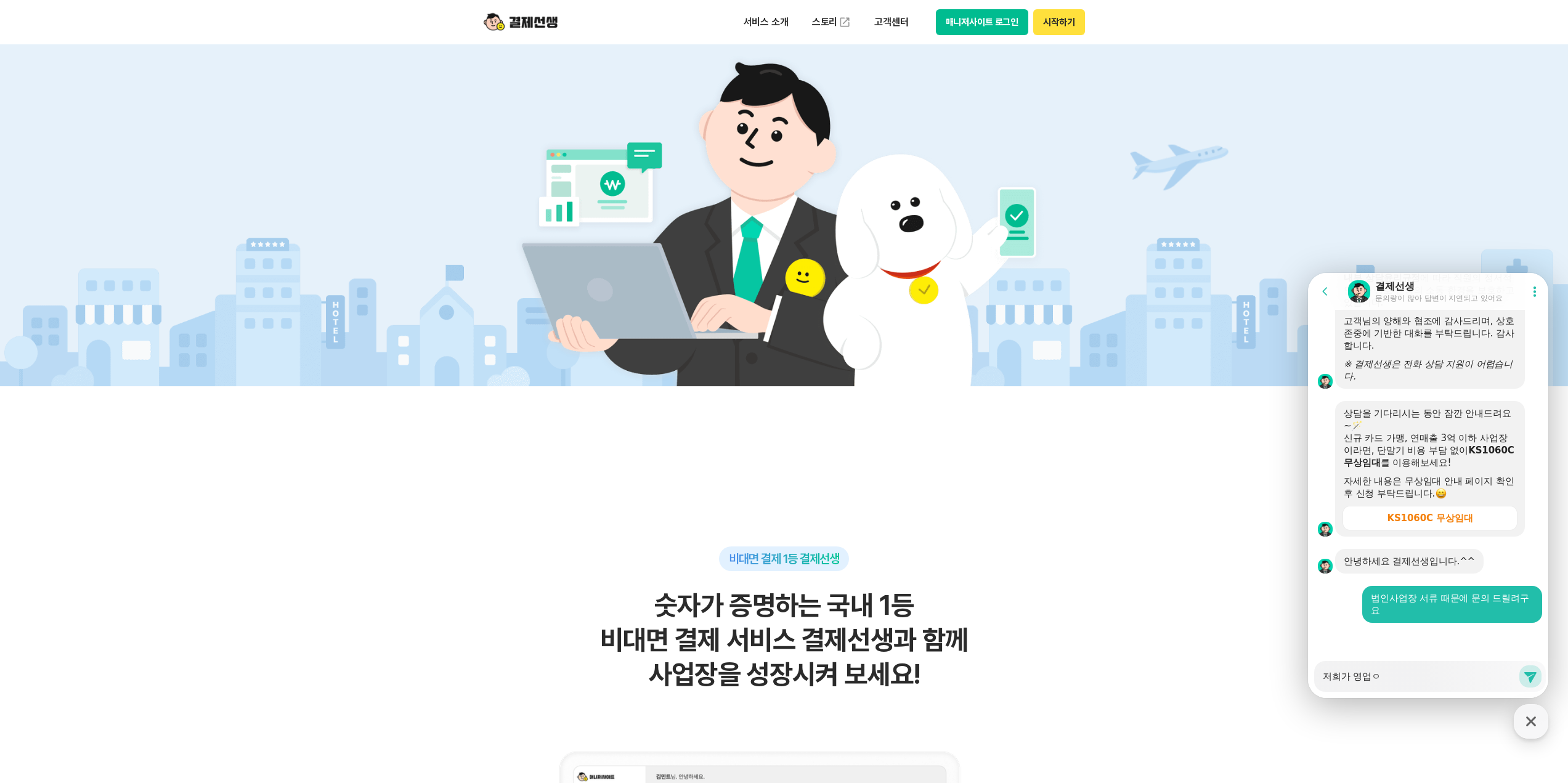
type textarea "x"
type textarea "저희가 영업어"
type textarea "x"
type textarea "저희가 영업업"
type textarea "x"
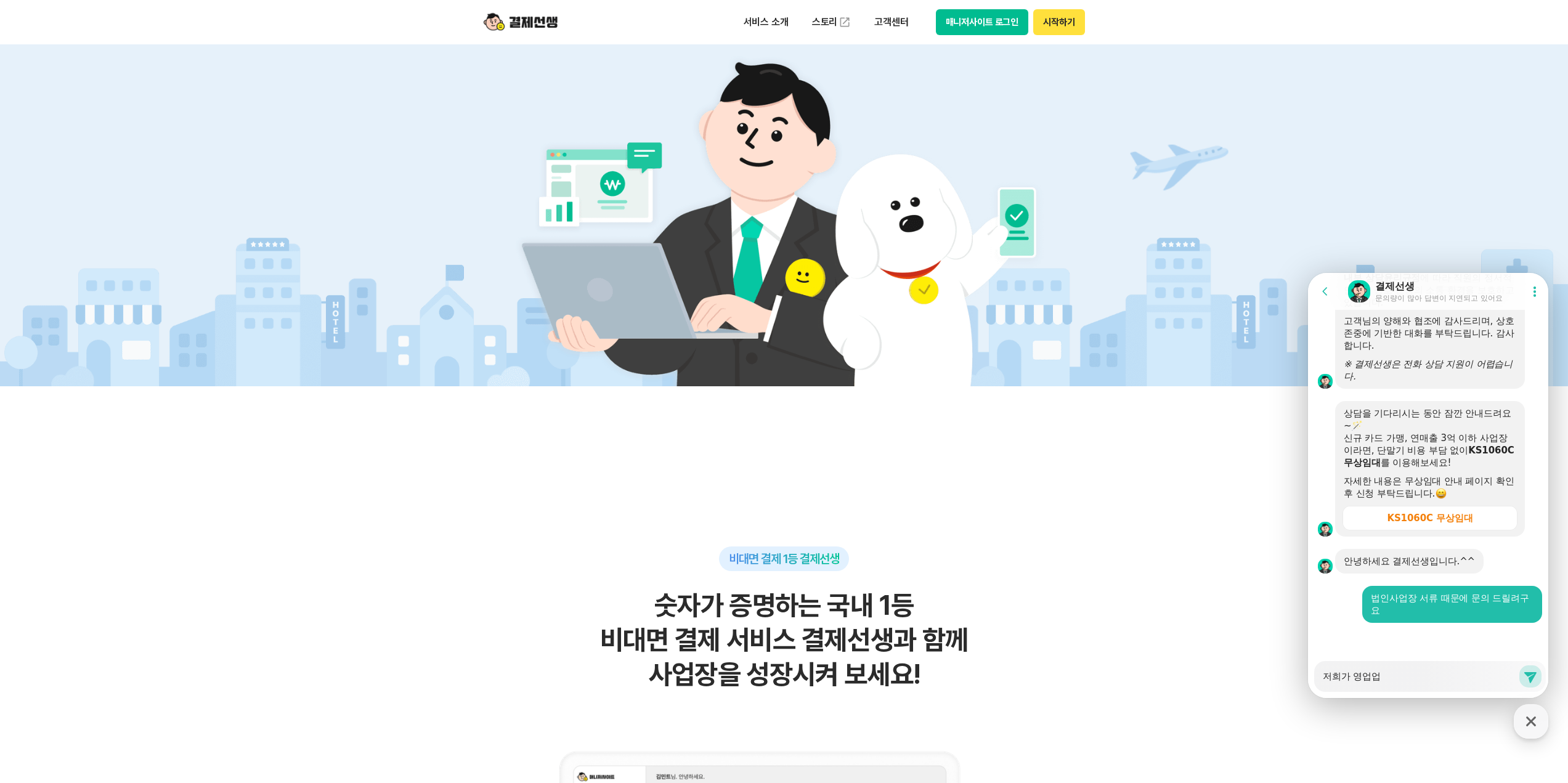
type textarea "저희가 영업업"
type textarea "x"
type textarea "저희가 영업업 ㅅ"
type textarea "x"
type textarea "저희가 영업업 사"
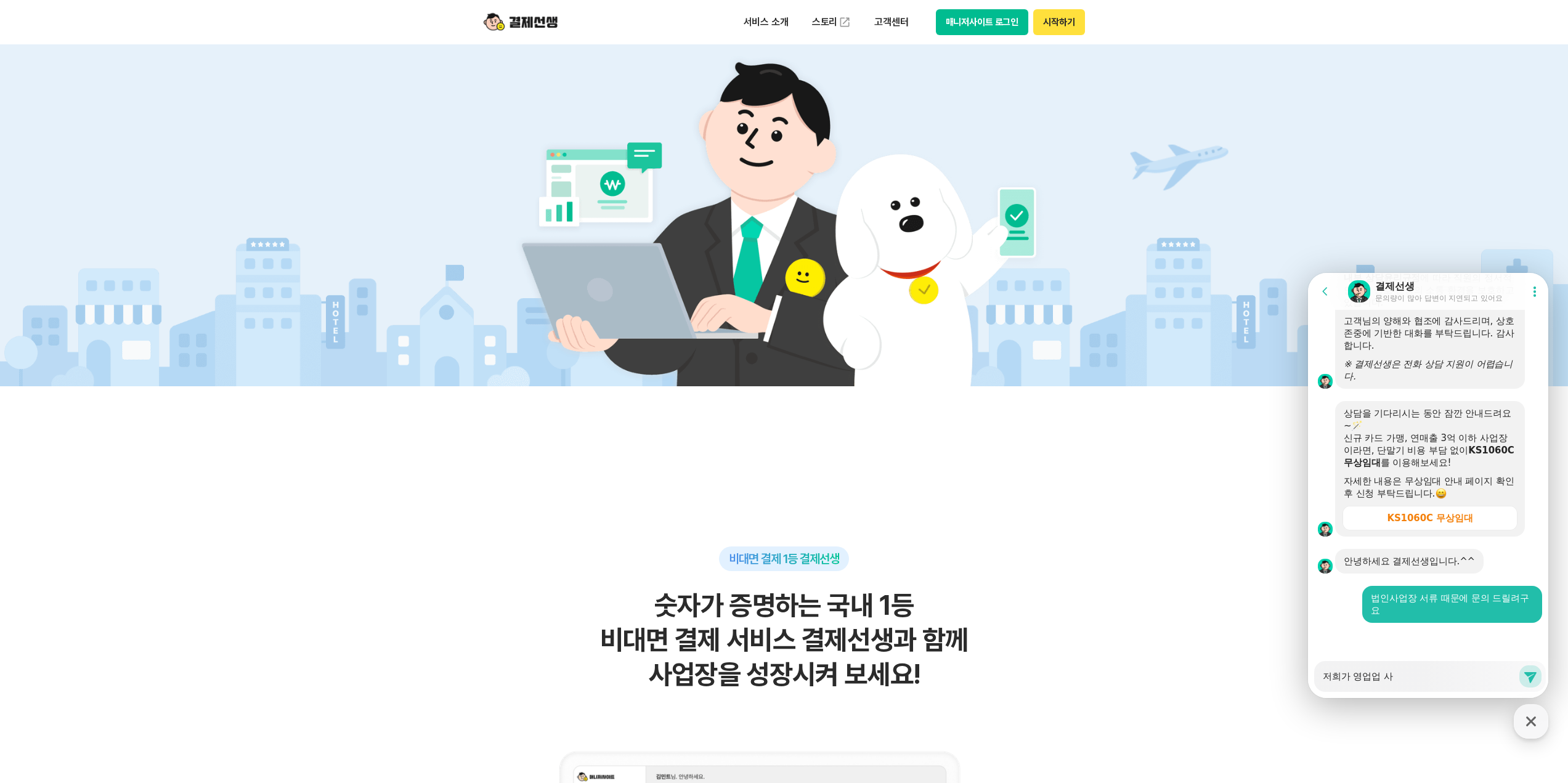
type textarea "x"
type textarea "저희가 영업업 샂"
type textarea "x"
type textarea "저희가 영업업 사지"
type textarea "x"
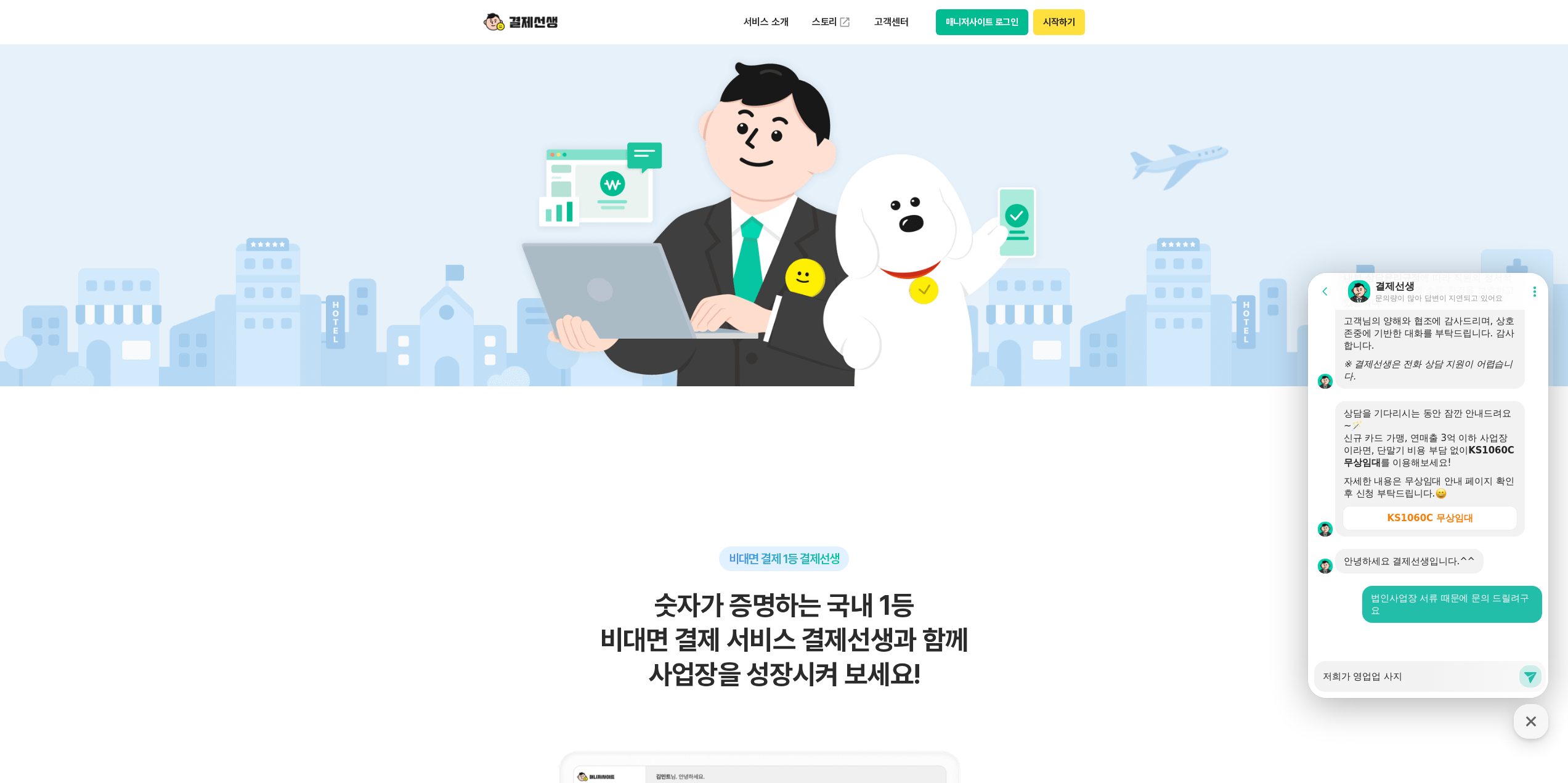
type textarea "저희가 영업업 사진"
type textarea "x"
type textarea "저희가 영업업 사지"
type textarea "x"
type textarea "저희가 영업업 사ㅈ"
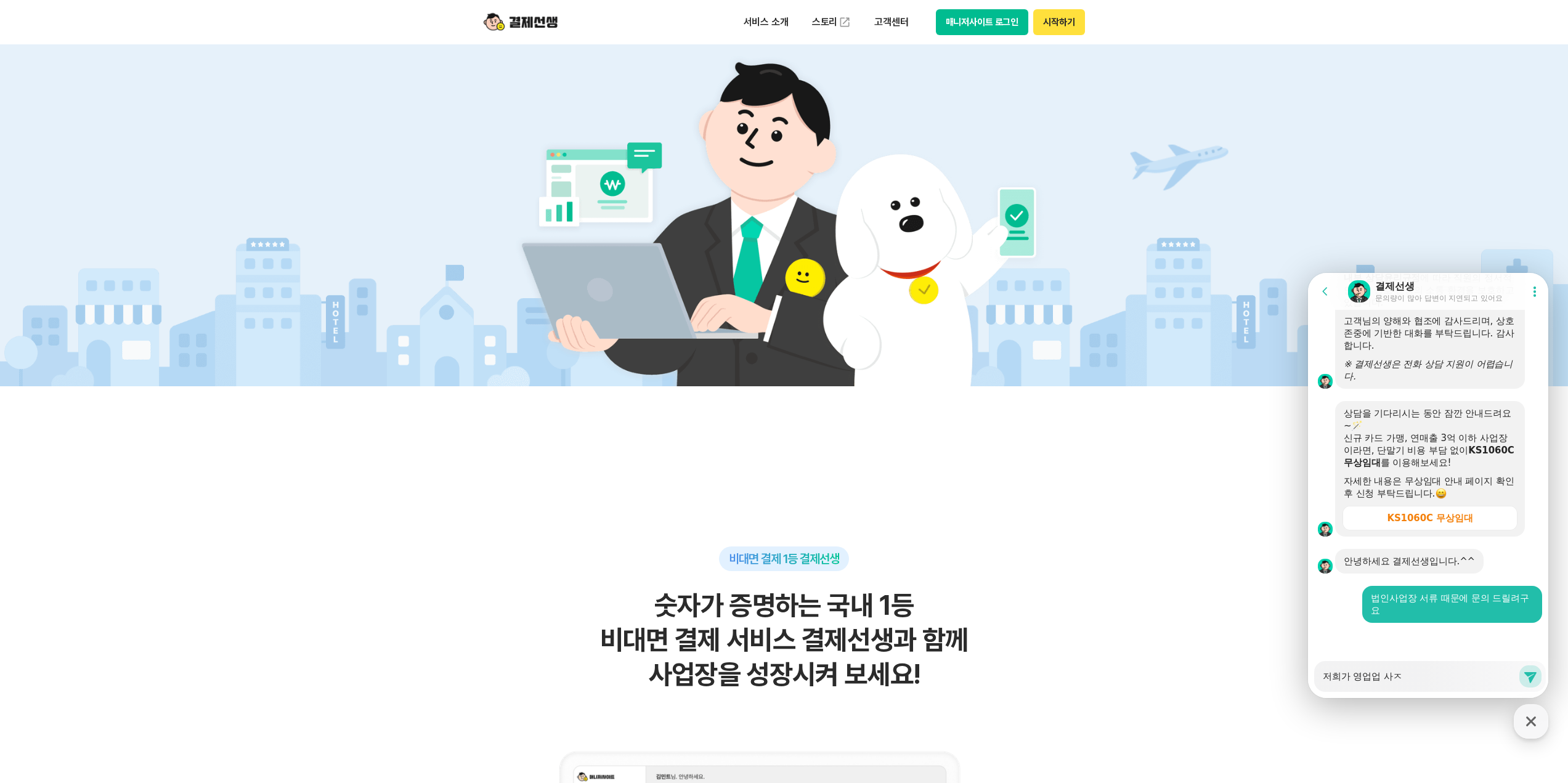
type textarea "x"
type textarea "저희가 영업업 사"
type textarea "x"
type textarea "저희가 영업업"
type textarea "x"
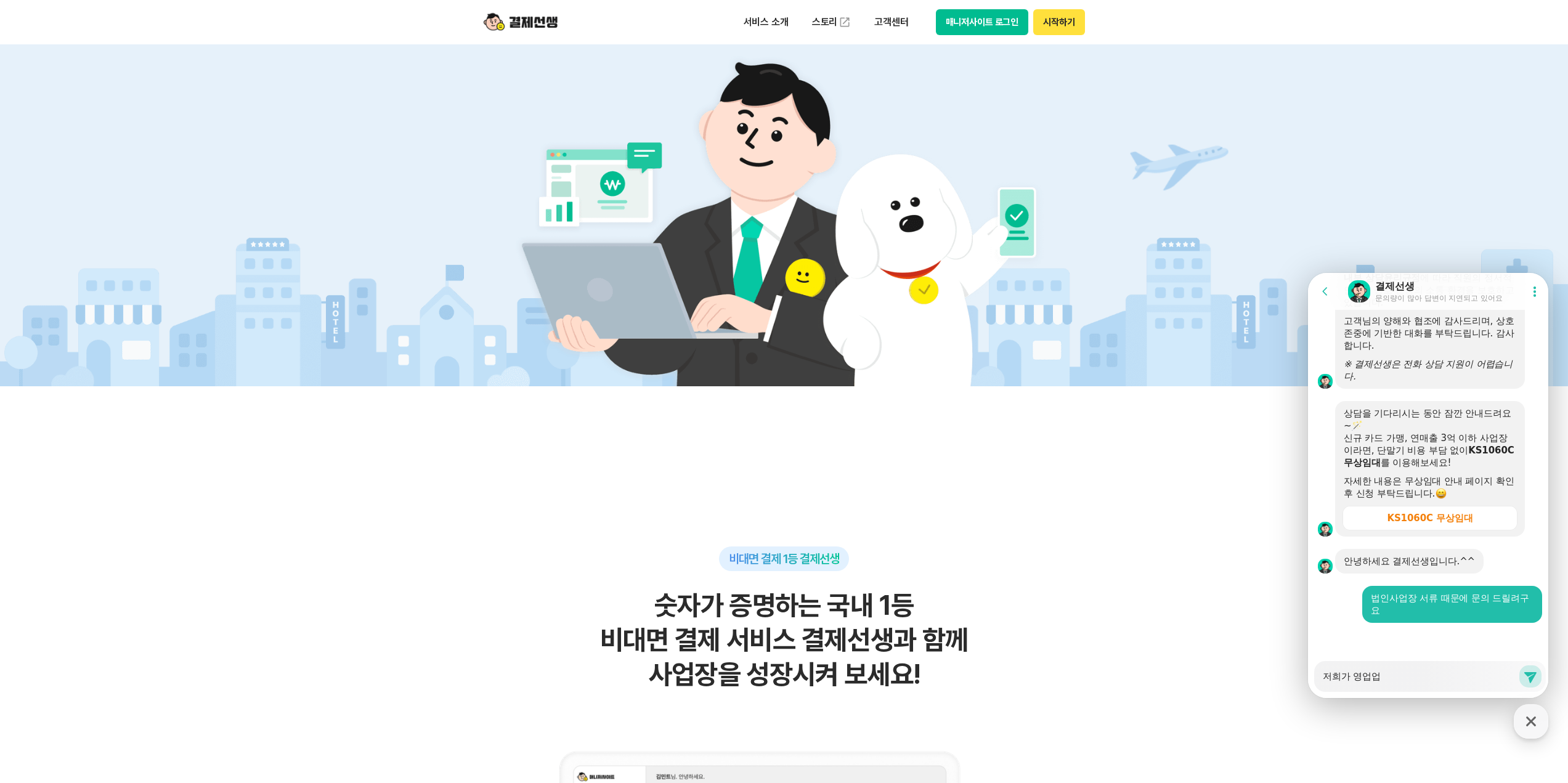
type textarea "저희가 영업업"
type textarea "x"
type textarea "저희가 영업"
type textarea "x"
type textarea "저희가 영"
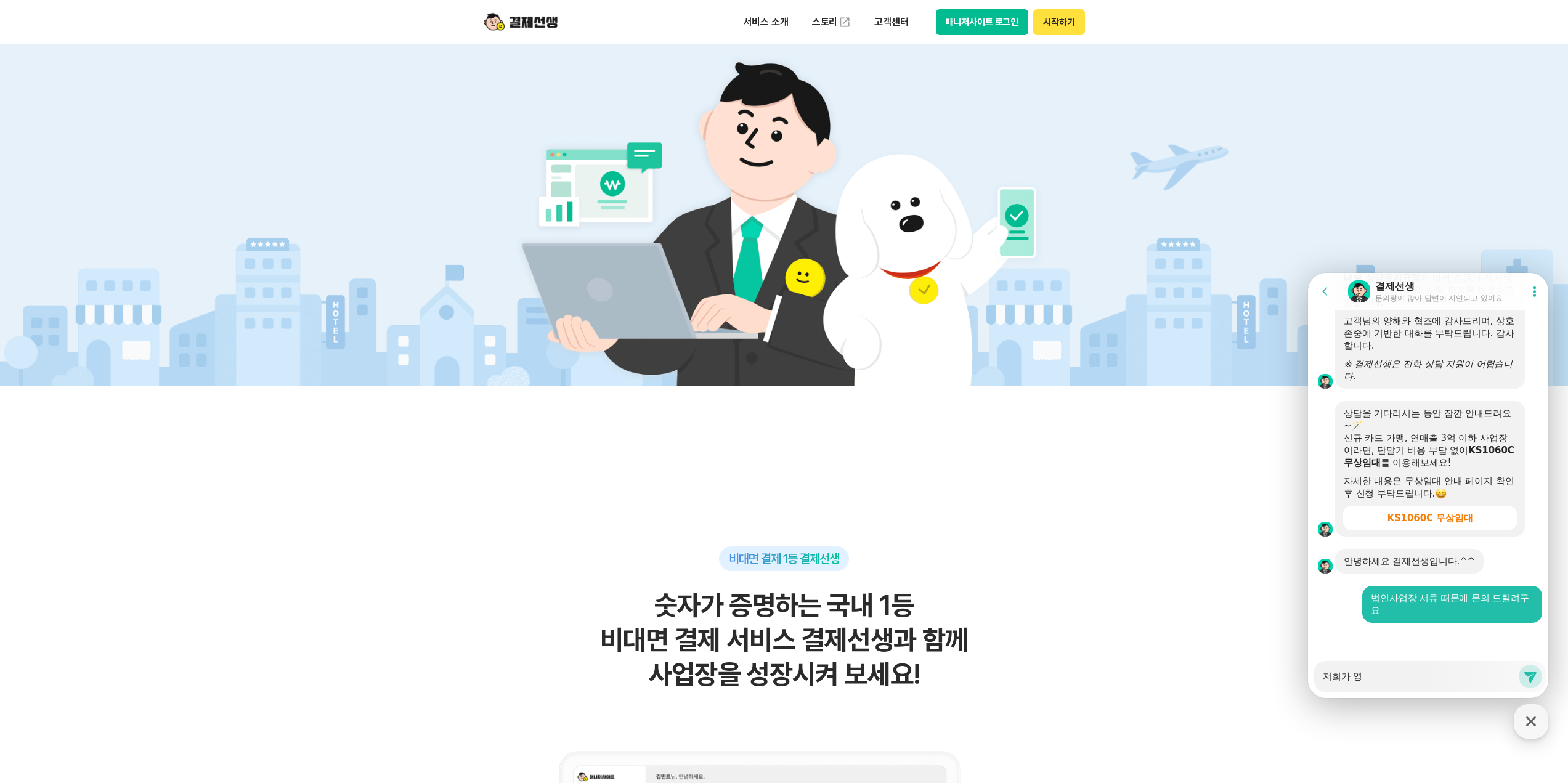
type textarea "x"
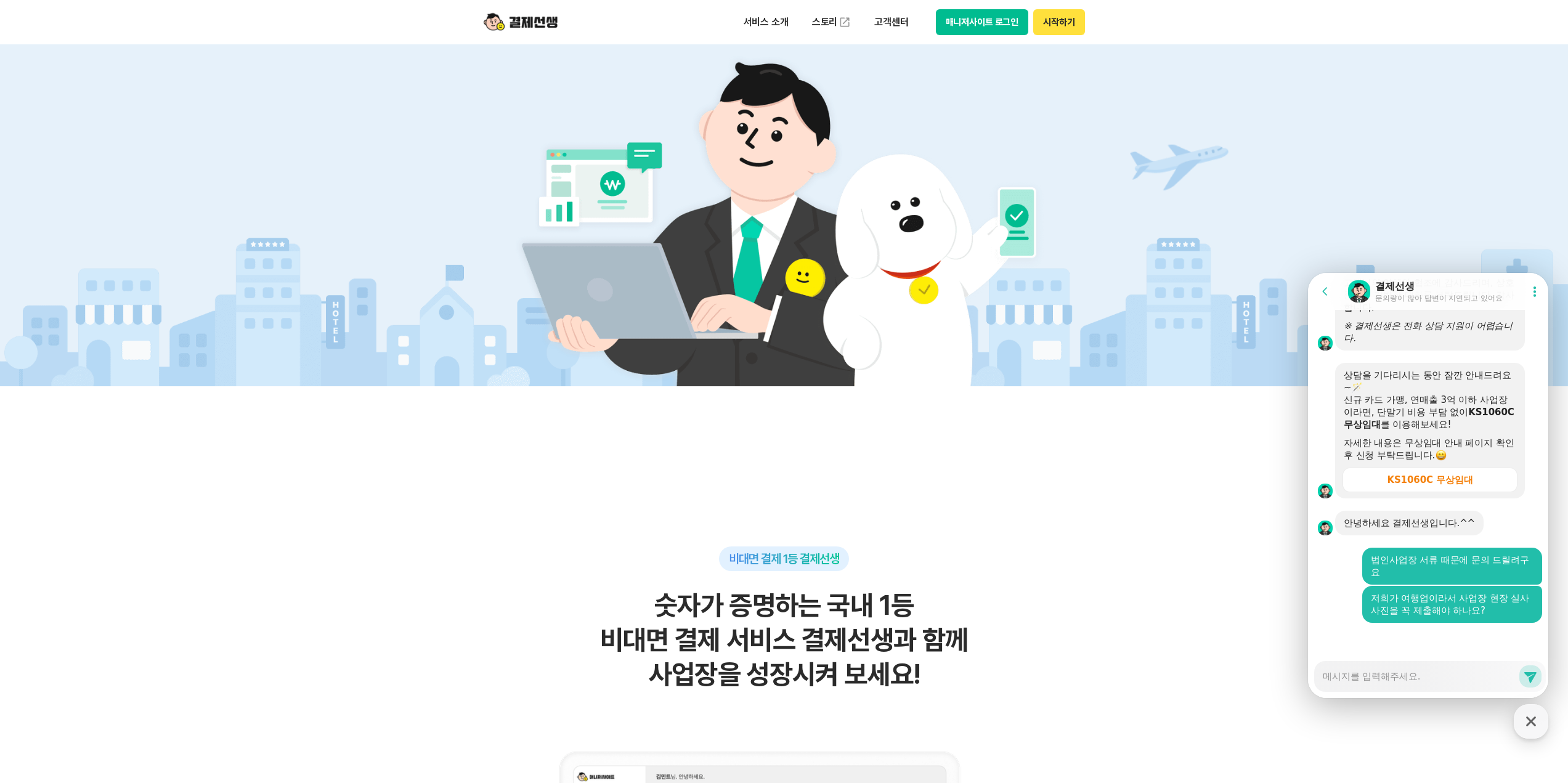
scroll to position [2475, 0]
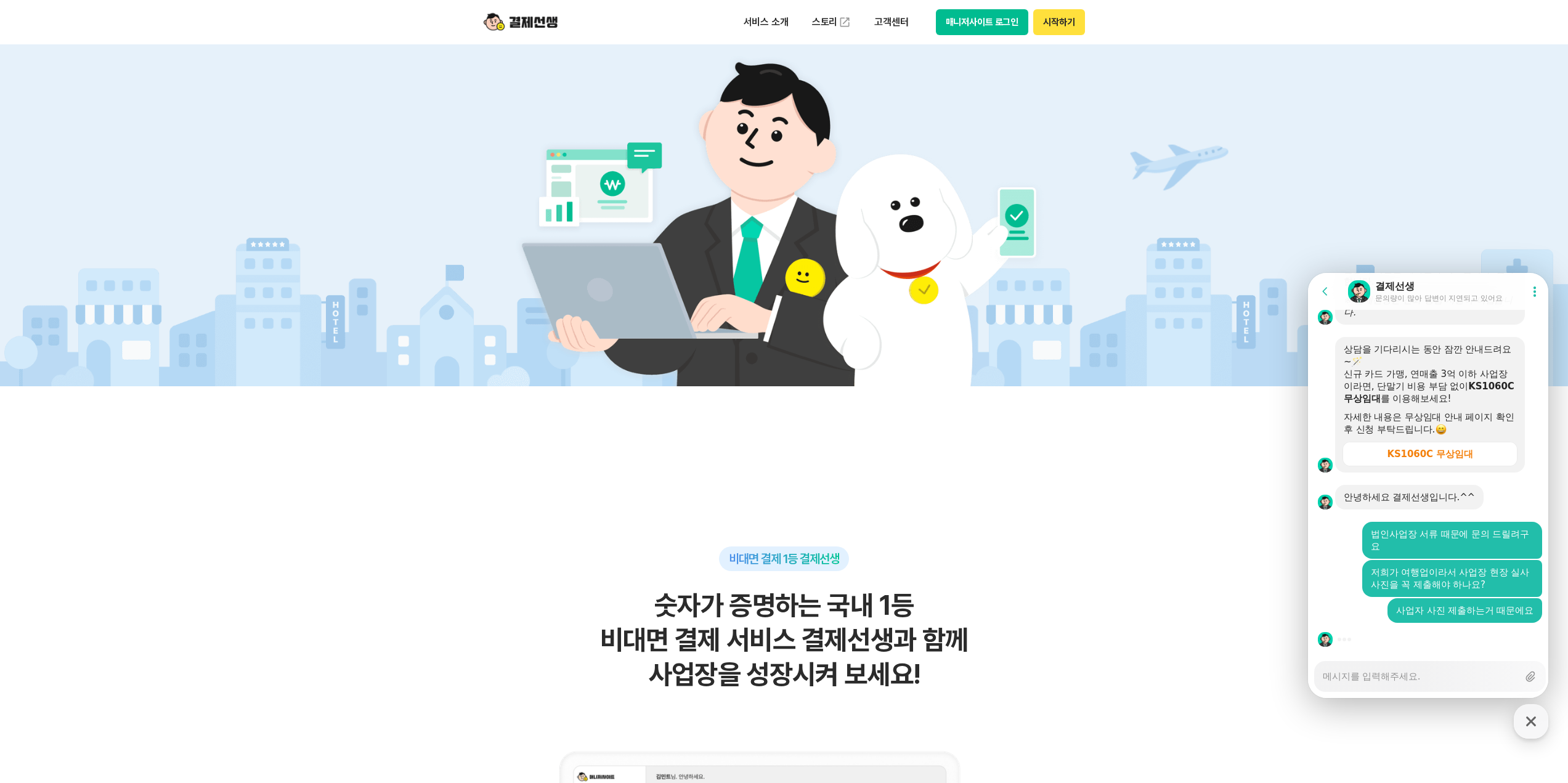
click at [1436, 680] on textarea "Messenger Input Textarea" at bounding box center [1420, 672] width 196 height 21
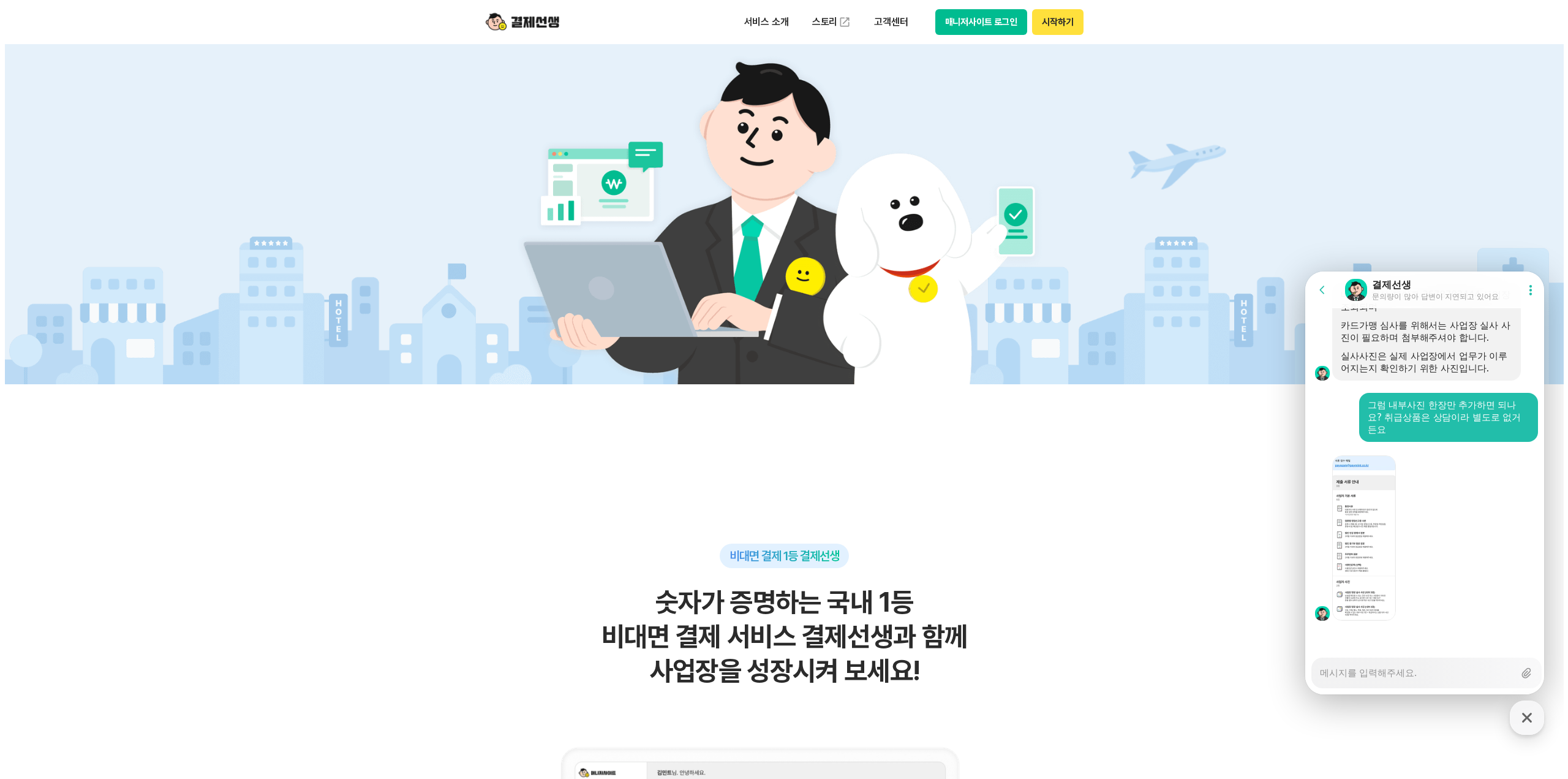
scroll to position [2813, 0]
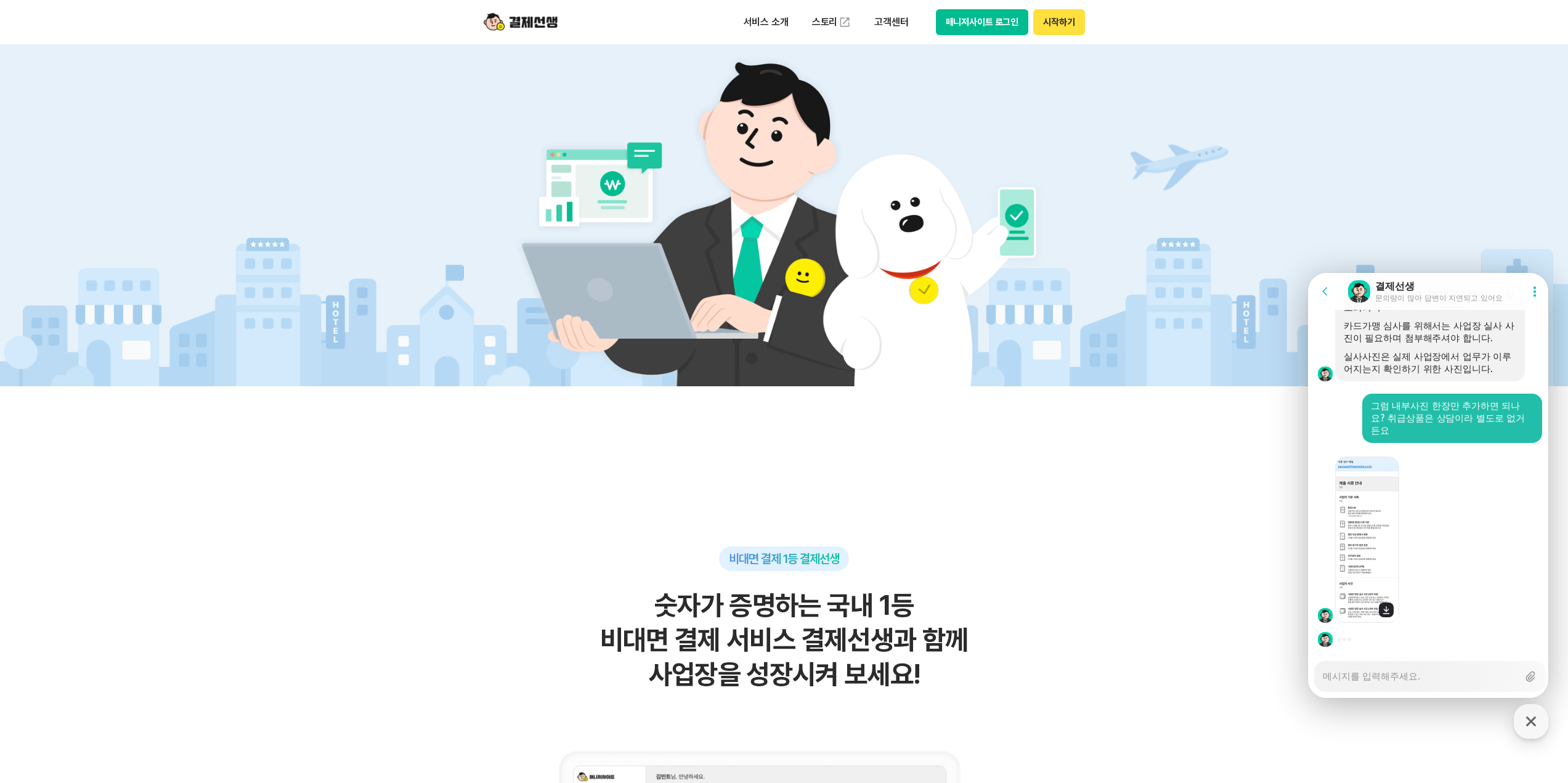
click at [1385, 577] on img at bounding box center [1367, 539] width 64 height 166
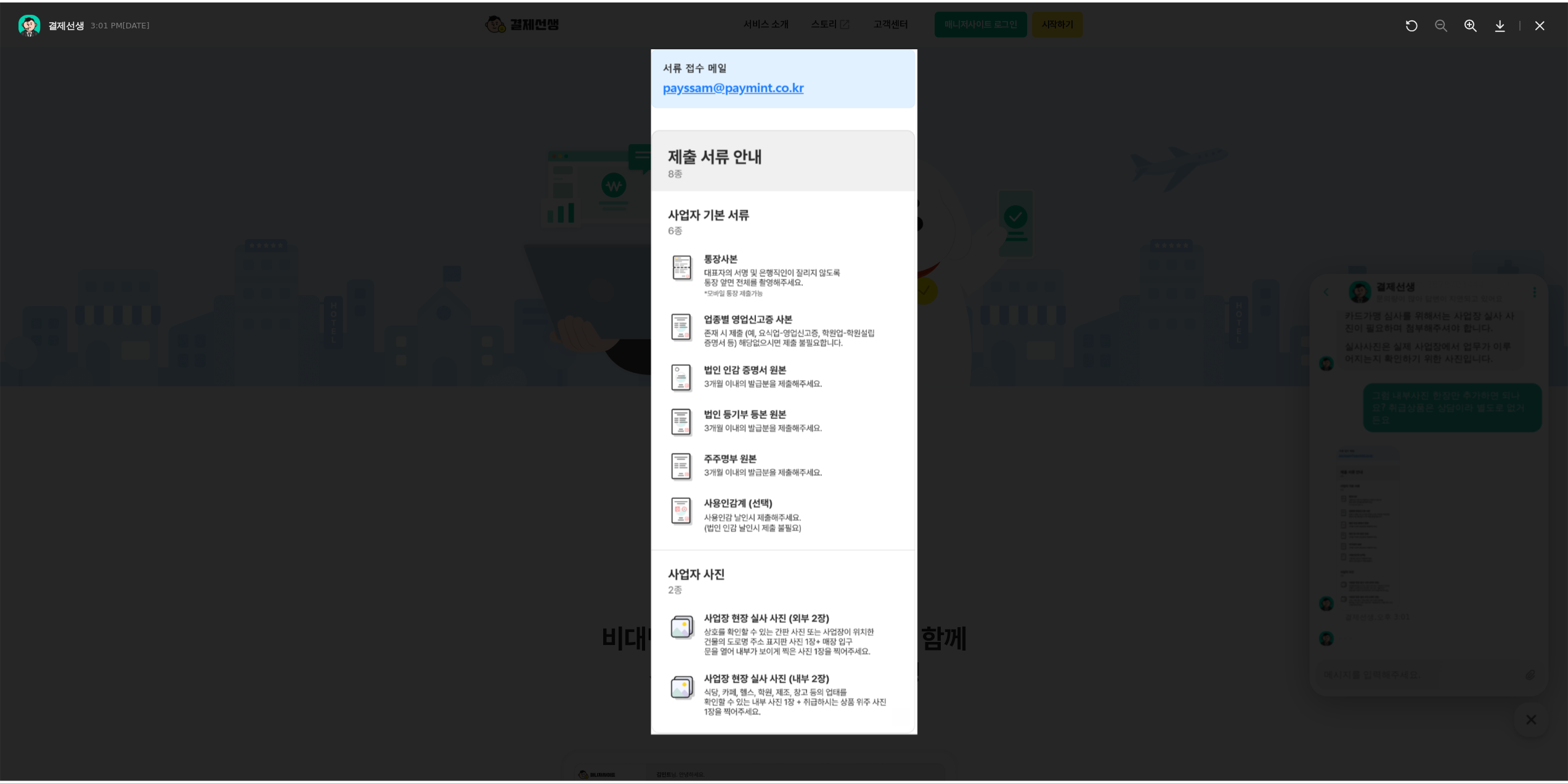
scroll to position [2838, 0]
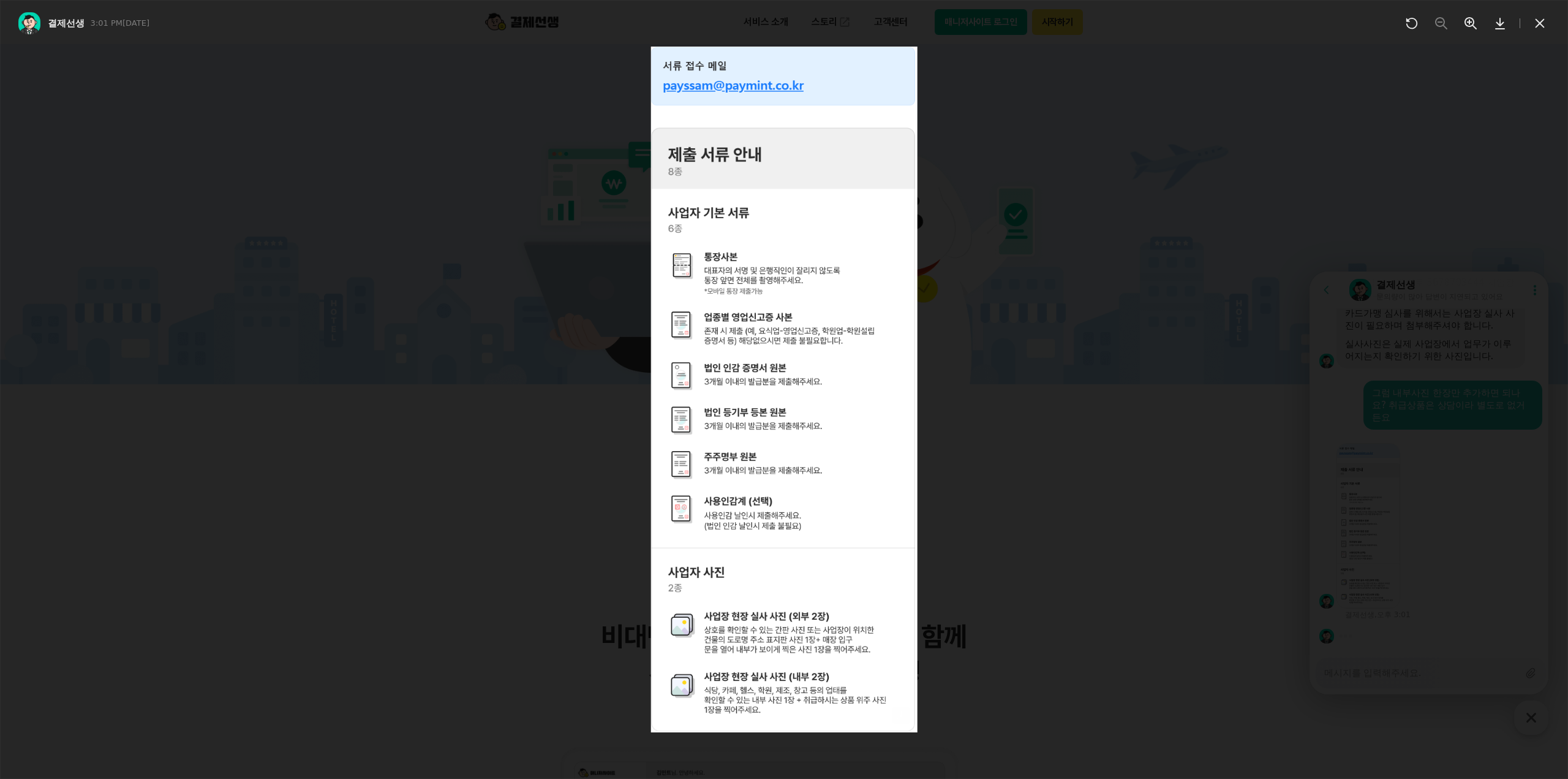
click at [1542, 24] on icon at bounding box center [1539, 23] width 15 height 15
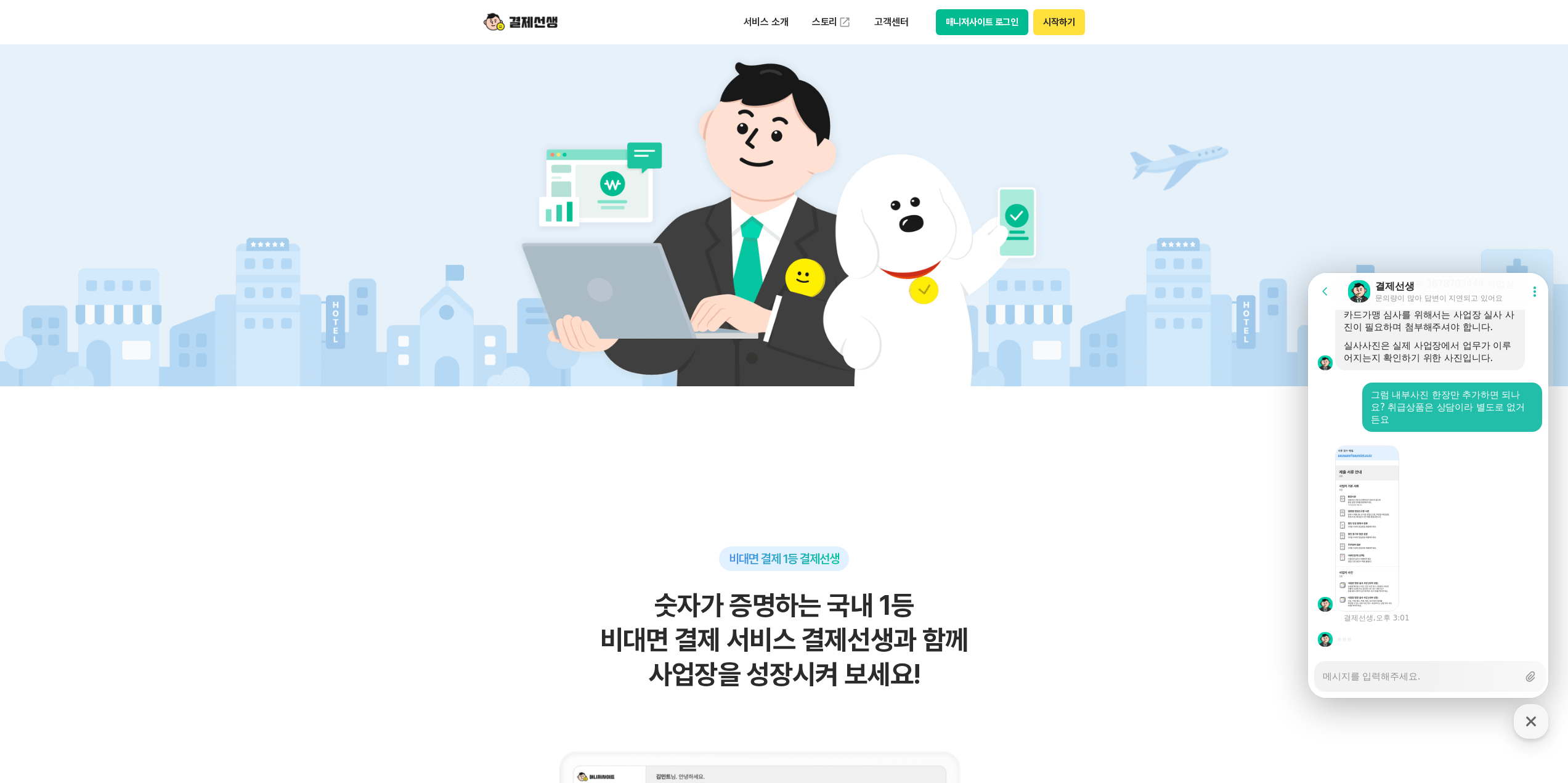
click at [1455, 676] on textarea "Messenger Input Textarea" at bounding box center [1420, 672] width 196 height 21
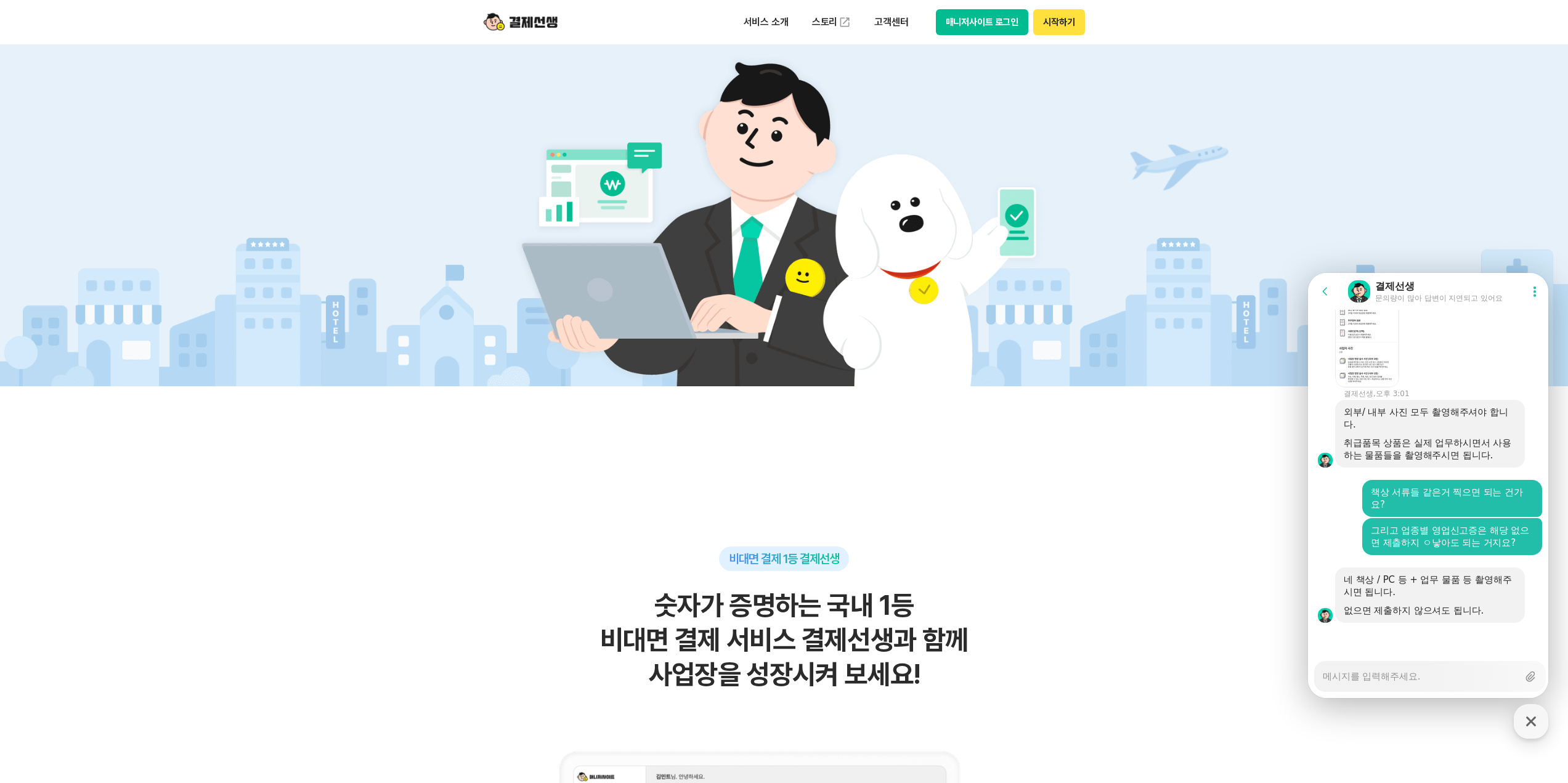
scroll to position [3062, 0]
click at [1431, 672] on textarea "Messenger Input Textarea" at bounding box center [1420, 672] width 196 height 21
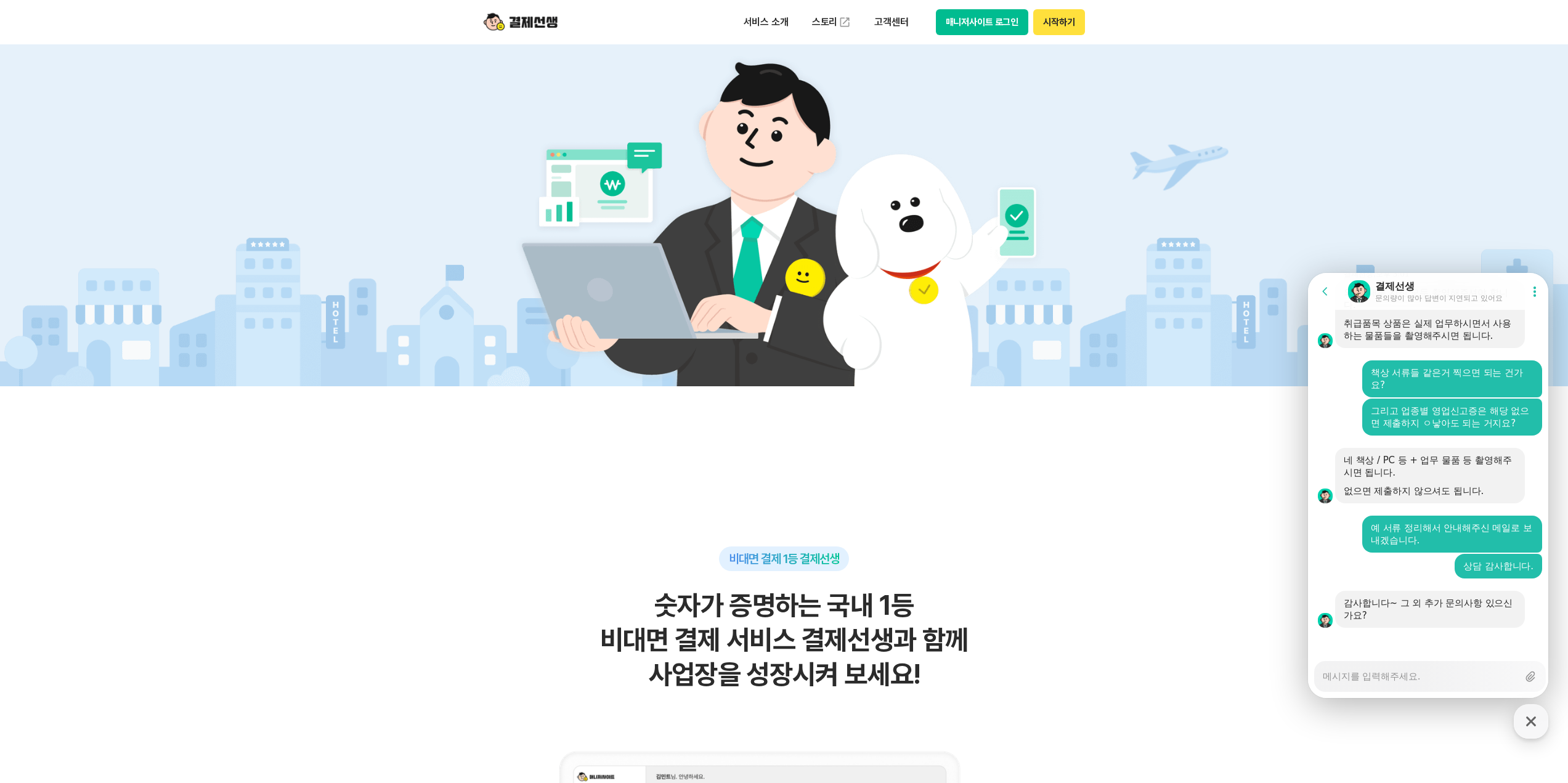
scroll to position [3187, 0]
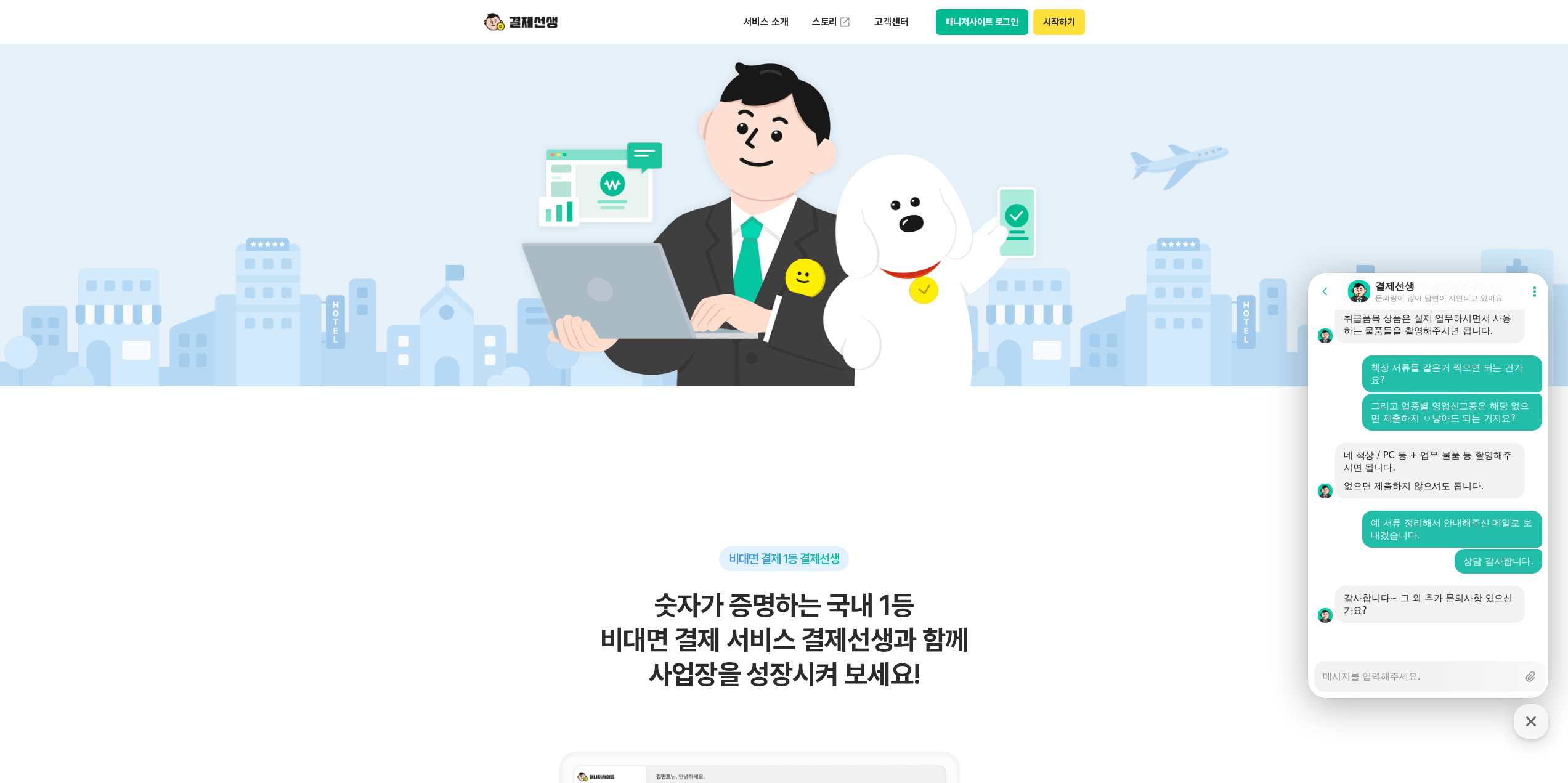
click at [1422, 679] on textarea "Messenger Input Textarea" at bounding box center [1420, 672] width 196 height 21
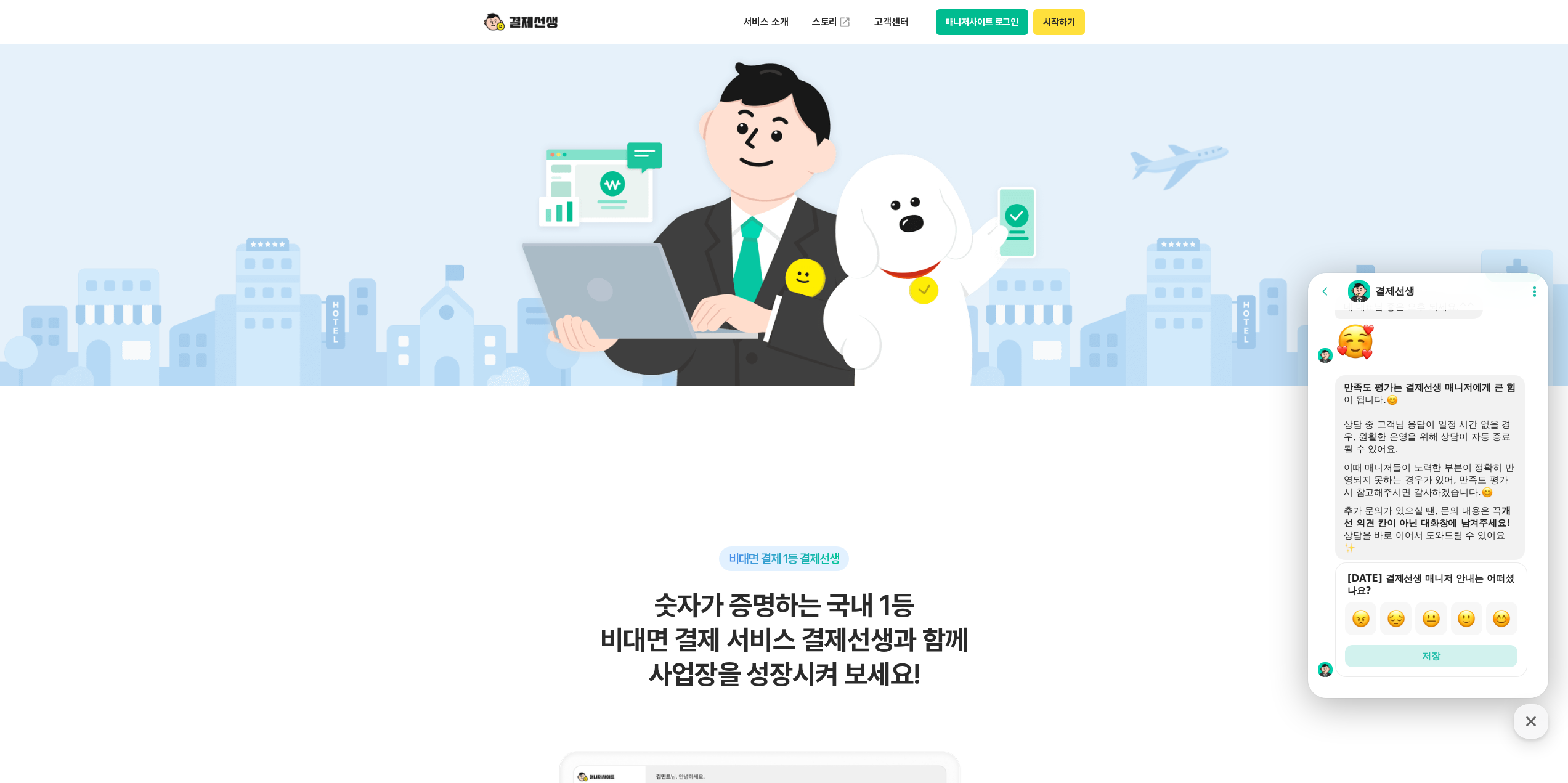
scroll to position [3581, 0]
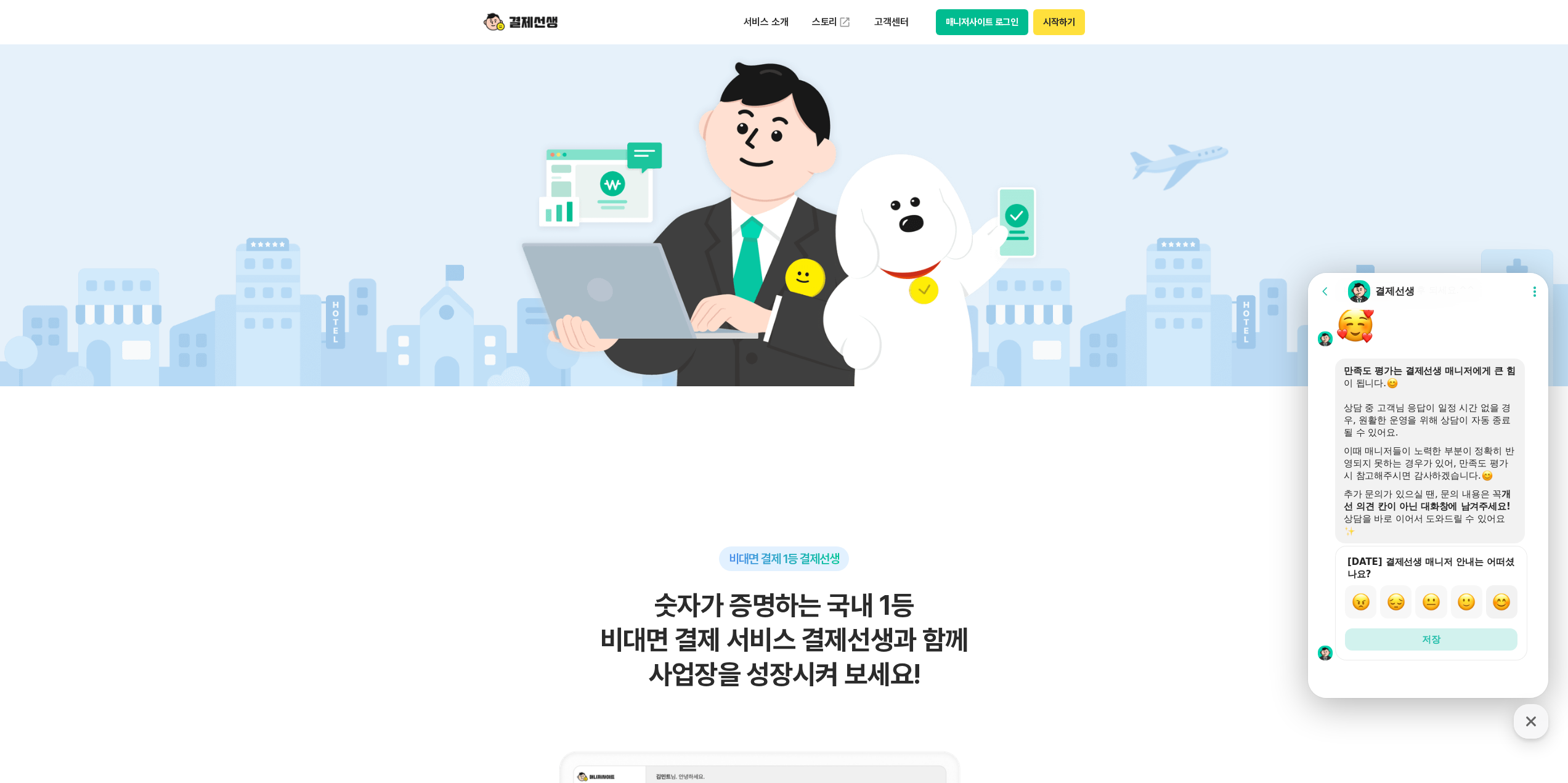
click at [1498, 603] on img "button" at bounding box center [1501, 601] width 19 height 19
click at [1452, 639] on button "저장" at bounding box center [1431, 639] width 173 height 22
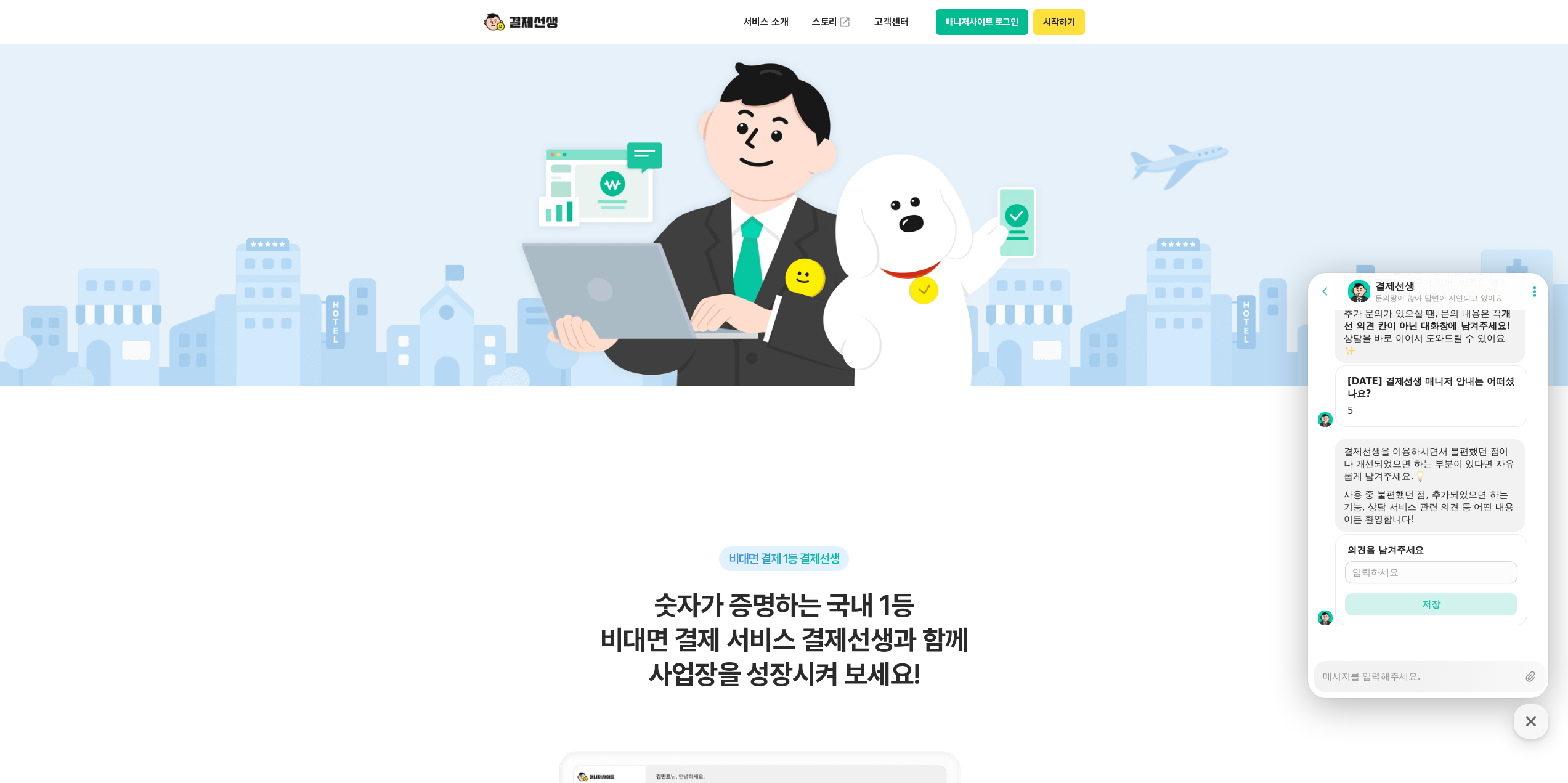
scroll to position [3764, 0]
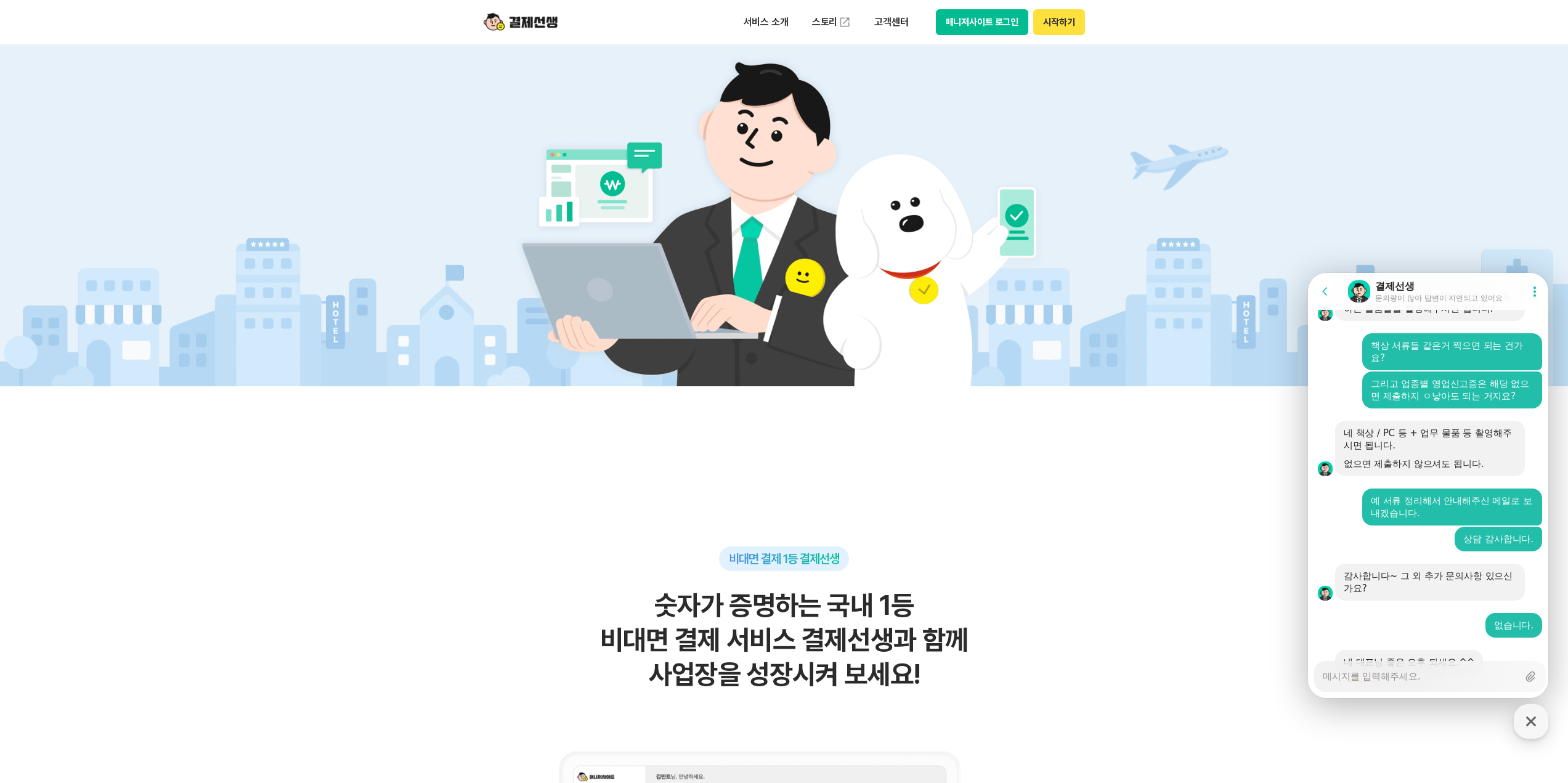
scroll to position [3147, 0]
